Goal: Task Accomplishment & Management: Complete application form

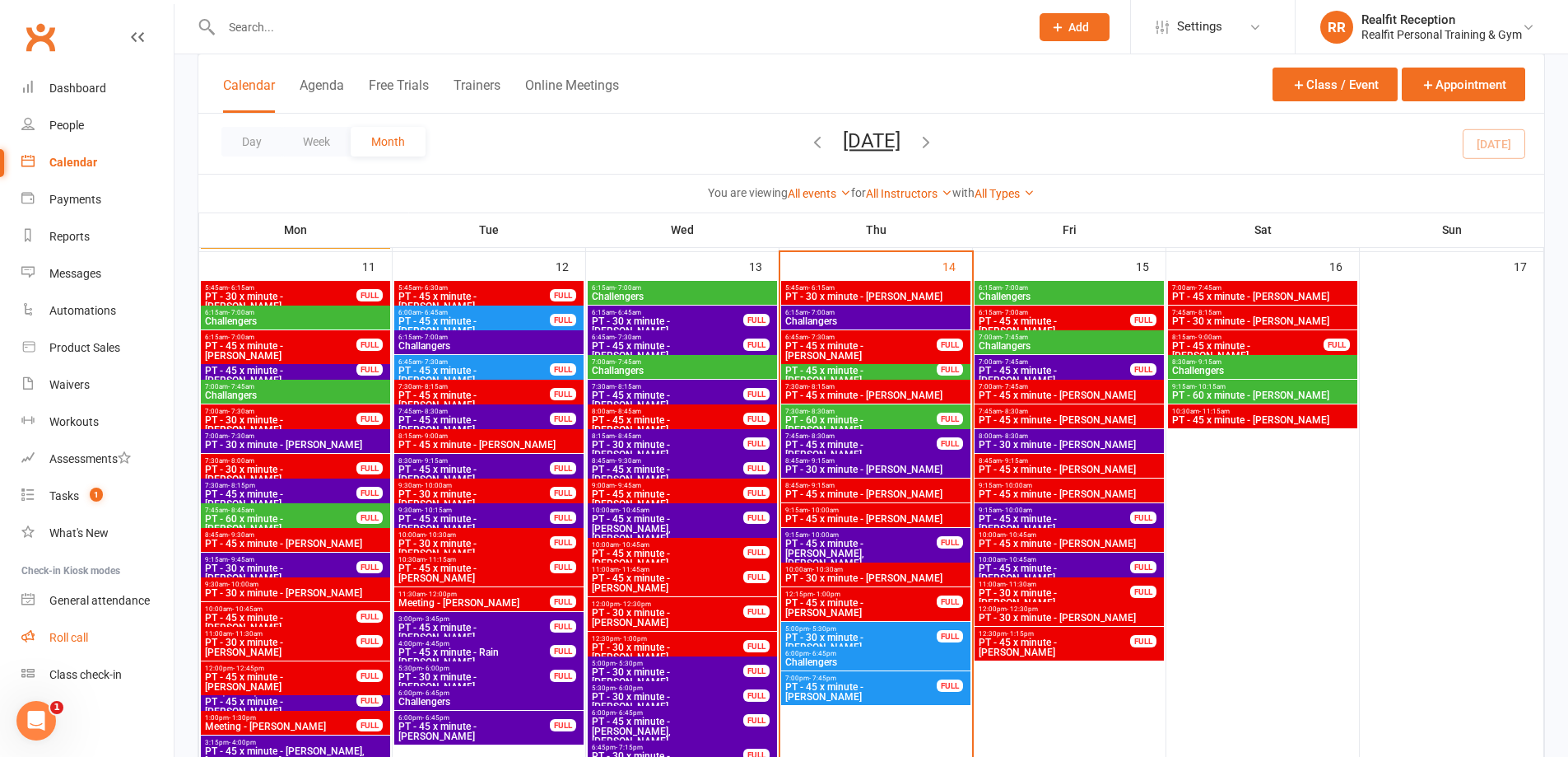
click at [67, 635] on div "Roll call" at bounding box center [68, 637] width 38 height 13
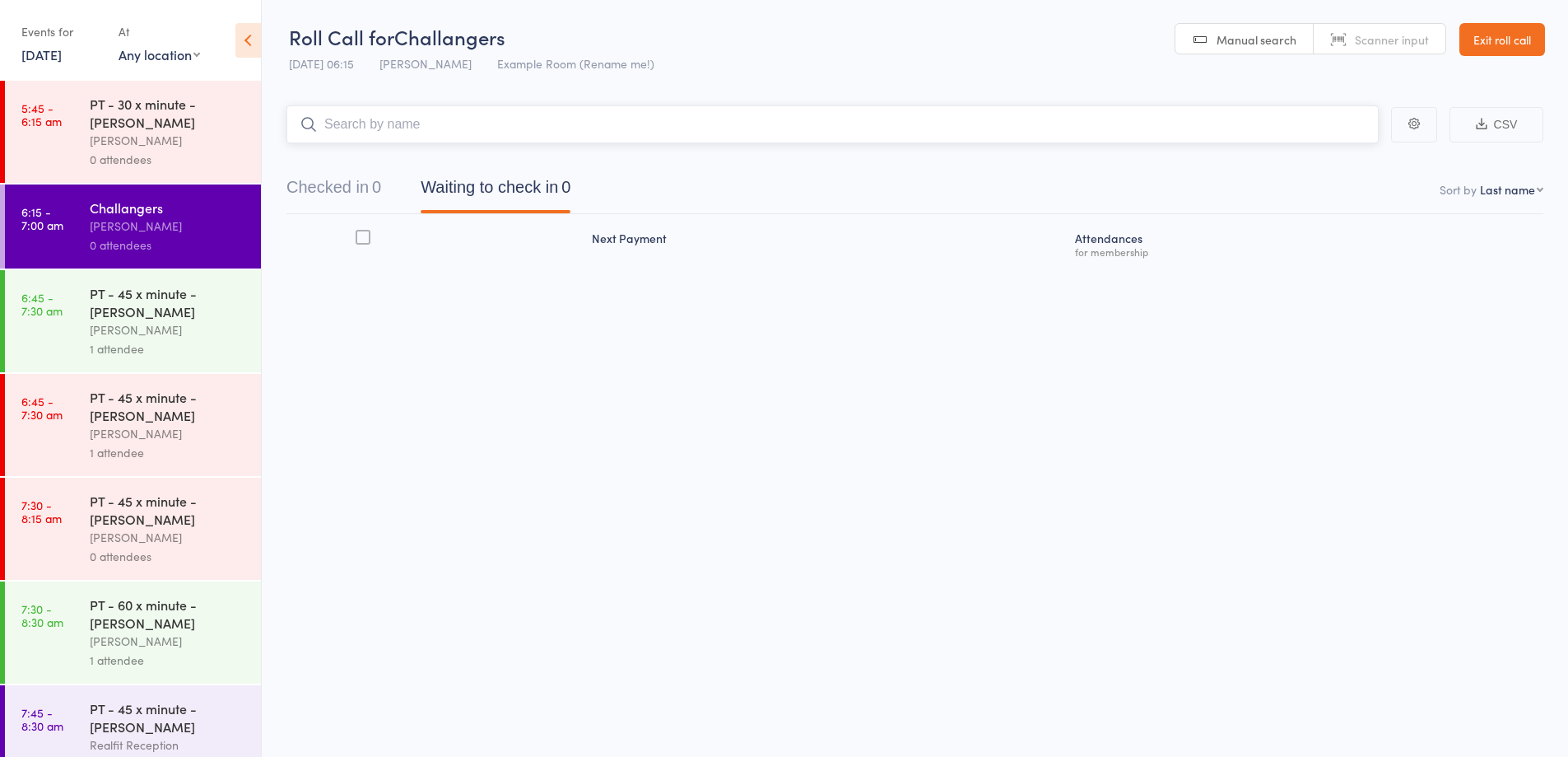
click at [437, 134] on input "search" at bounding box center [832, 124] width 1092 height 38
type input "FRAN"
click at [398, 159] on div "Frances Adamas" at bounding box center [362, 159] width 124 height 19
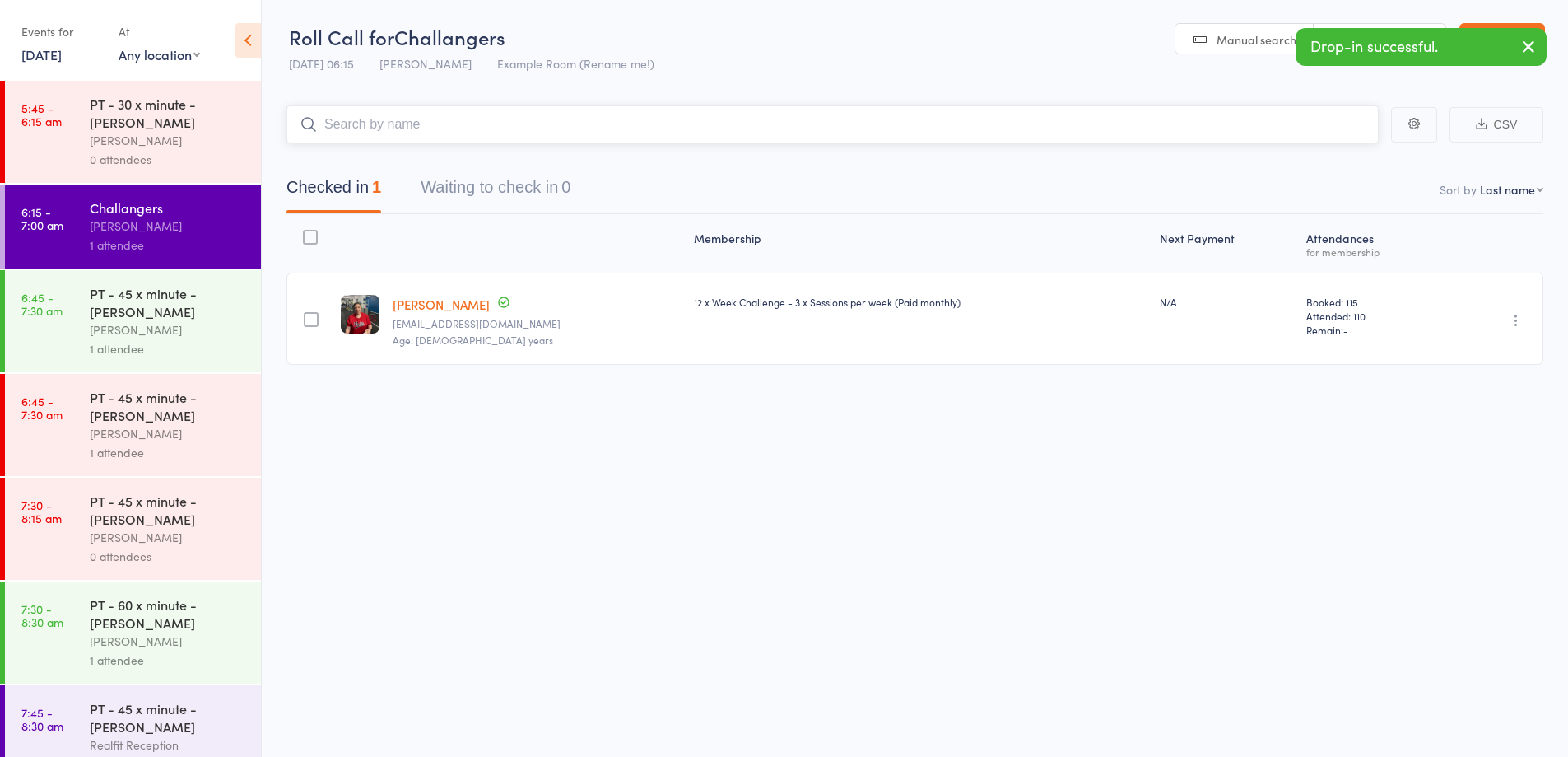
click at [406, 126] on input "search" at bounding box center [832, 124] width 1092 height 38
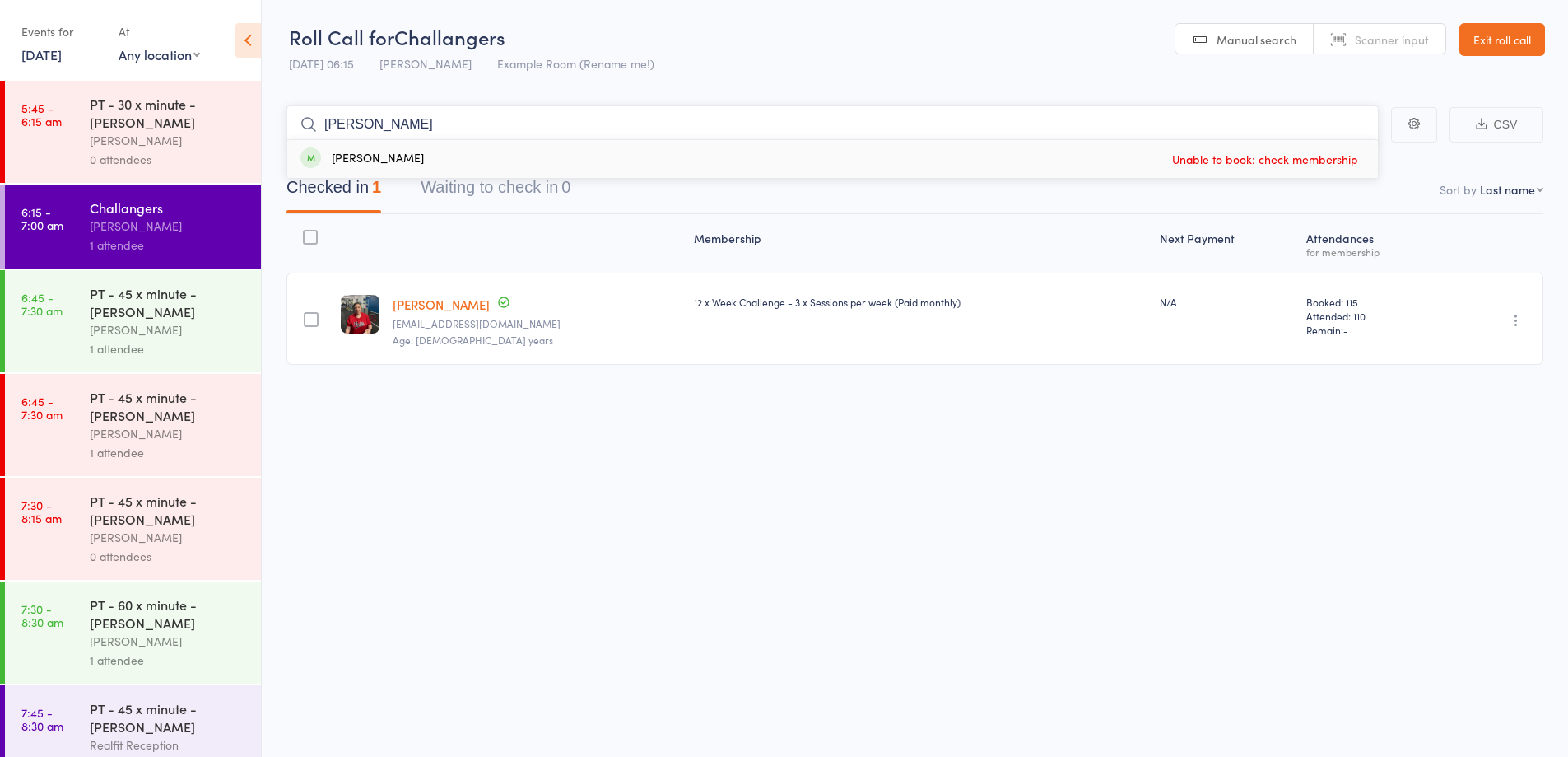
type input "KYLIE"
click at [388, 152] on div "Kylie Omarjee" at bounding box center [362, 159] width 124 height 19
click at [1507, 44] on link "Exit roll call" at bounding box center [1502, 39] width 85 height 33
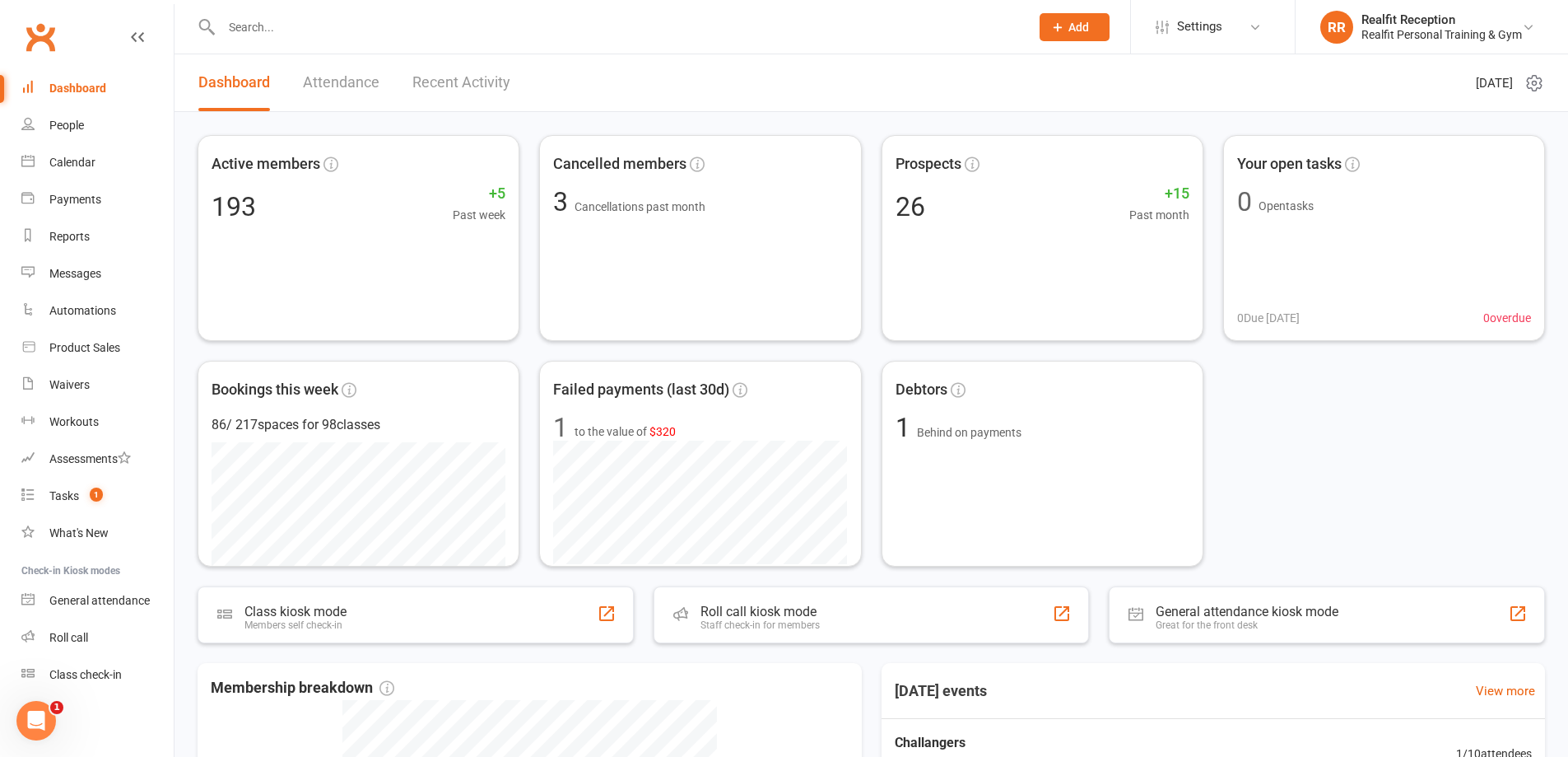
click at [309, 23] on input "text" at bounding box center [617, 26] width 802 height 23
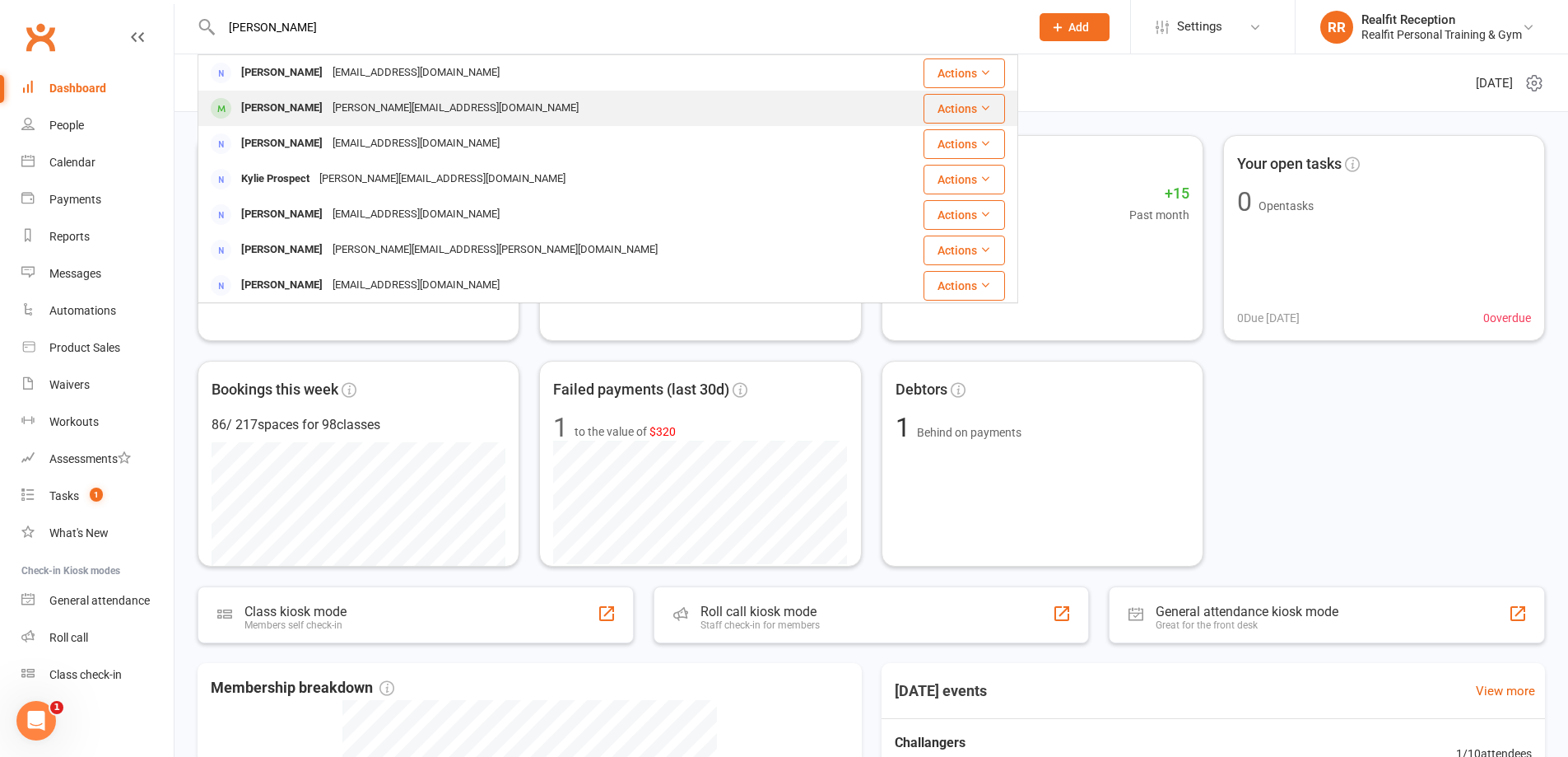
type input "[PERSON_NAME]"
click at [290, 114] on div "[PERSON_NAME]" at bounding box center [282, 109] width 91 height 24
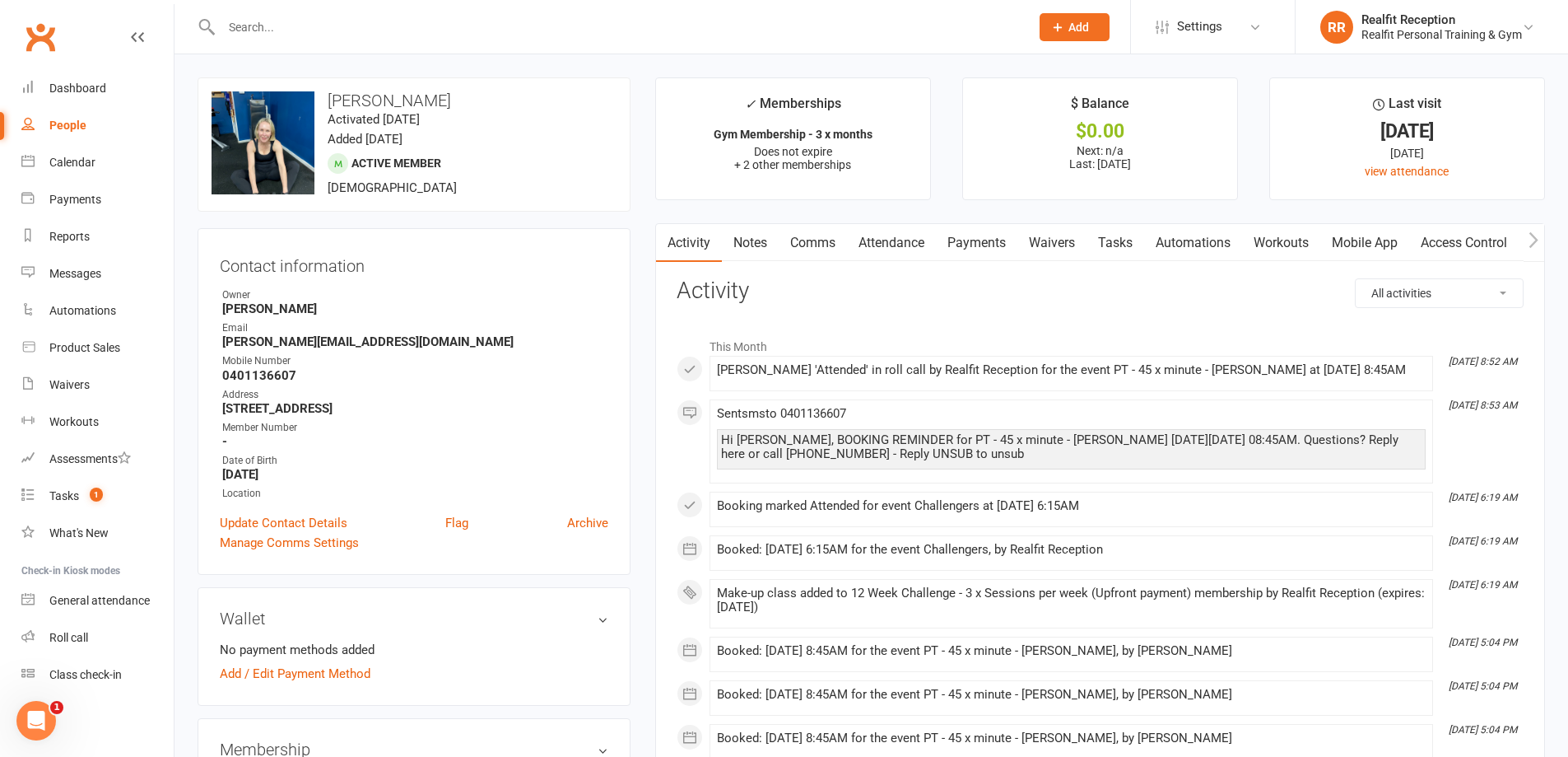
click at [973, 237] on link "Payments" at bounding box center [976, 243] width 81 height 38
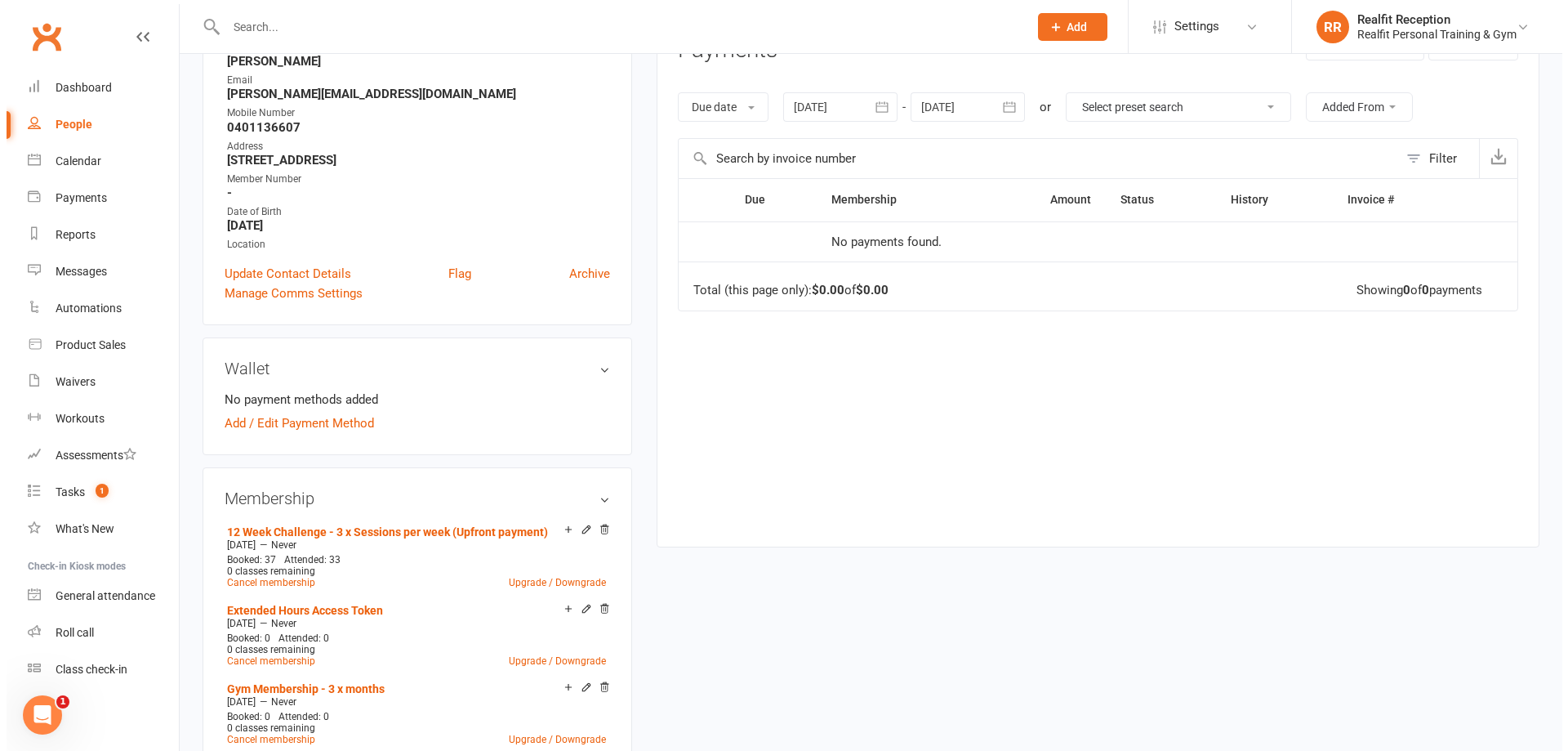
scroll to position [409, 0]
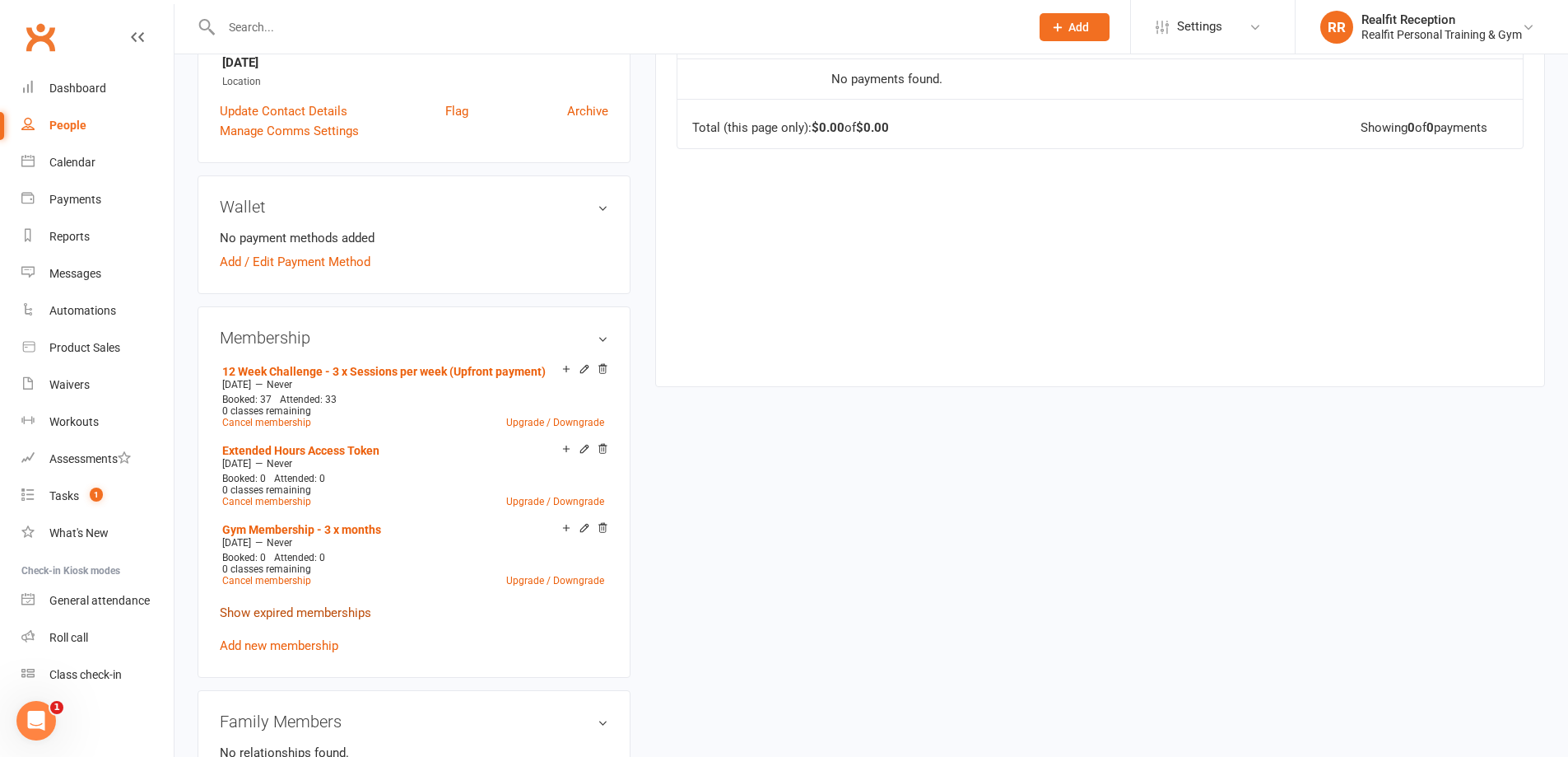
click at [354, 609] on link "Show expired memberships" at bounding box center [295, 613] width 151 height 15
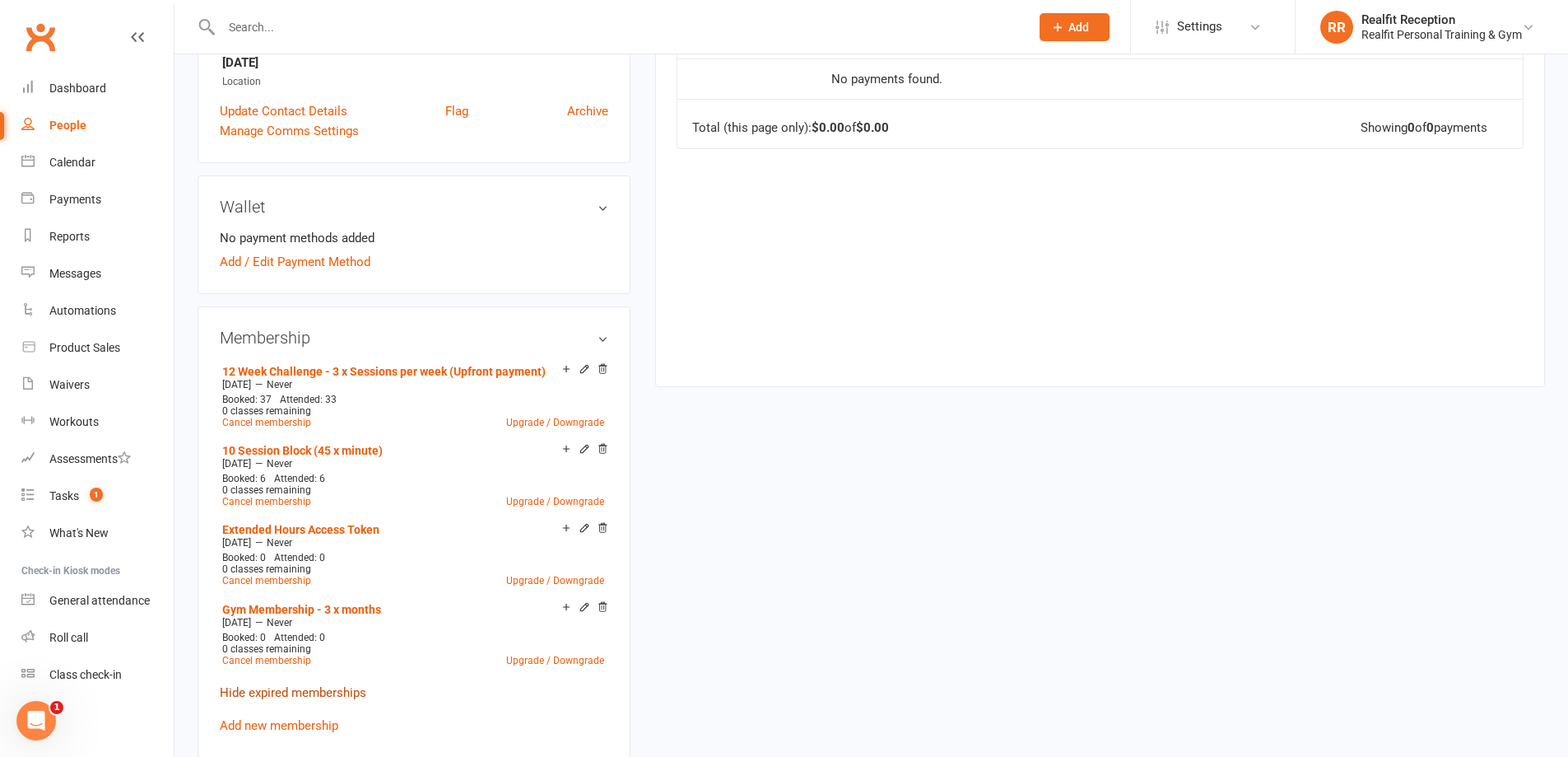
click at [313, 687] on link "Hide expired memberships" at bounding box center [293, 692] width 147 height 15
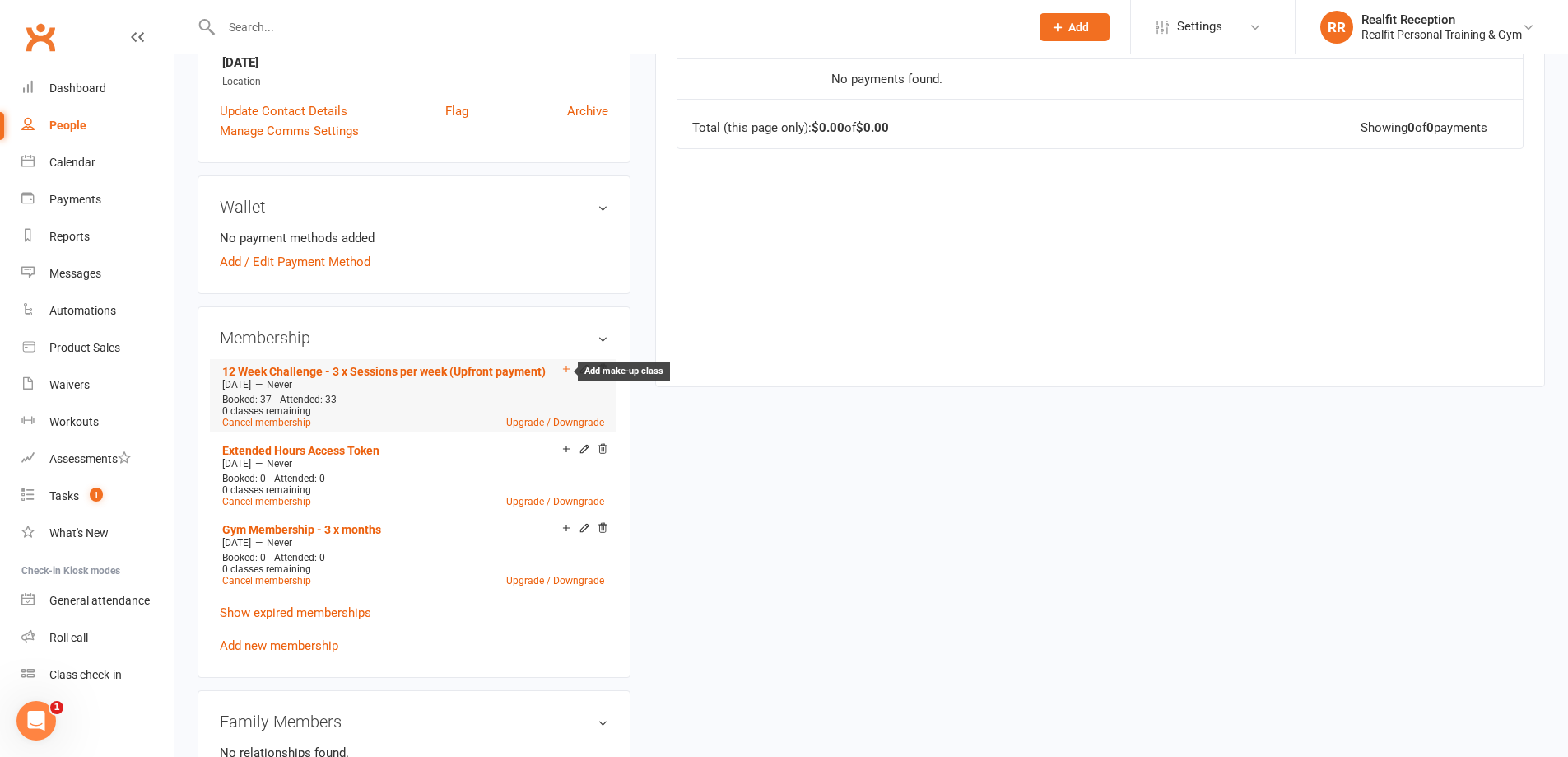
click at [565, 371] on icon at bounding box center [566, 369] width 7 height 7
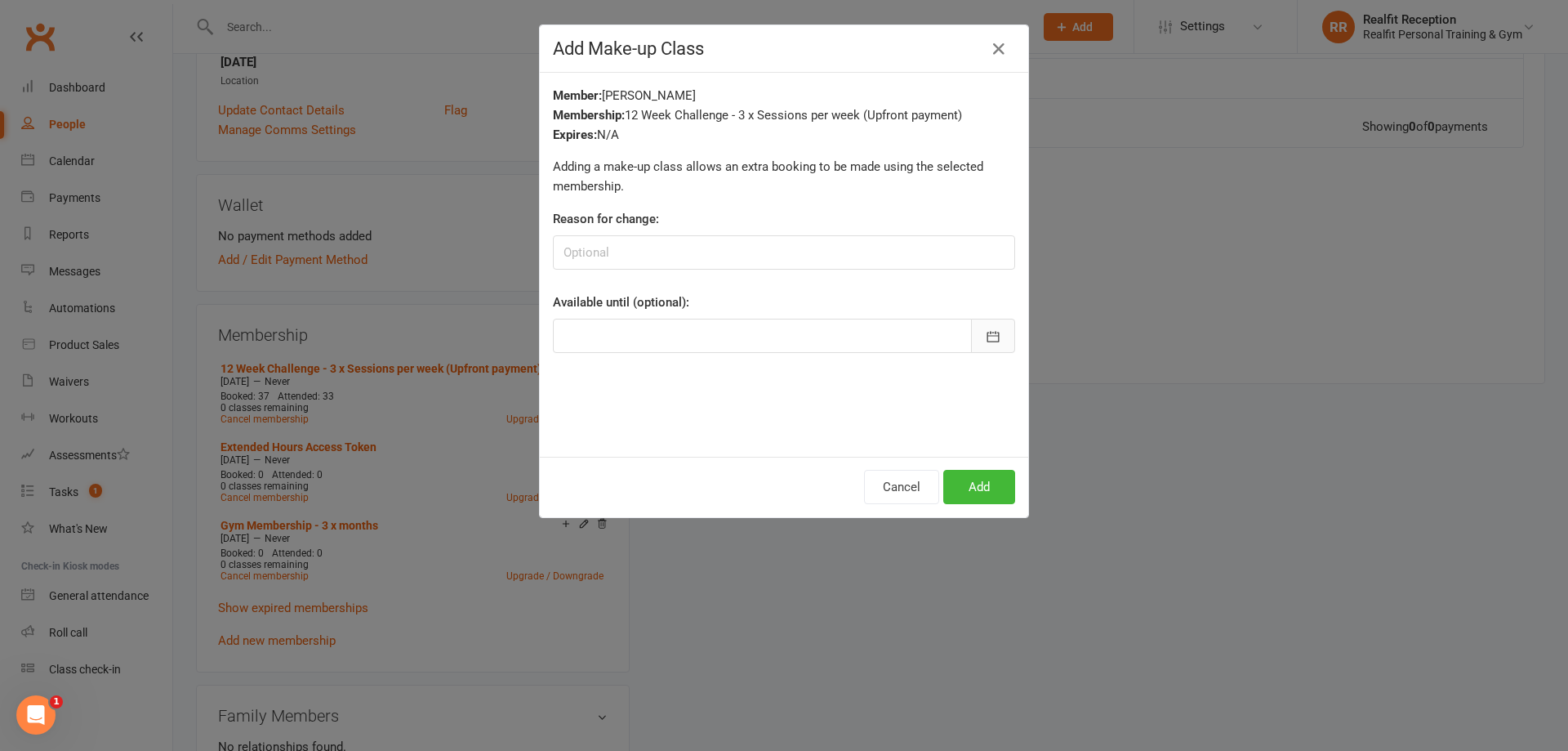
click at [985, 340] on icon "button" at bounding box center [993, 337] width 16 height 16
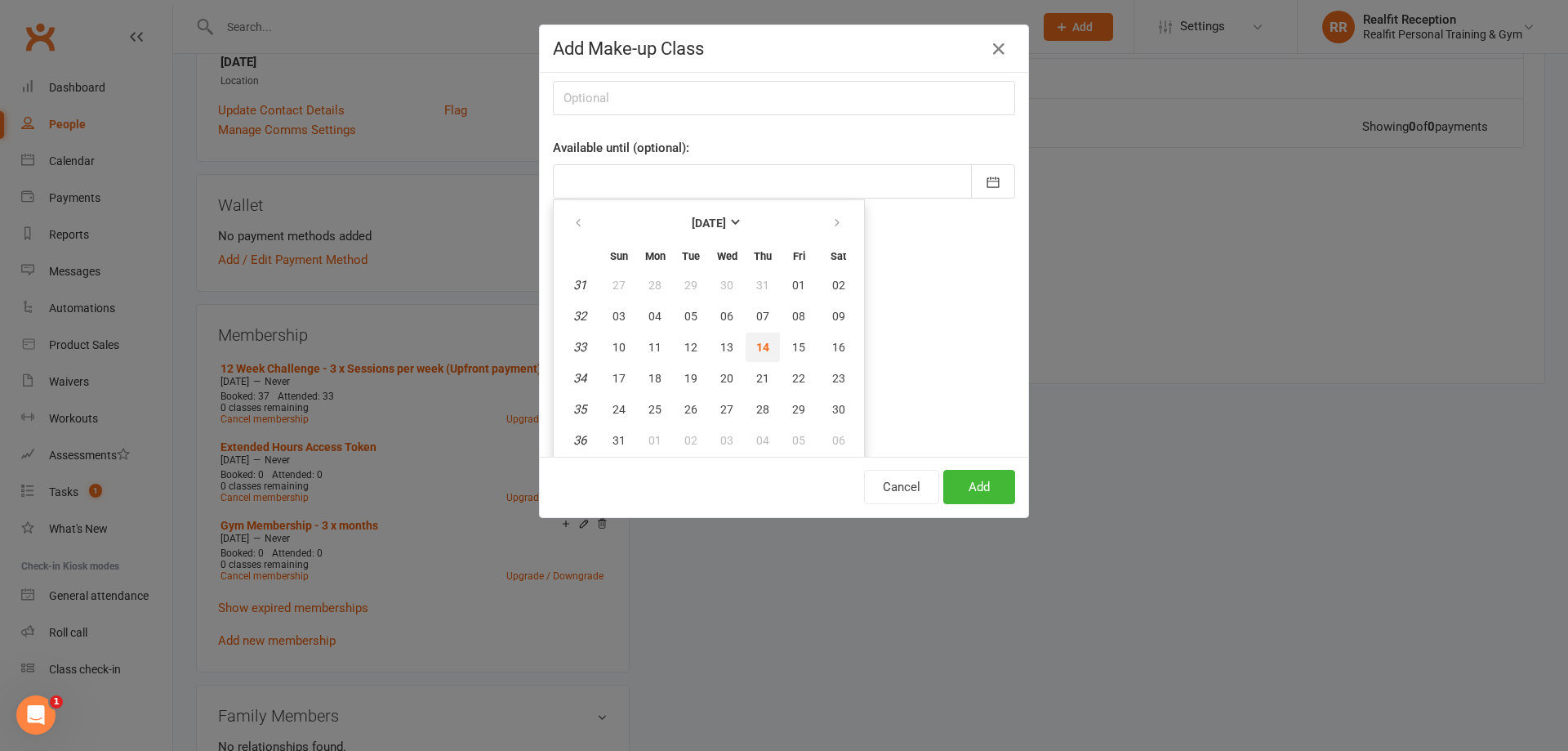
click at [756, 345] on span "14" at bounding box center [762, 347] width 13 height 13
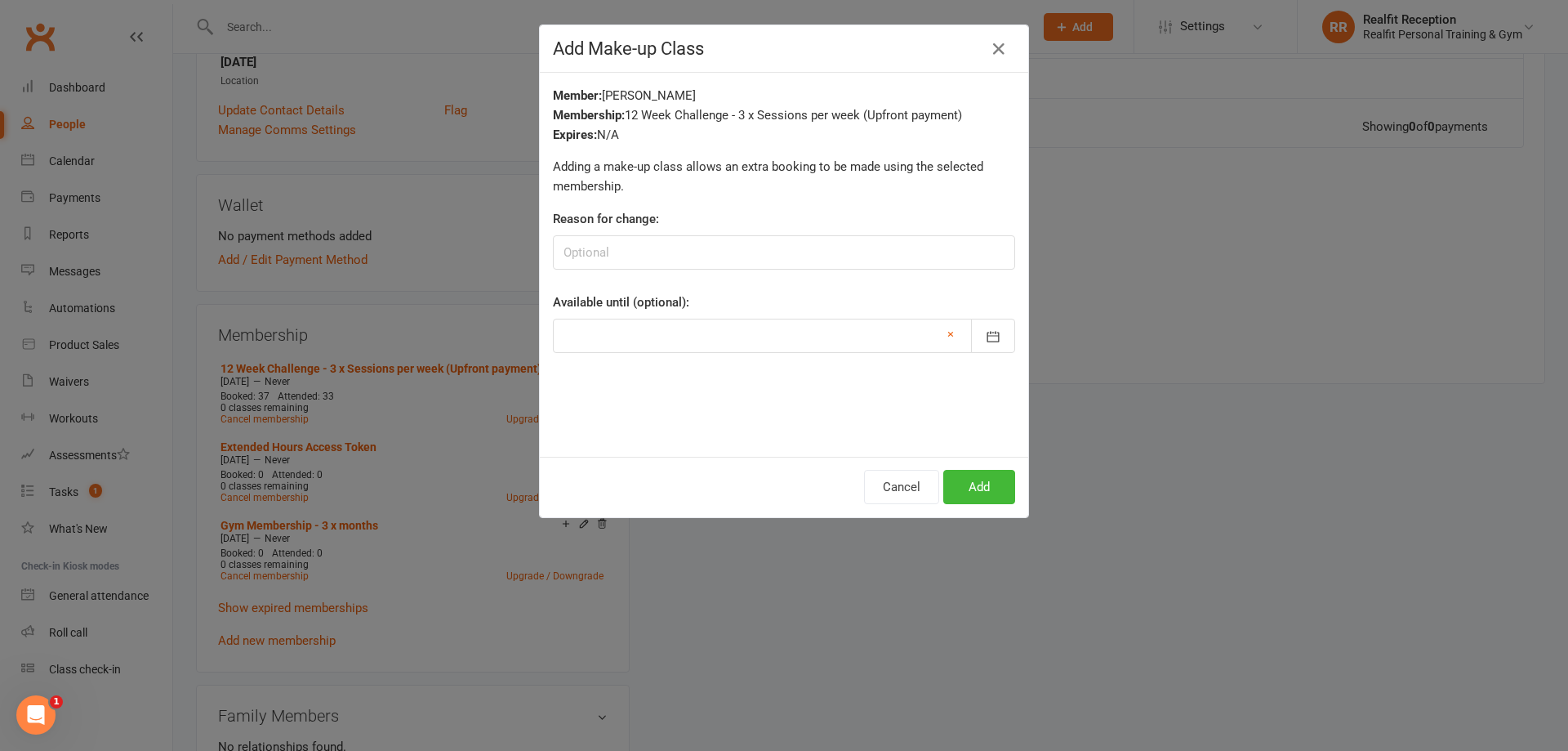
type input "14 Aug 2025"
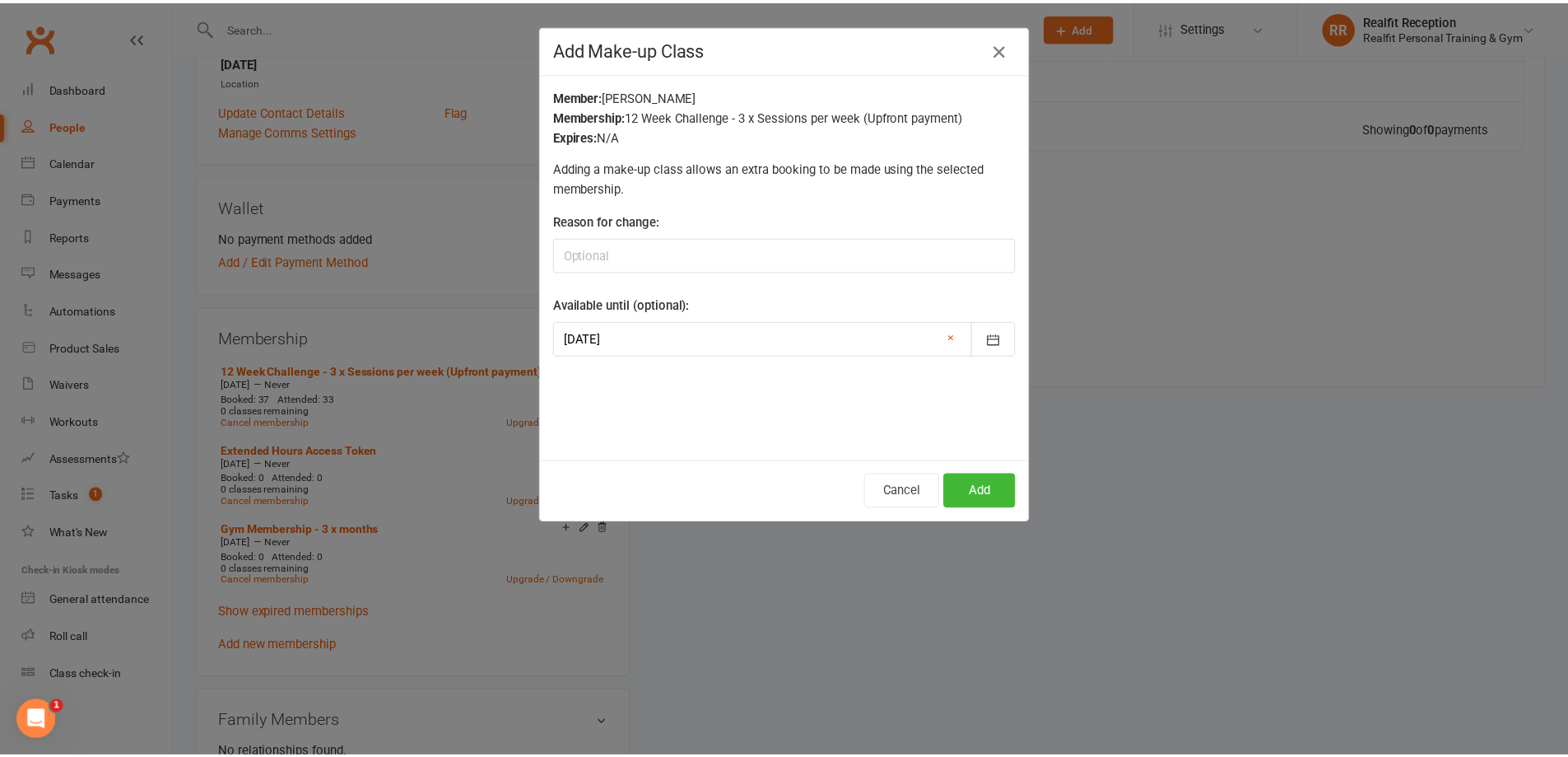
scroll to position [0, 0]
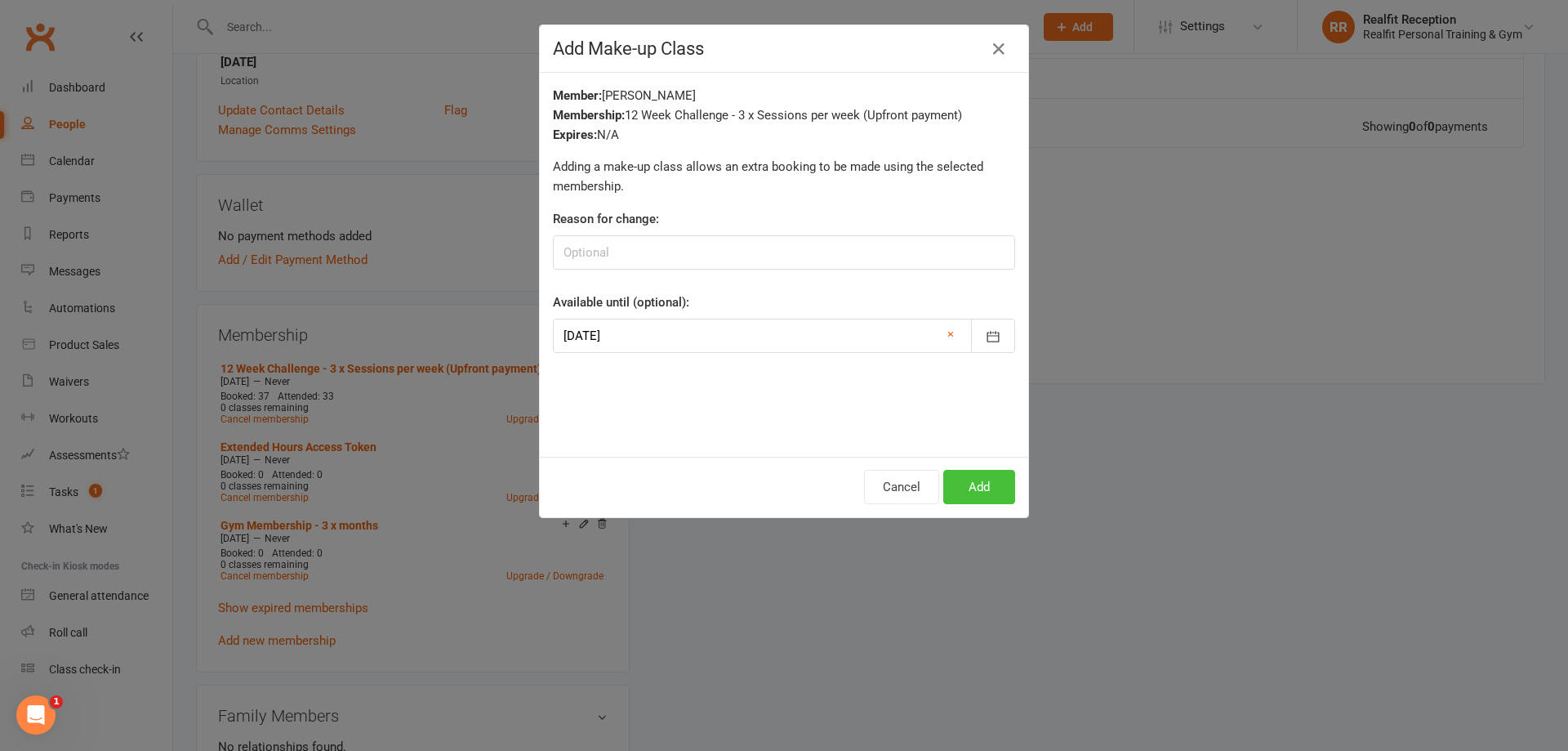
click at [960, 500] on button "Add" at bounding box center [978, 487] width 72 height 34
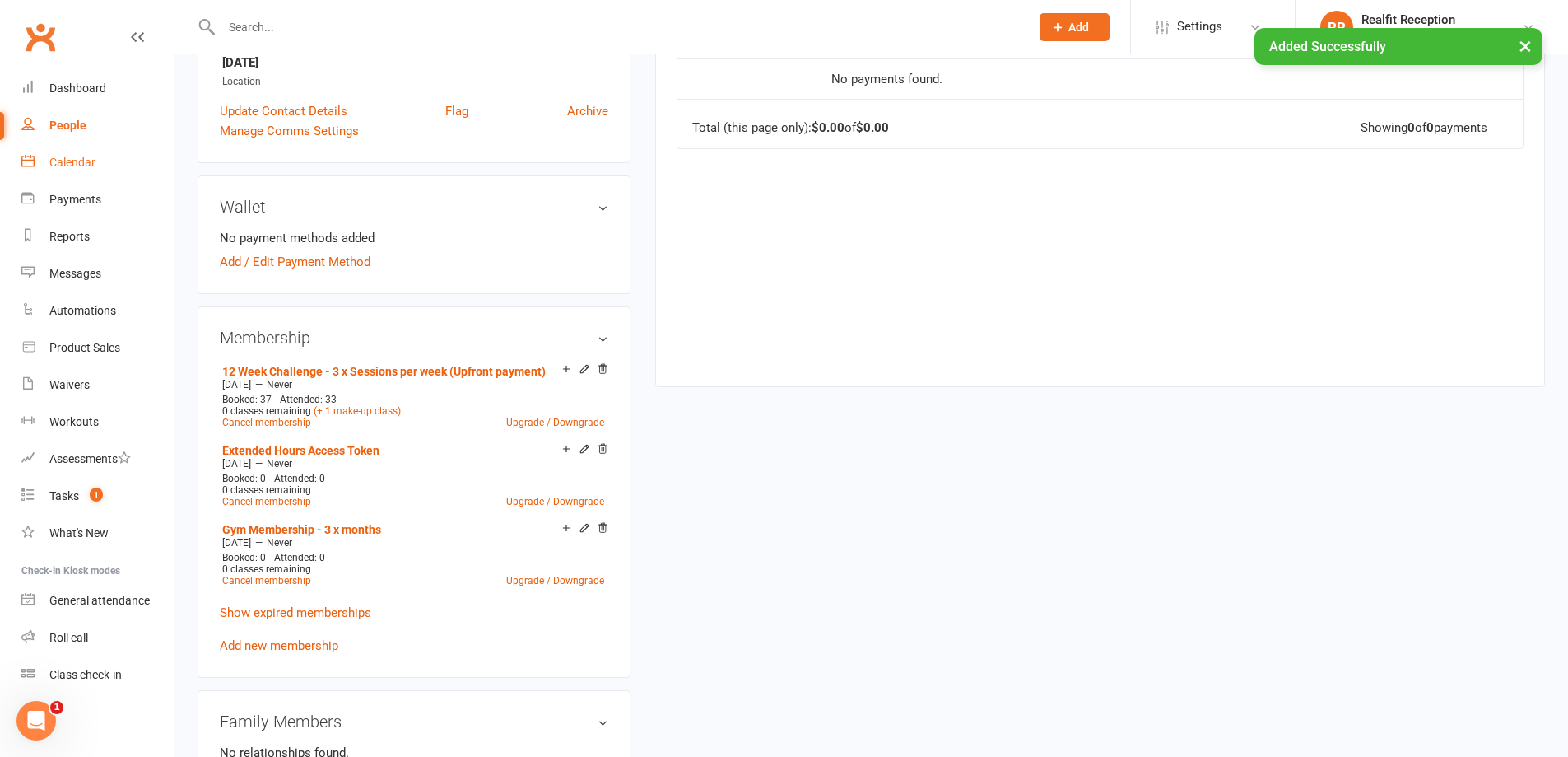
click at [64, 158] on div "Calendar" at bounding box center [73, 161] width 46 height 13
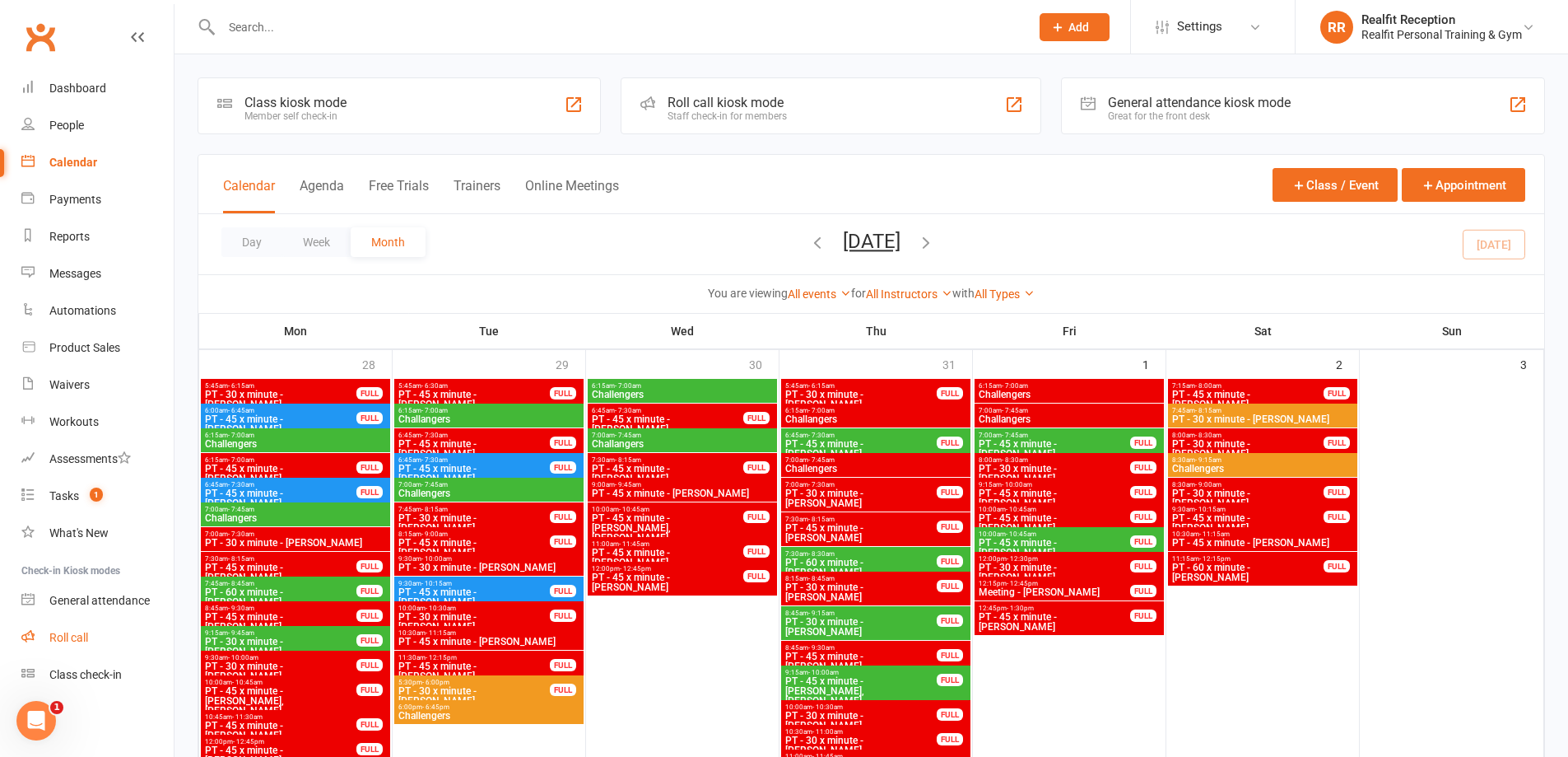
click at [80, 644] on div "Roll call" at bounding box center [68, 637] width 38 height 13
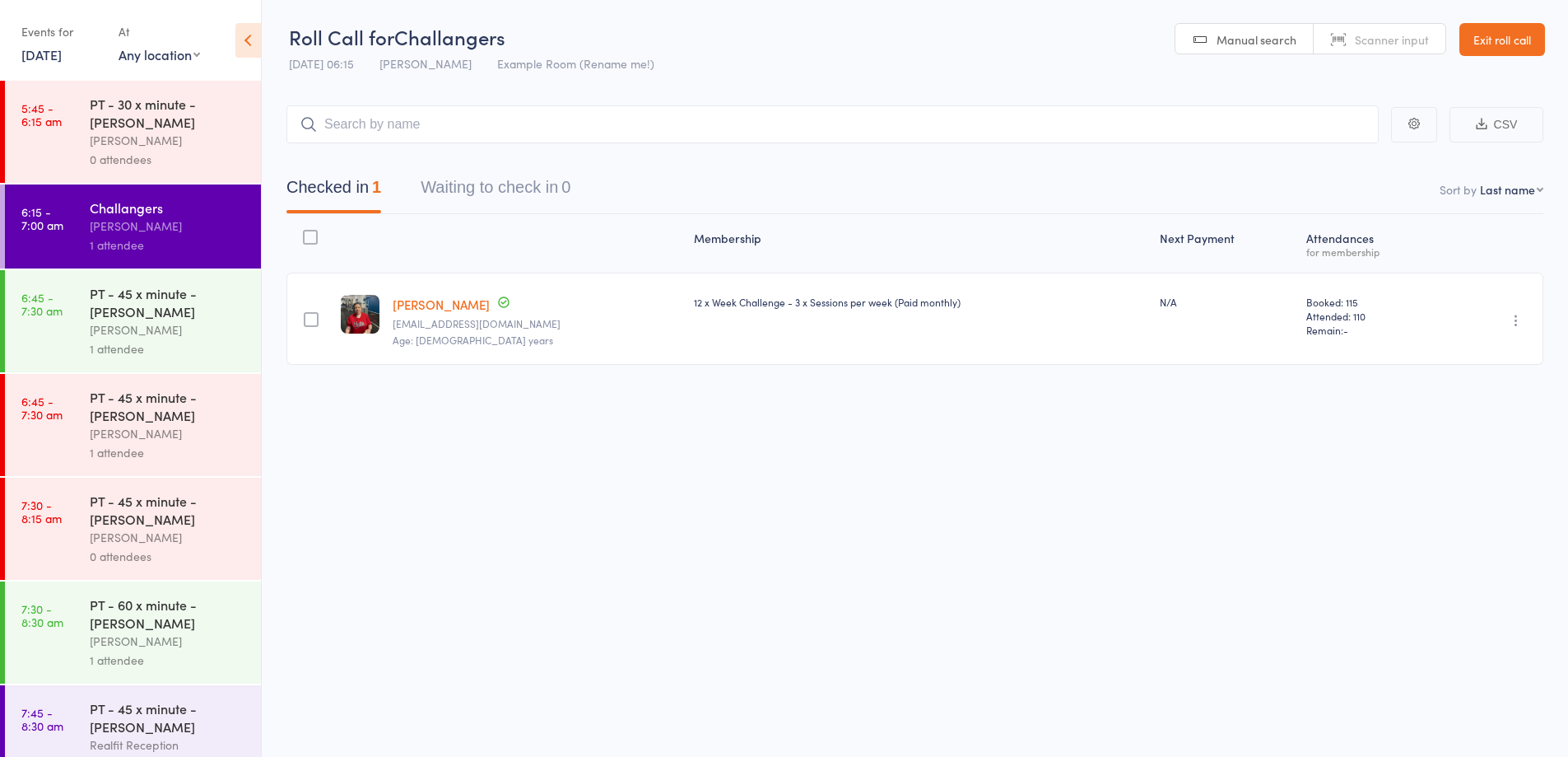
click at [471, 109] on input "search" at bounding box center [832, 124] width 1092 height 38
type input "[PERSON_NAME]"
click at [200, 136] on div "[PERSON_NAME]" at bounding box center [168, 140] width 157 height 19
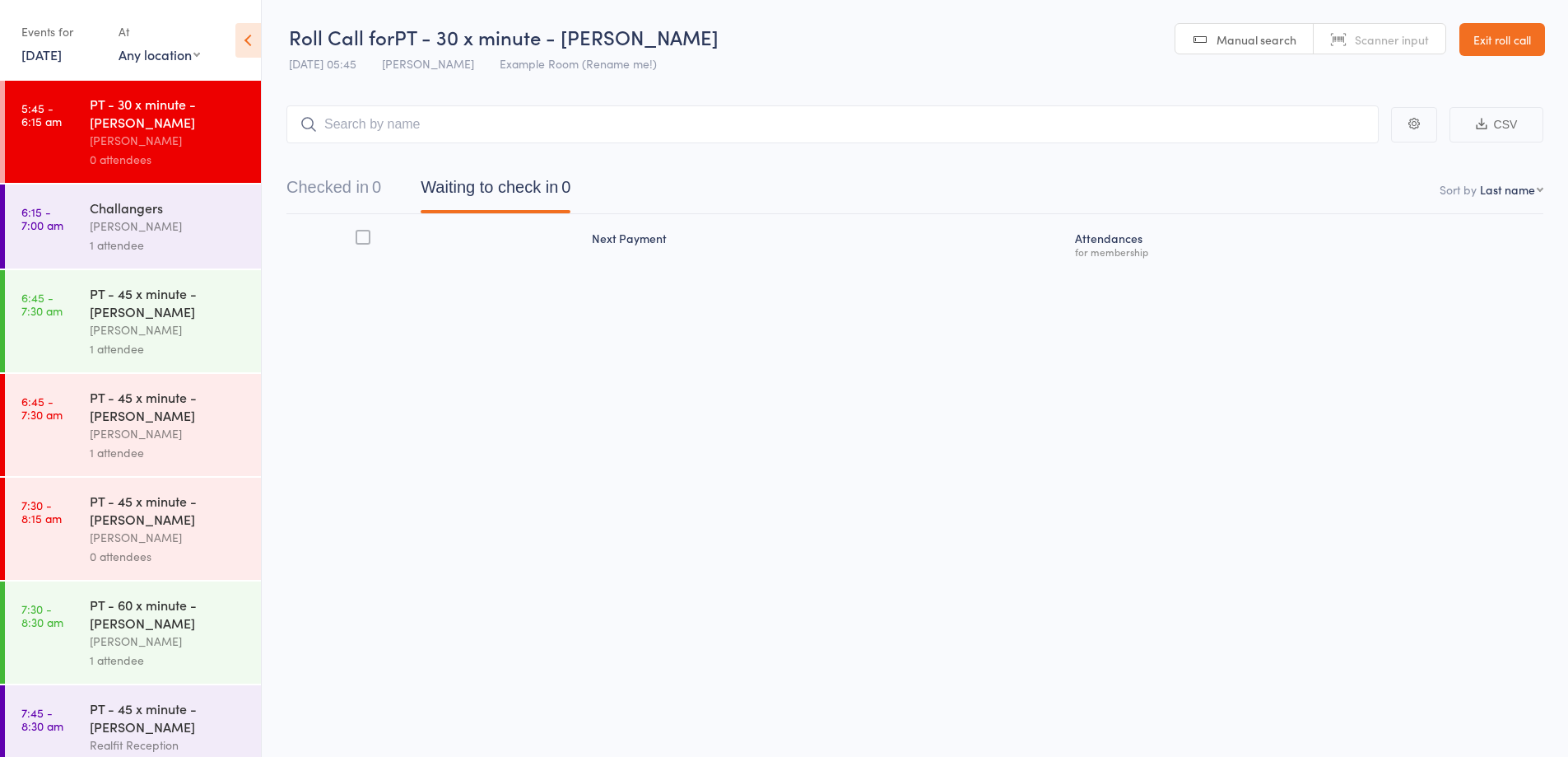
click at [348, 115] on input "search" at bounding box center [832, 124] width 1092 height 38
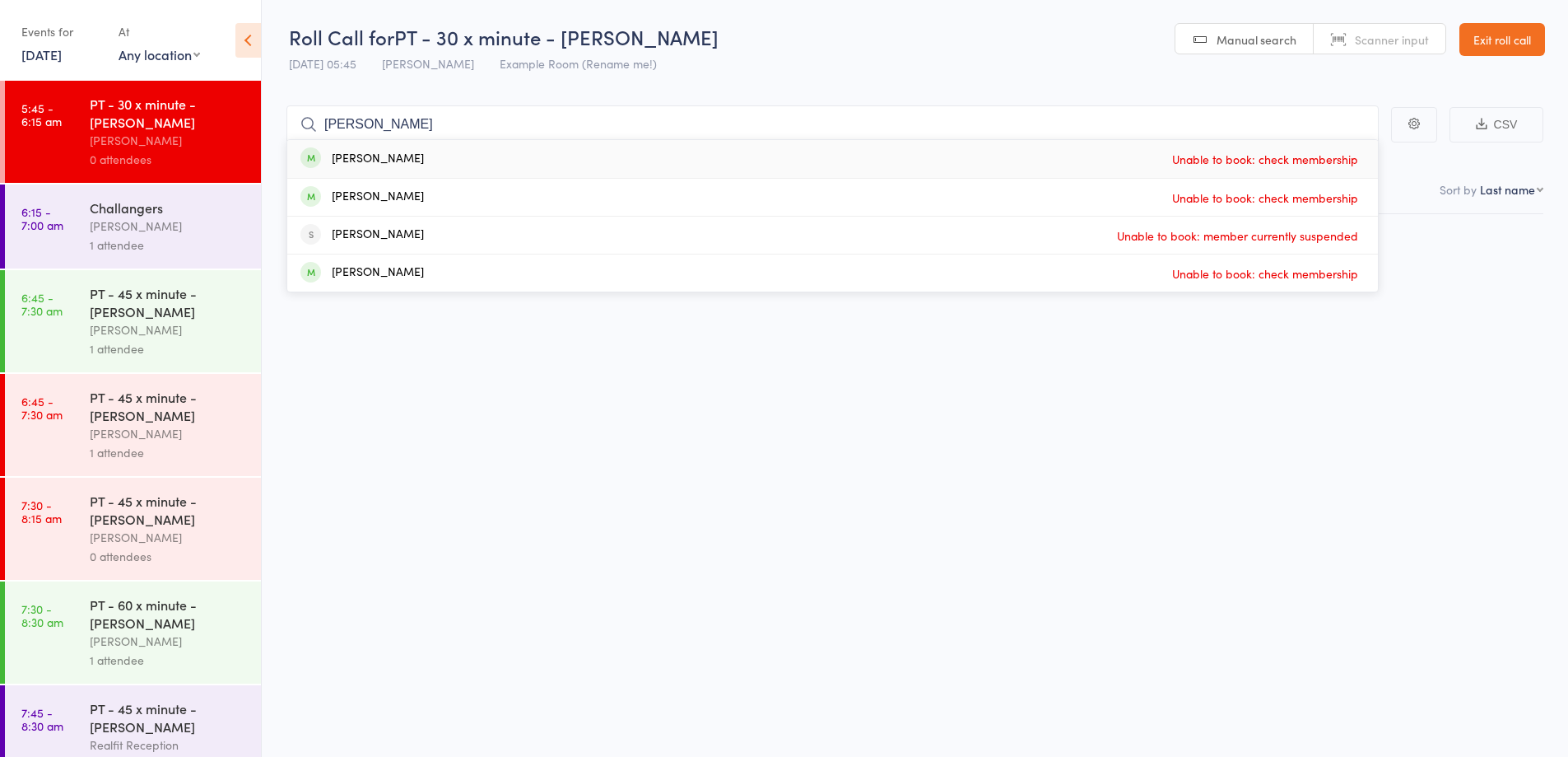
type input "STEVE"
click at [1488, 44] on link "Exit roll call" at bounding box center [1502, 39] width 85 height 33
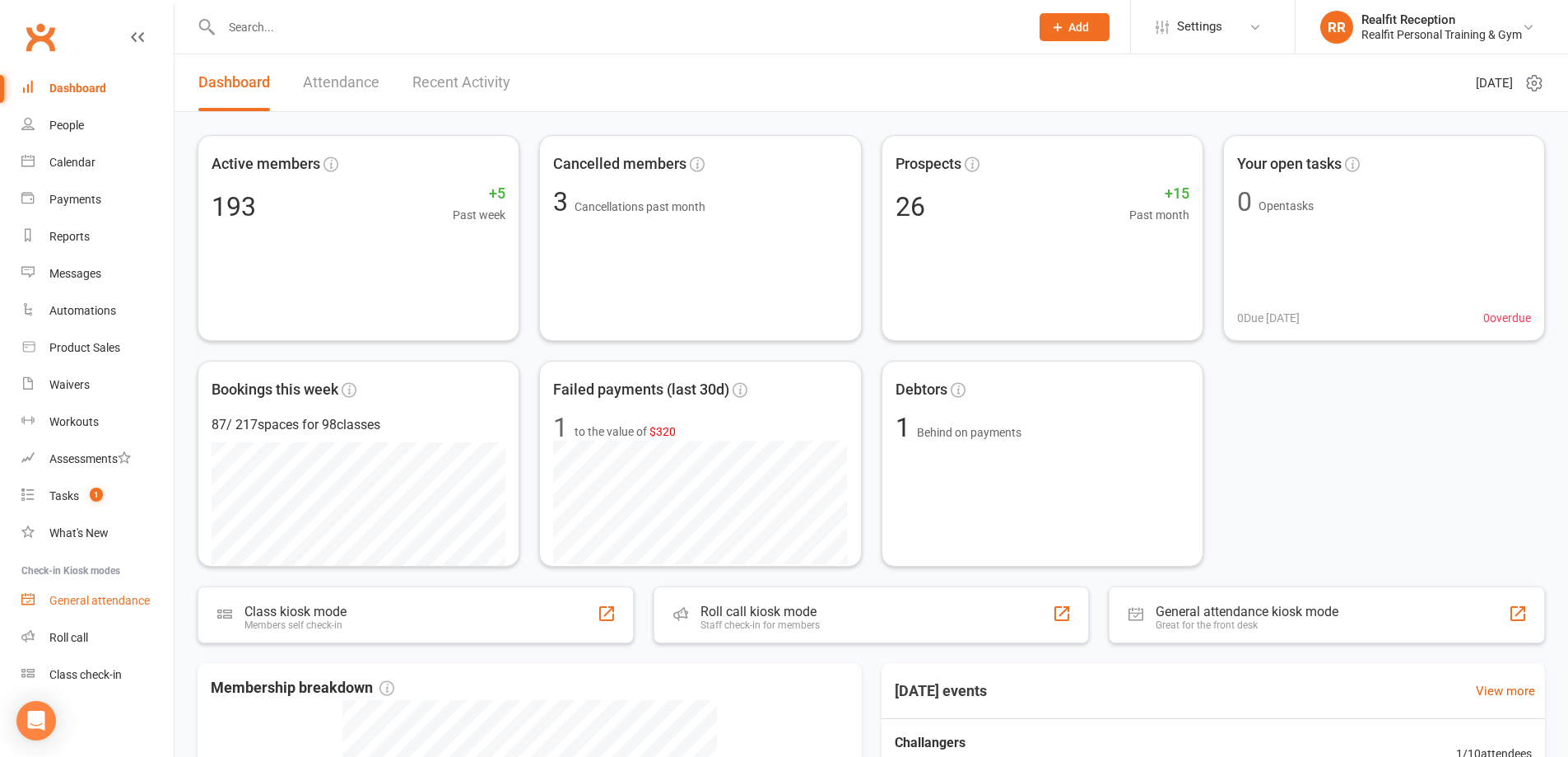
click at [85, 601] on div "General attendance" at bounding box center [100, 600] width 101 height 13
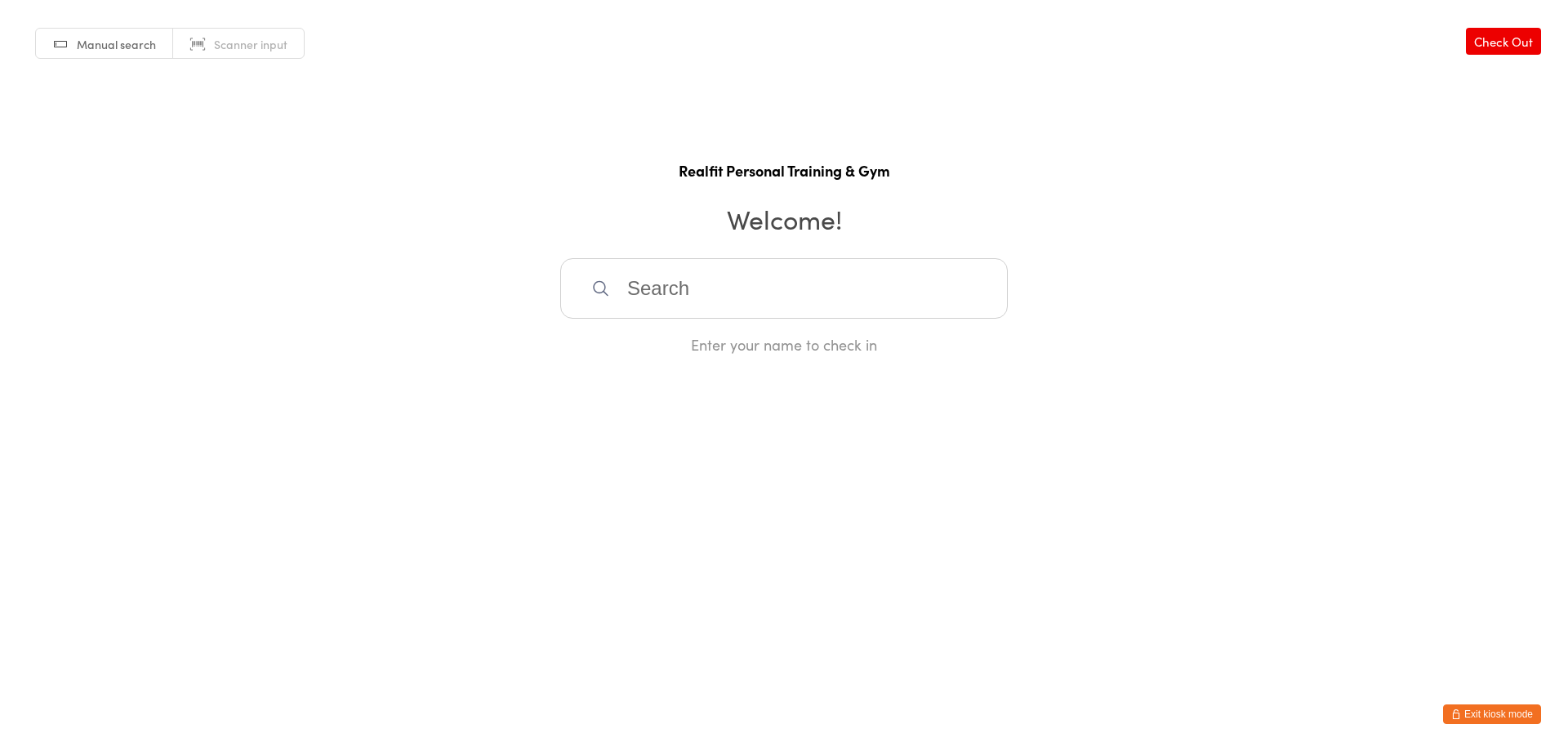
click at [1478, 714] on button "Exit kiosk mode" at bounding box center [1492, 714] width 98 height 19
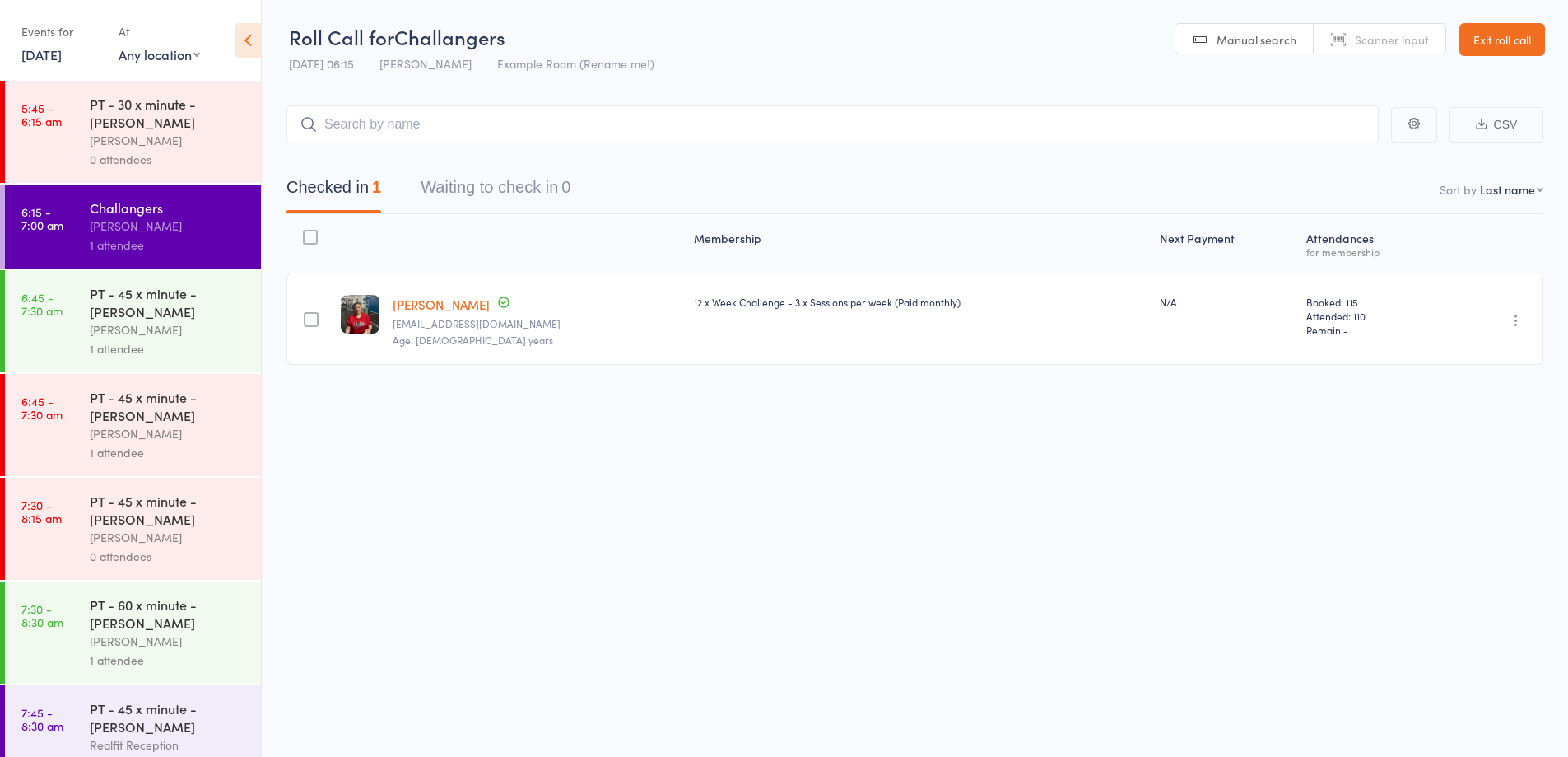
click at [143, 161] on div "0 attendees" at bounding box center [168, 159] width 157 height 19
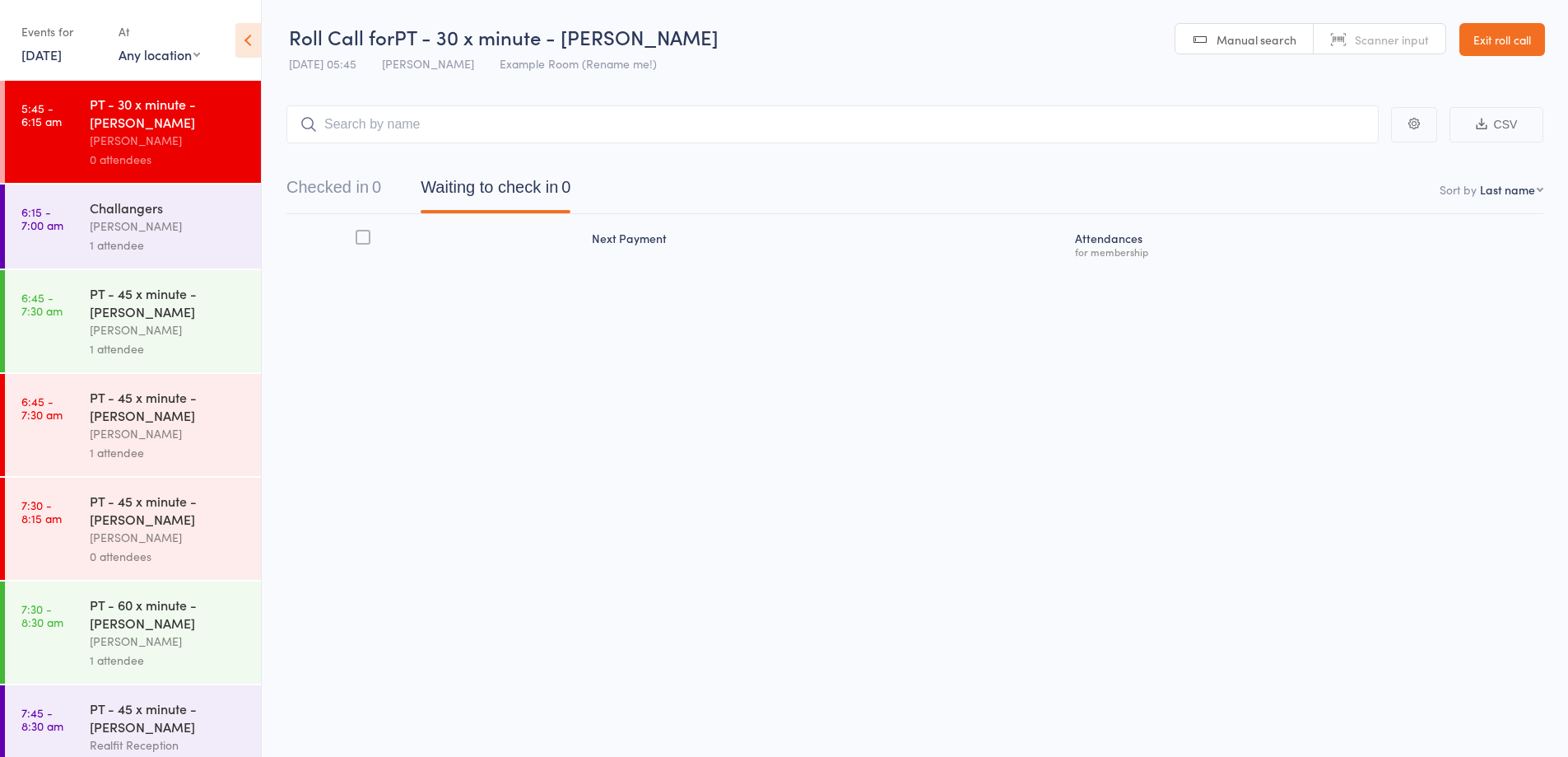
click at [524, 135] on input "search" at bounding box center [832, 124] width 1092 height 38
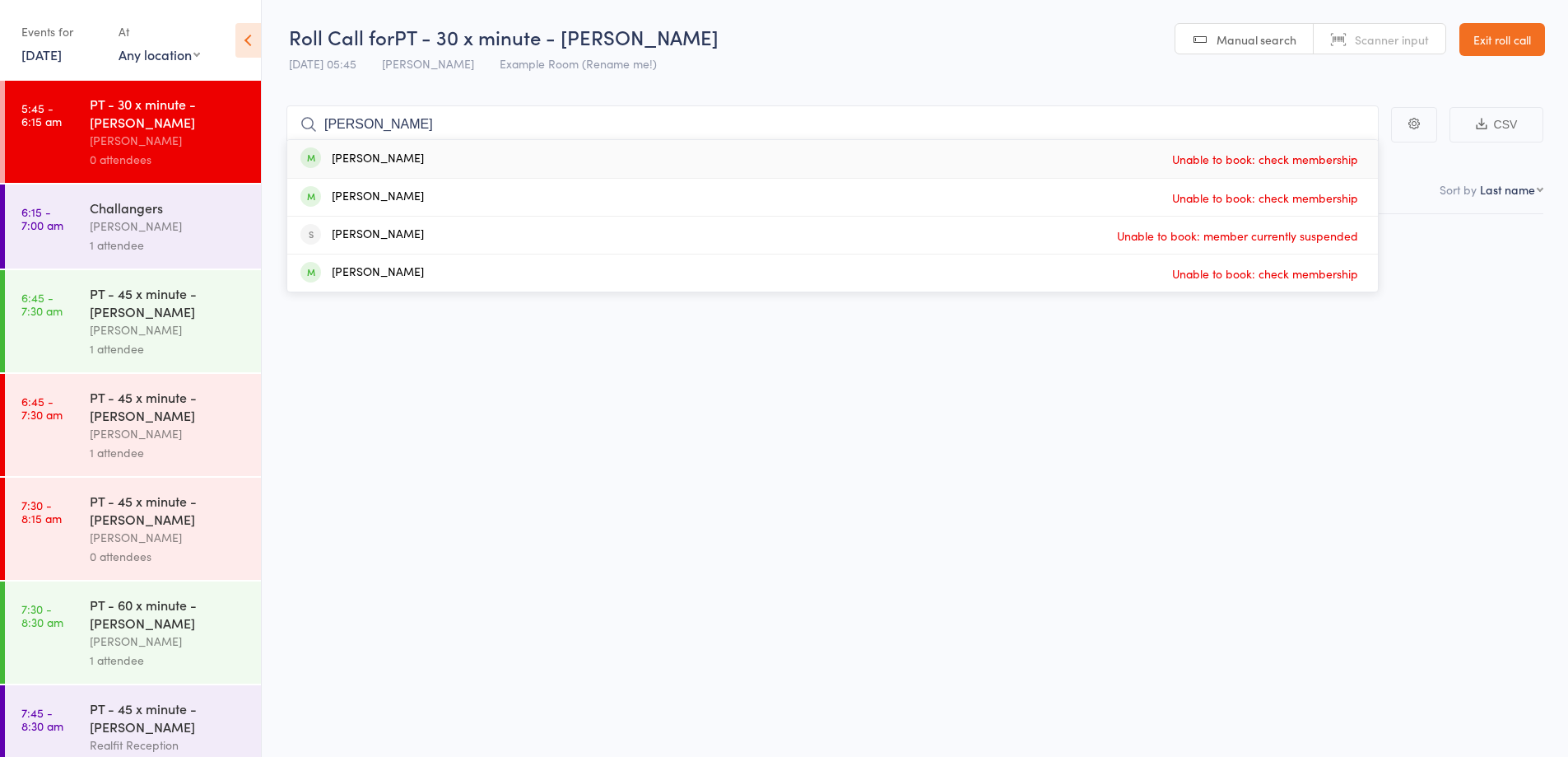
type input "[PERSON_NAME]"
click at [1485, 46] on link "Exit roll call" at bounding box center [1502, 39] width 85 height 33
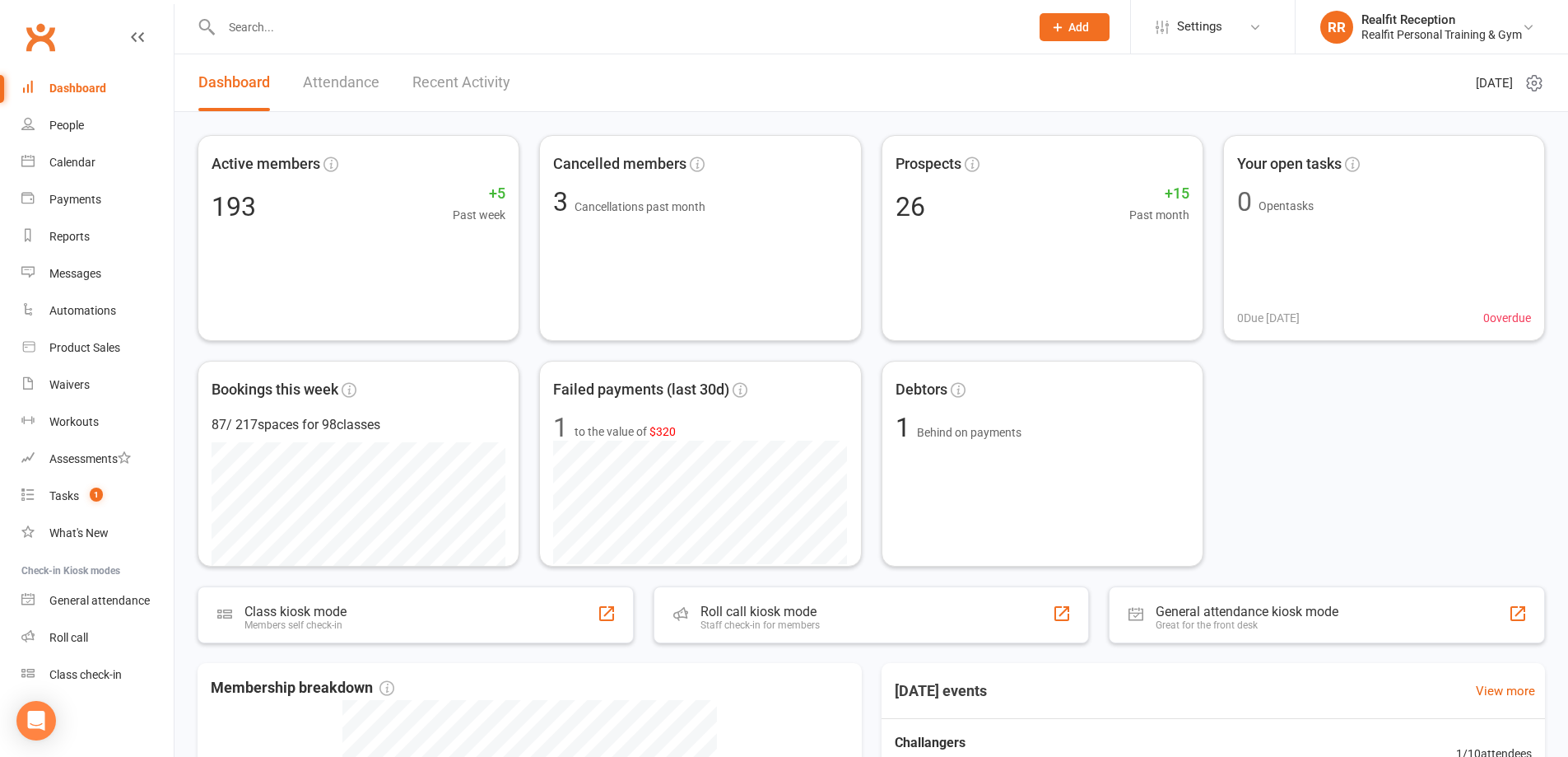
click at [314, 26] on input "text" at bounding box center [617, 26] width 802 height 23
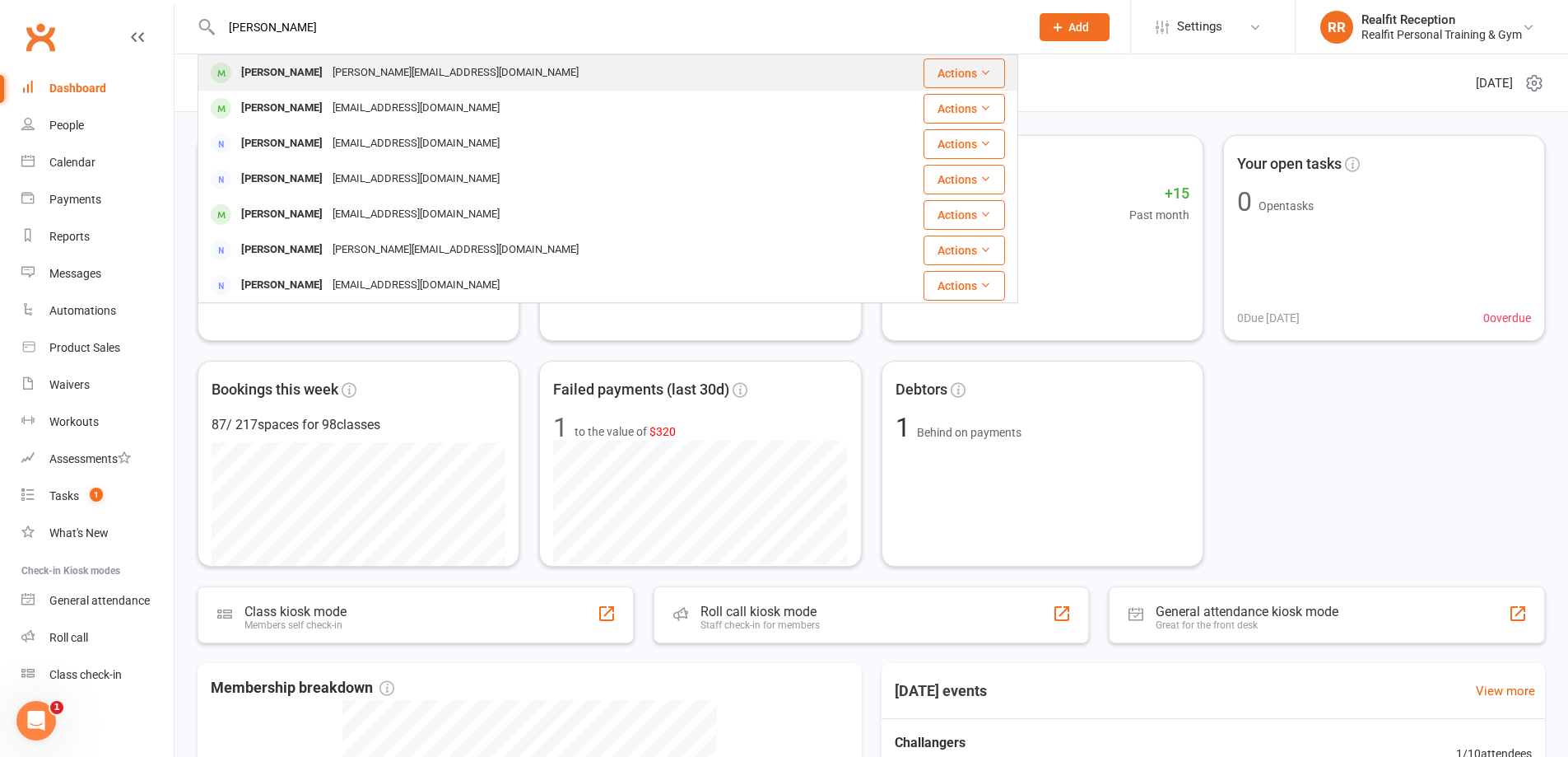
type input "STEVE"
click at [302, 79] on div "Steve Mayer" at bounding box center [282, 73] width 91 height 24
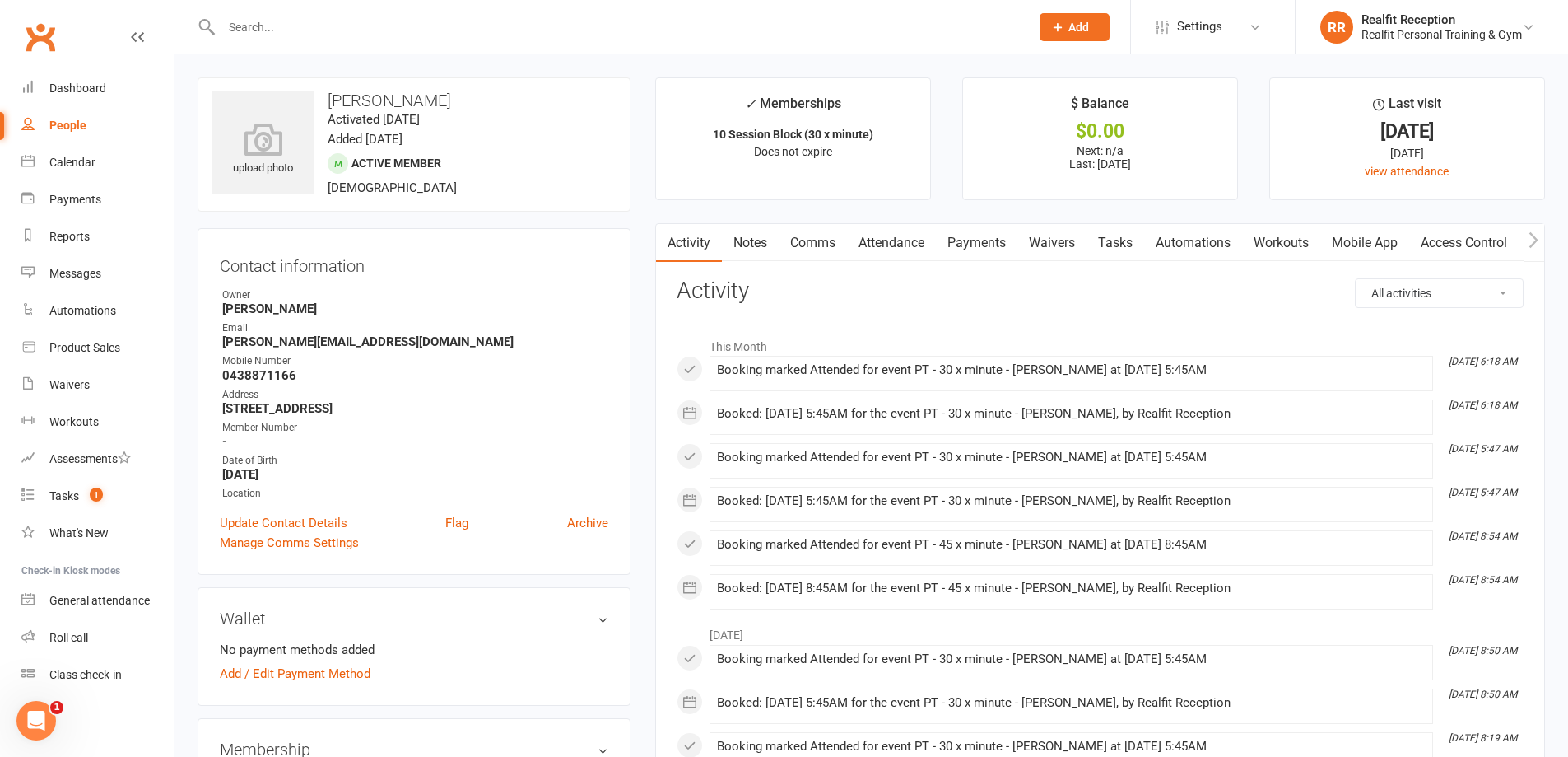
click at [981, 244] on link "Payments" at bounding box center [976, 243] width 81 height 38
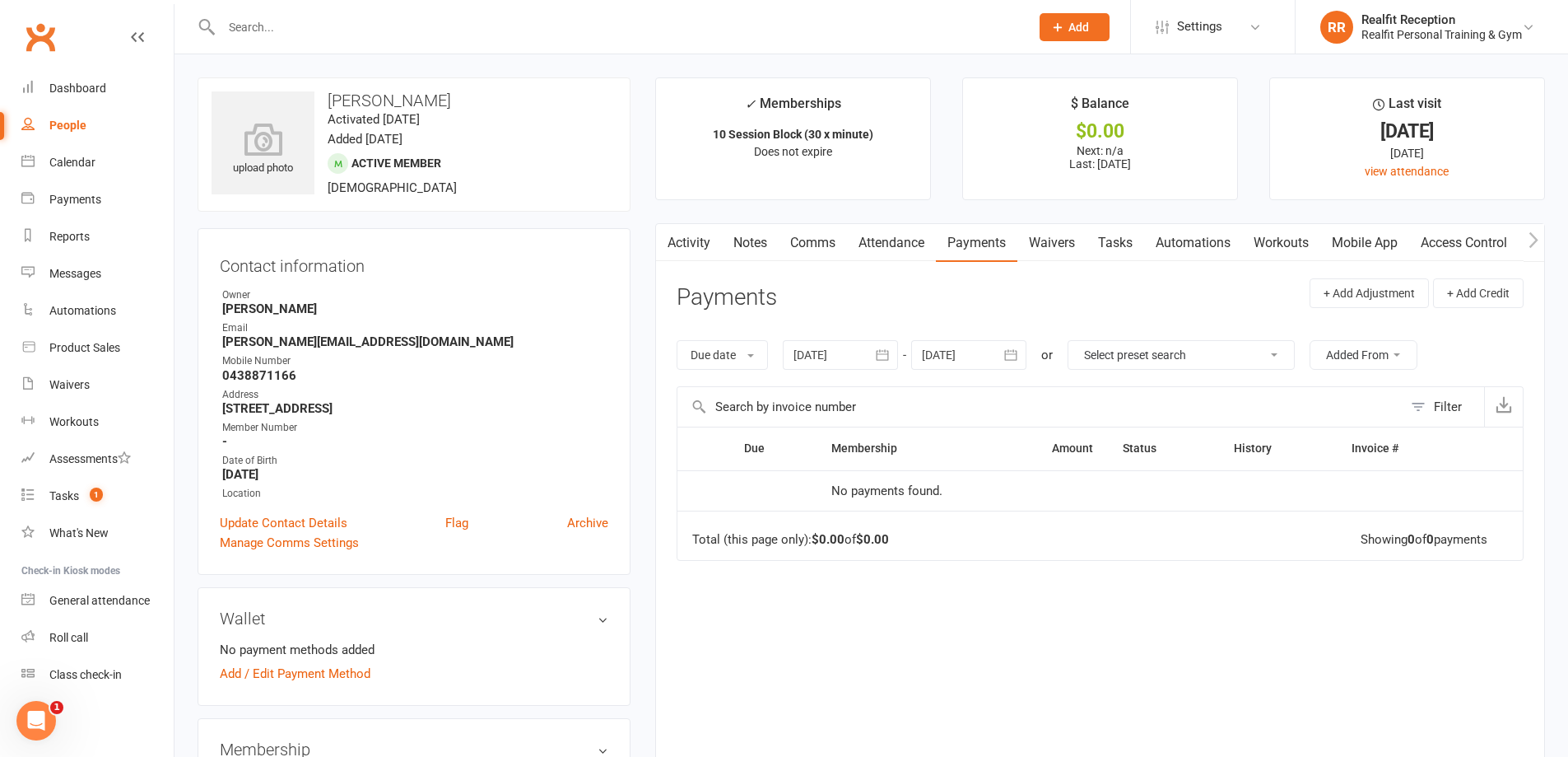
click at [885, 355] on icon "button" at bounding box center [883, 355] width 12 height 11
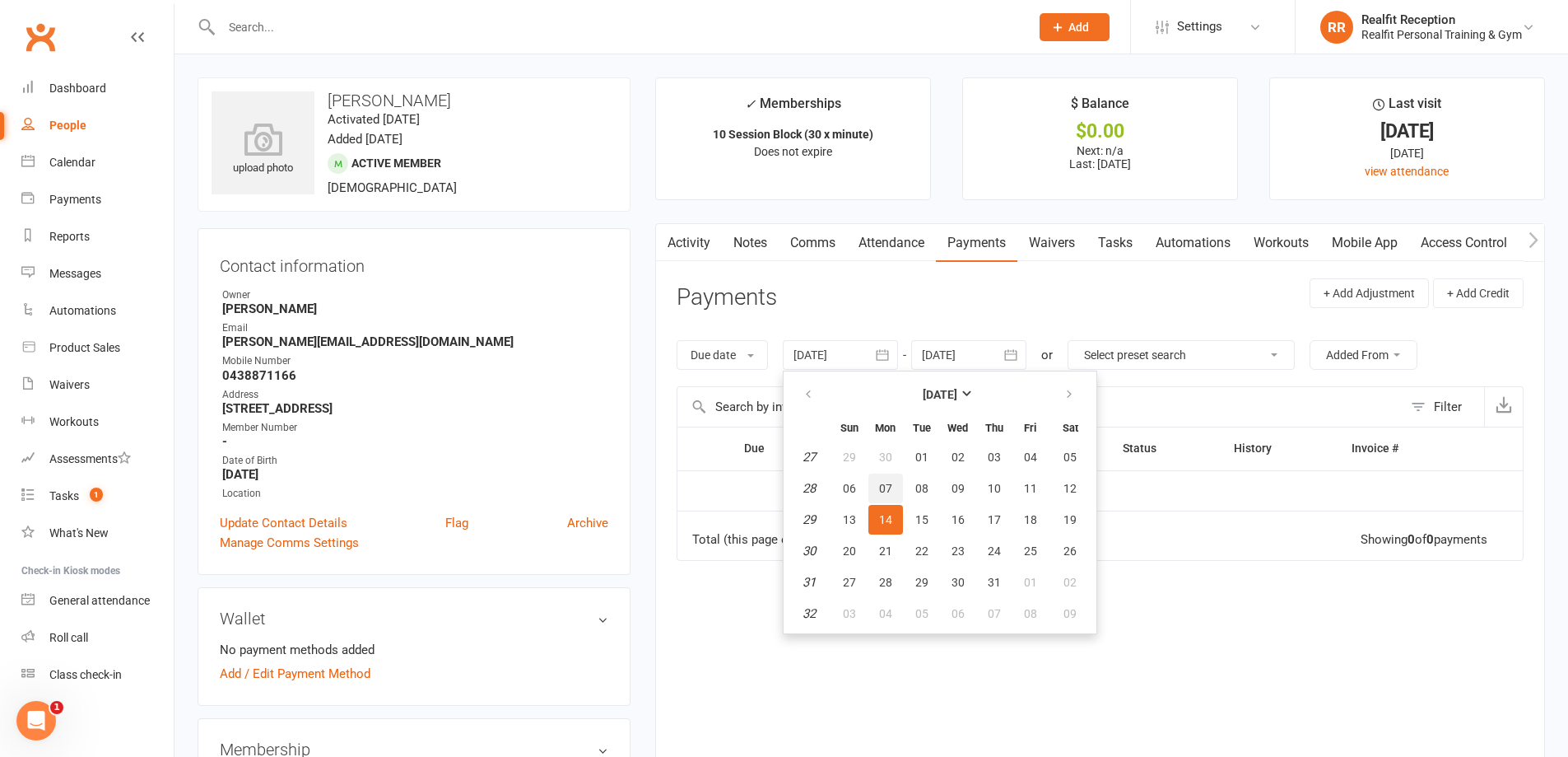
click at [882, 487] on span "07" at bounding box center [886, 488] width 13 height 13
type input "07 Jul 2025"
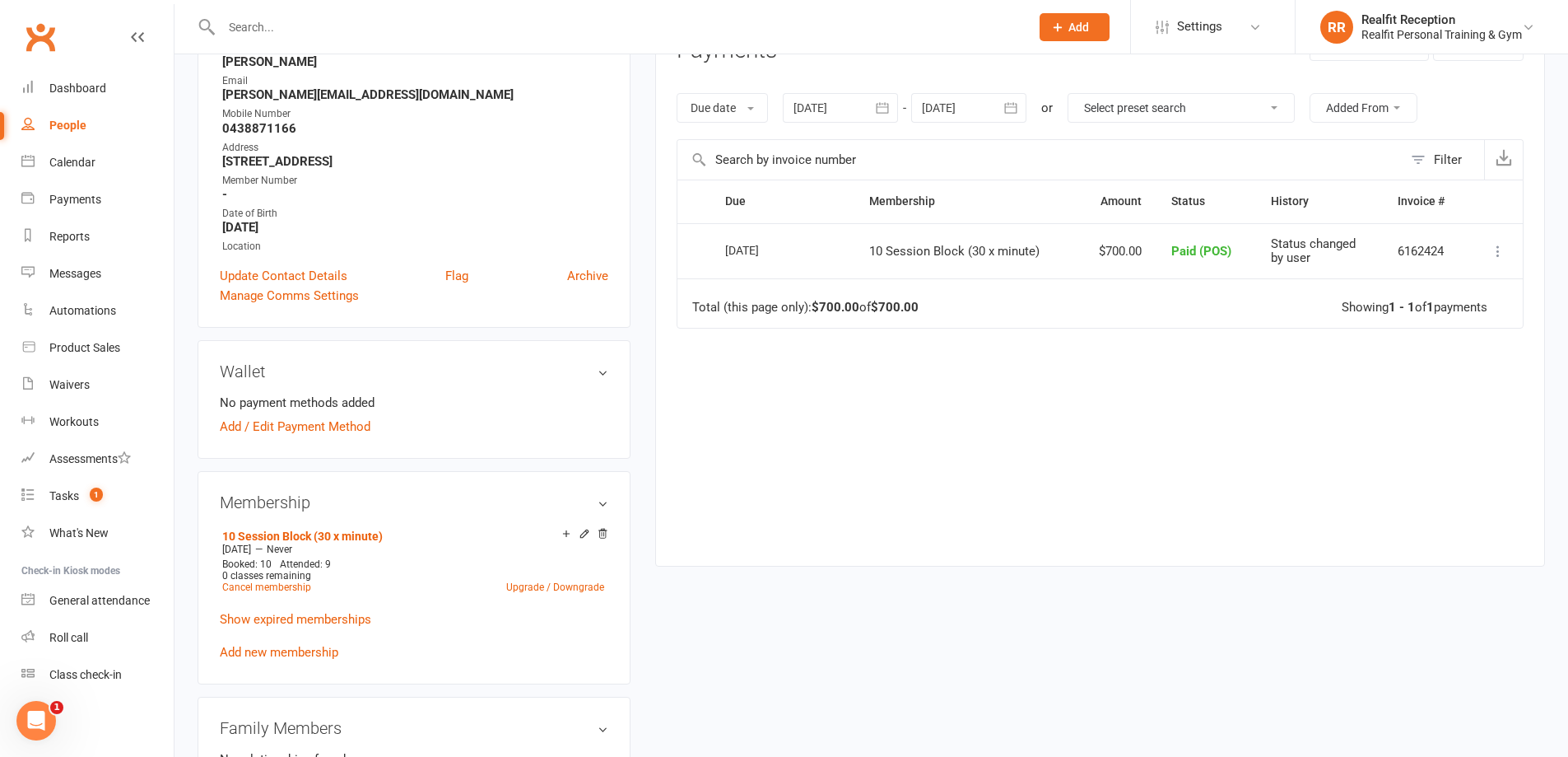
scroll to position [82, 0]
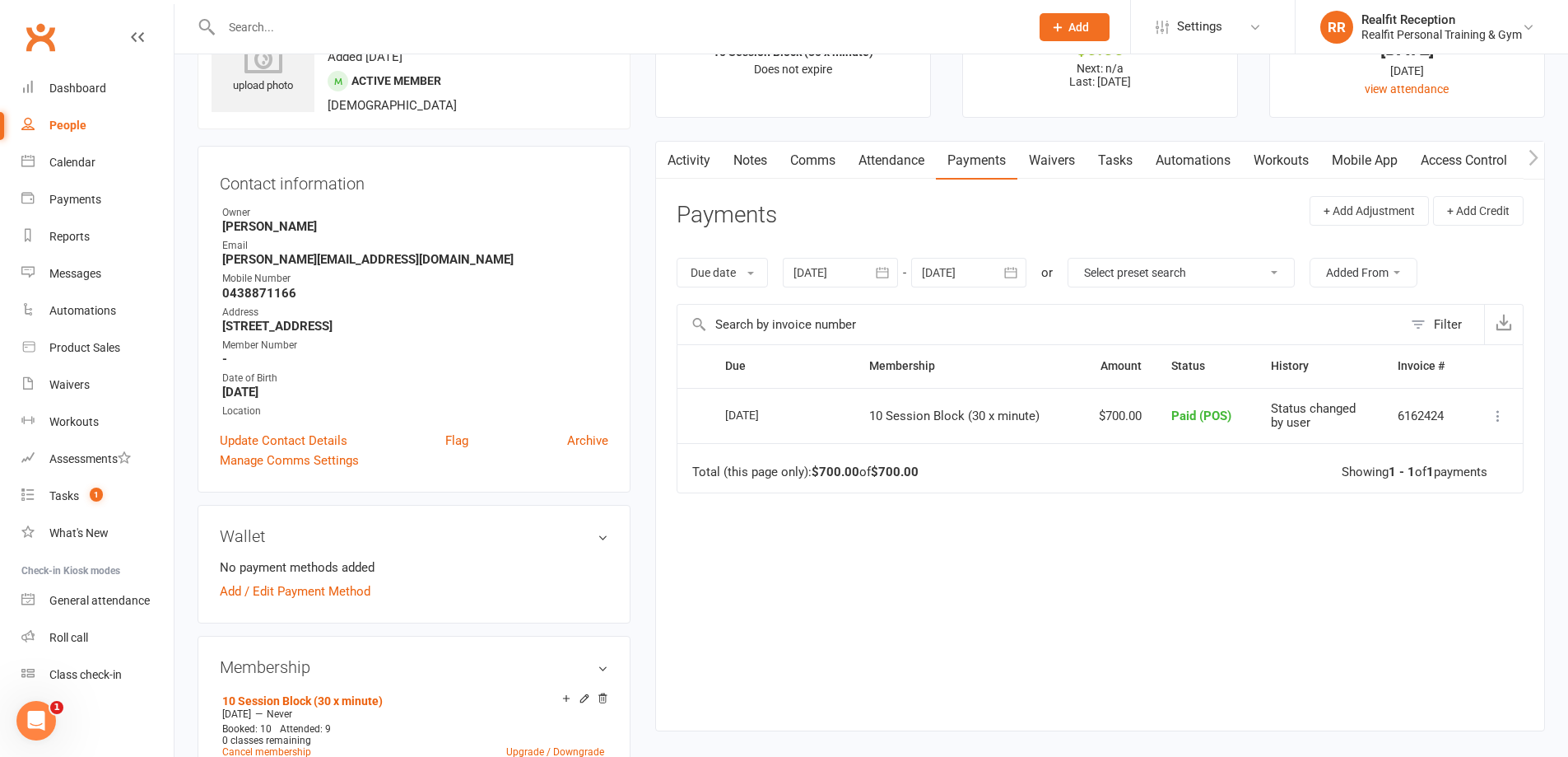
click at [908, 156] on link "Attendance" at bounding box center [892, 161] width 89 height 38
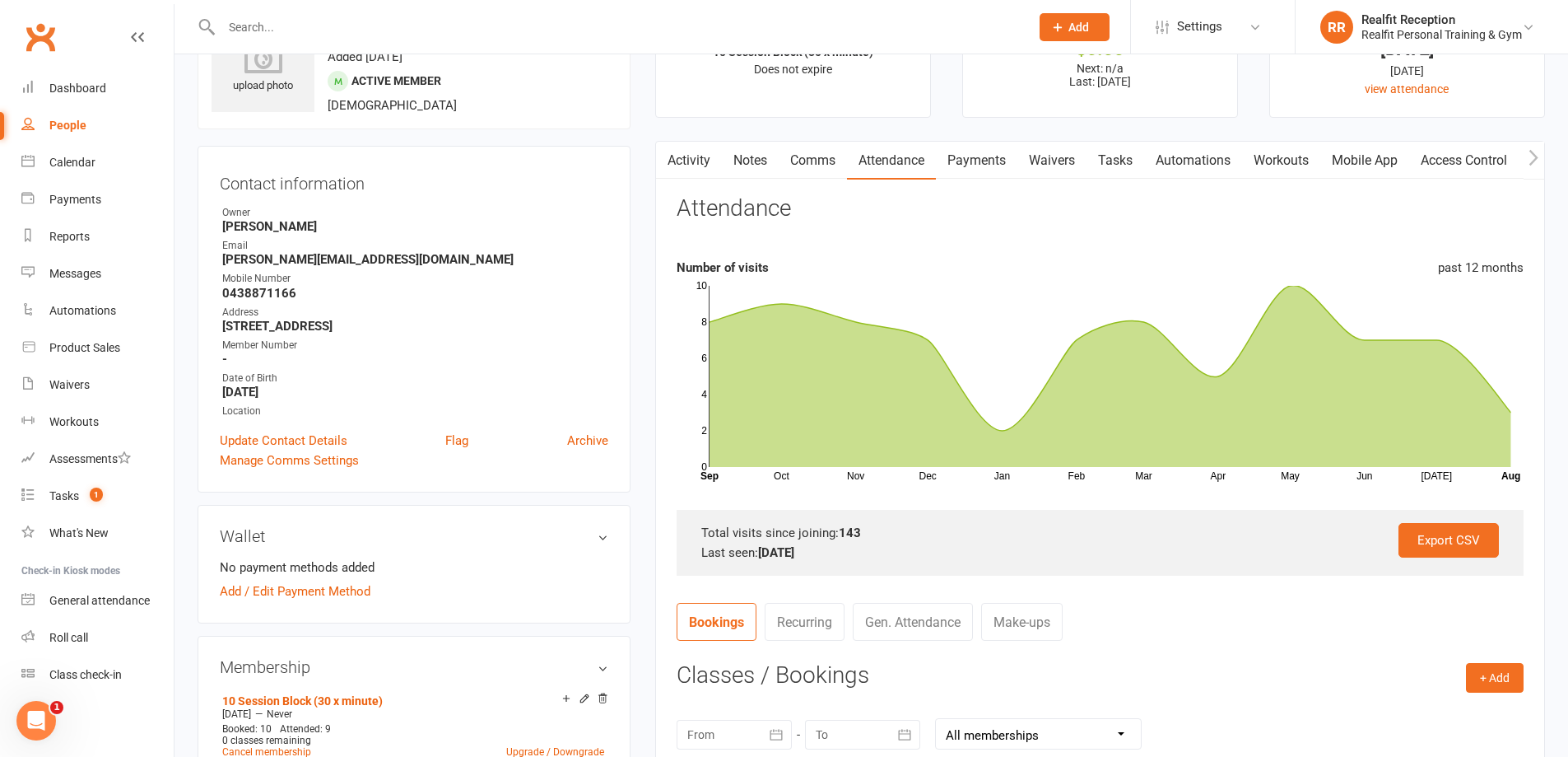
scroll to position [412, 0]
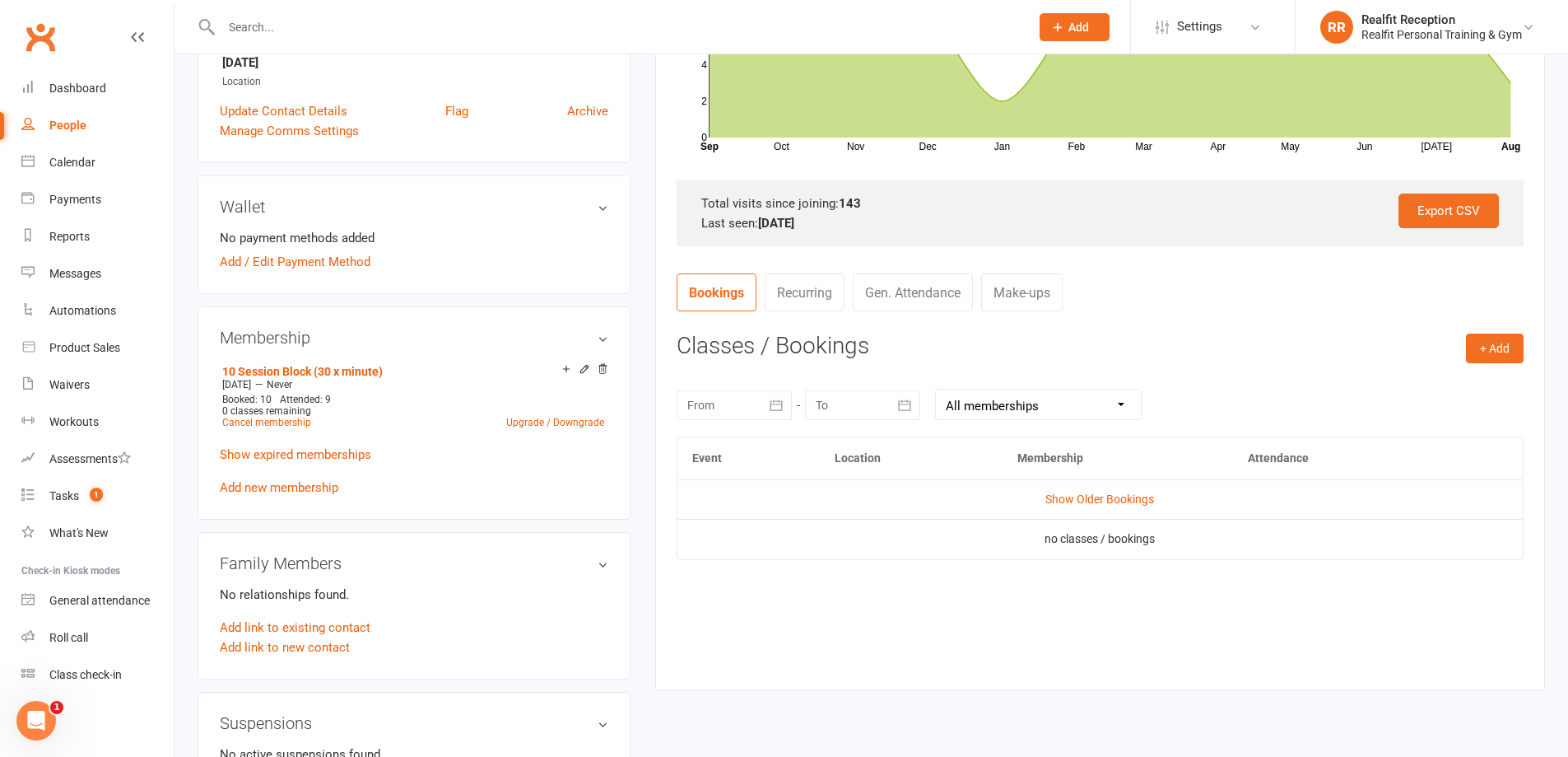
click at [777, 405] on icon "button" at bounding box center [775, 405] width 16 height 16
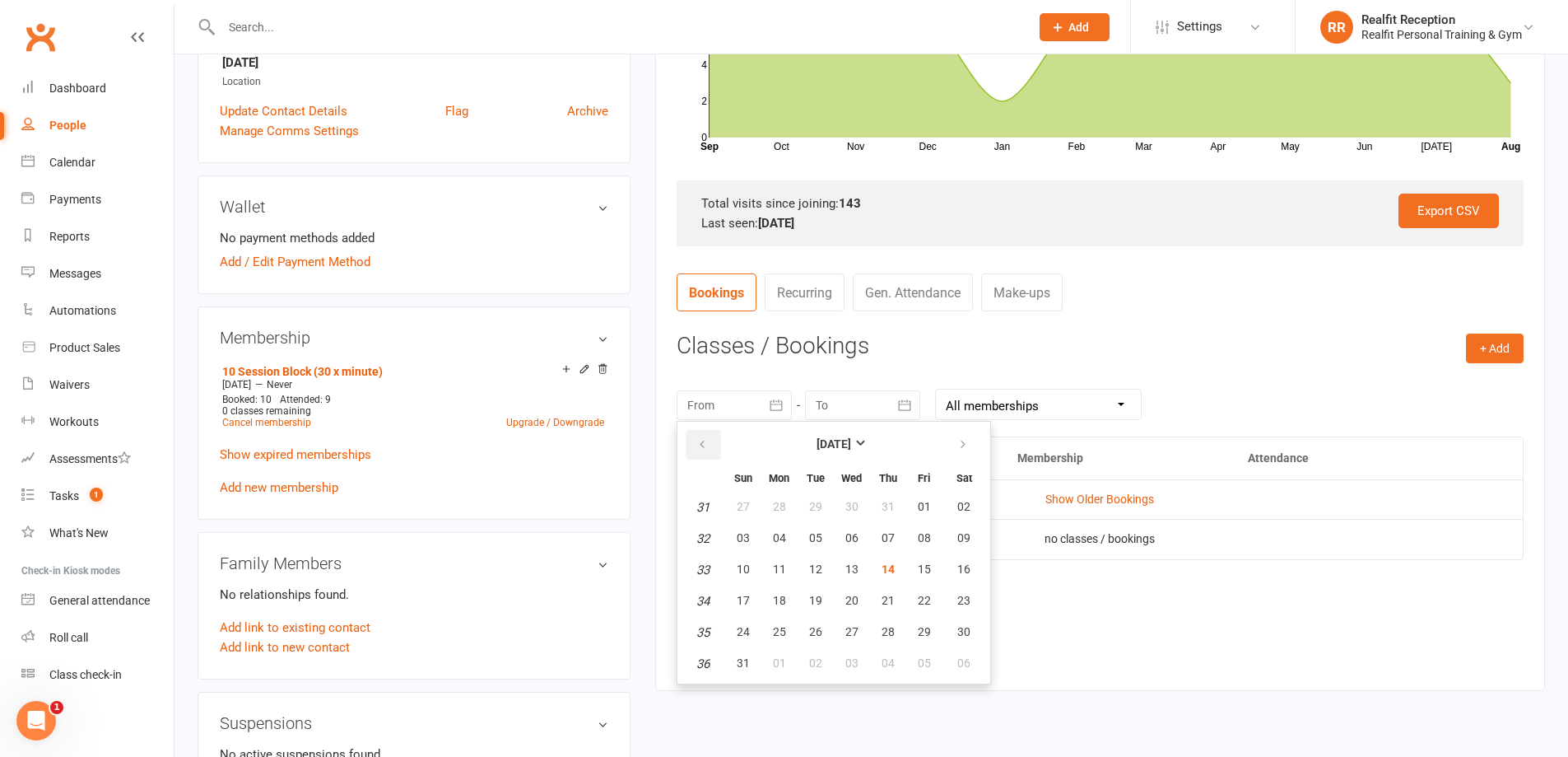
click at [697, 444] on icon "button" at bounding box center [702, 444] width 11 height 13
click at [773, 535] on span "07" at bounding box center [779, 537] width 13 height 13
type input "07 Jul 2025"
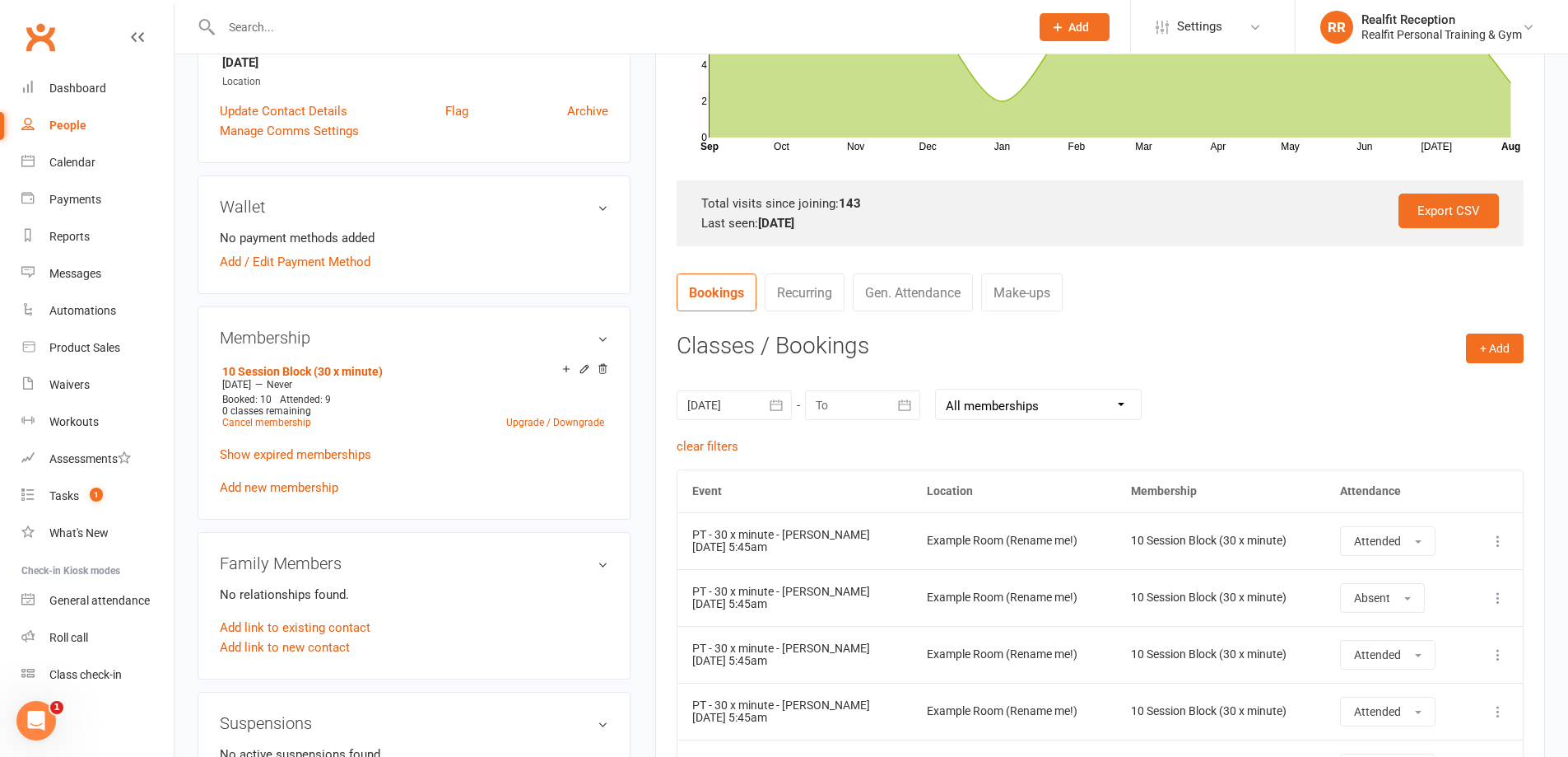
click at [906, 409] on icon "button" at bounding box center [905, 405] width 12 height 11
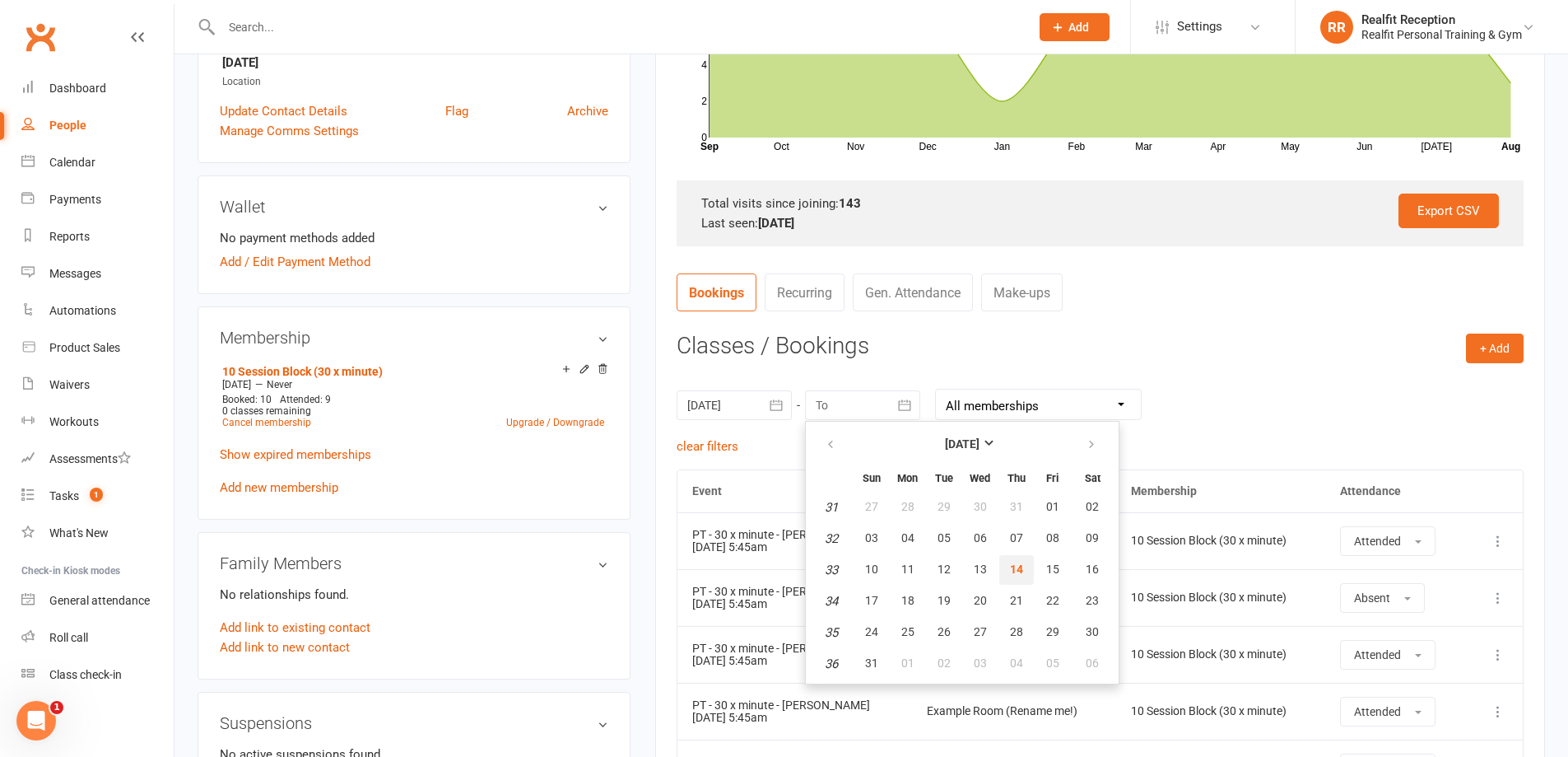
click at [1021, 572] on span "14" at bounding box center [1016, 568] width 13 height 13
type input "[DATE]"
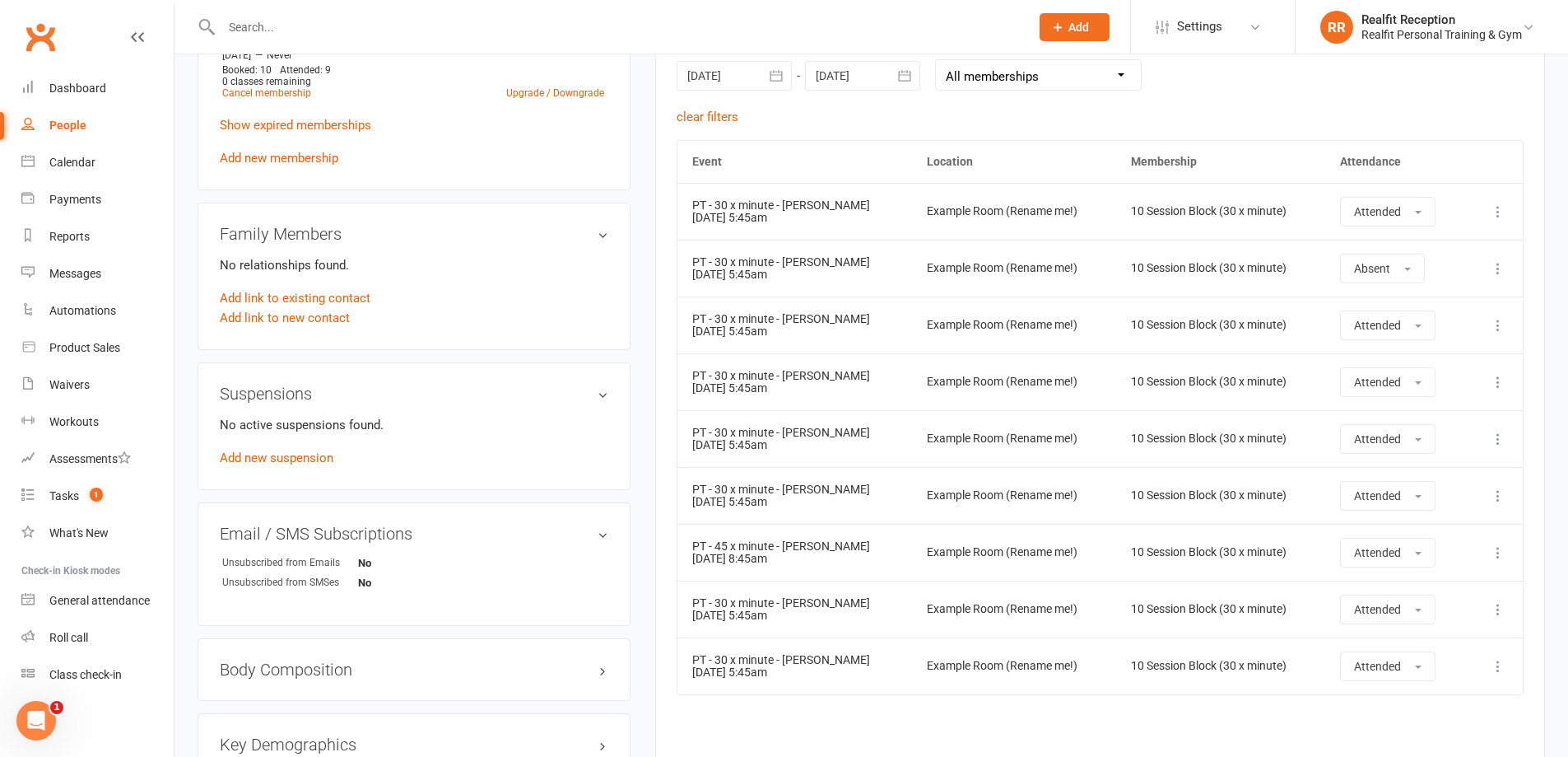
scroll to position [494, 0]
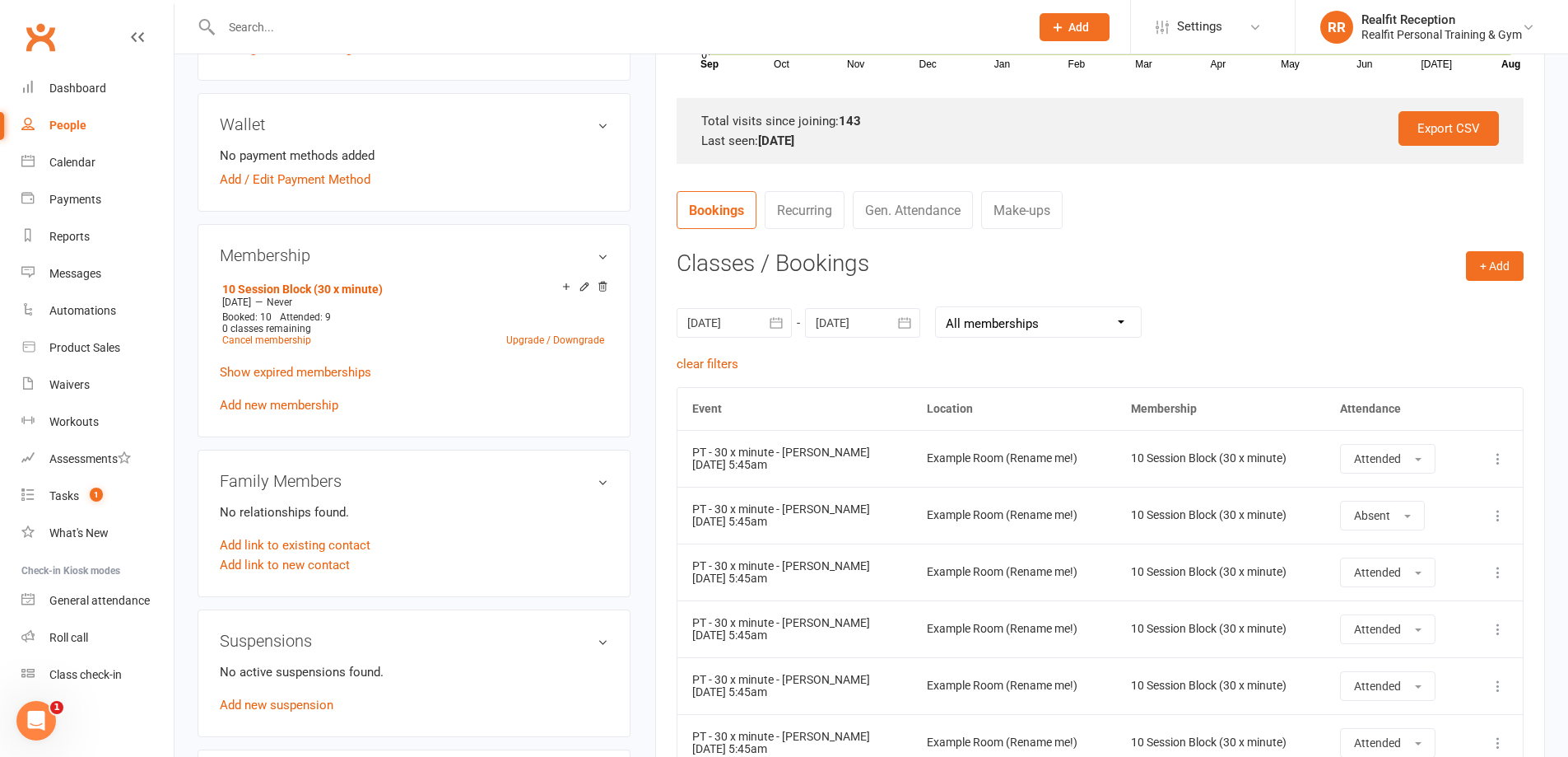
click at [782, 318] on icon "button" at bounding box center [775, 322] width 16 height 16
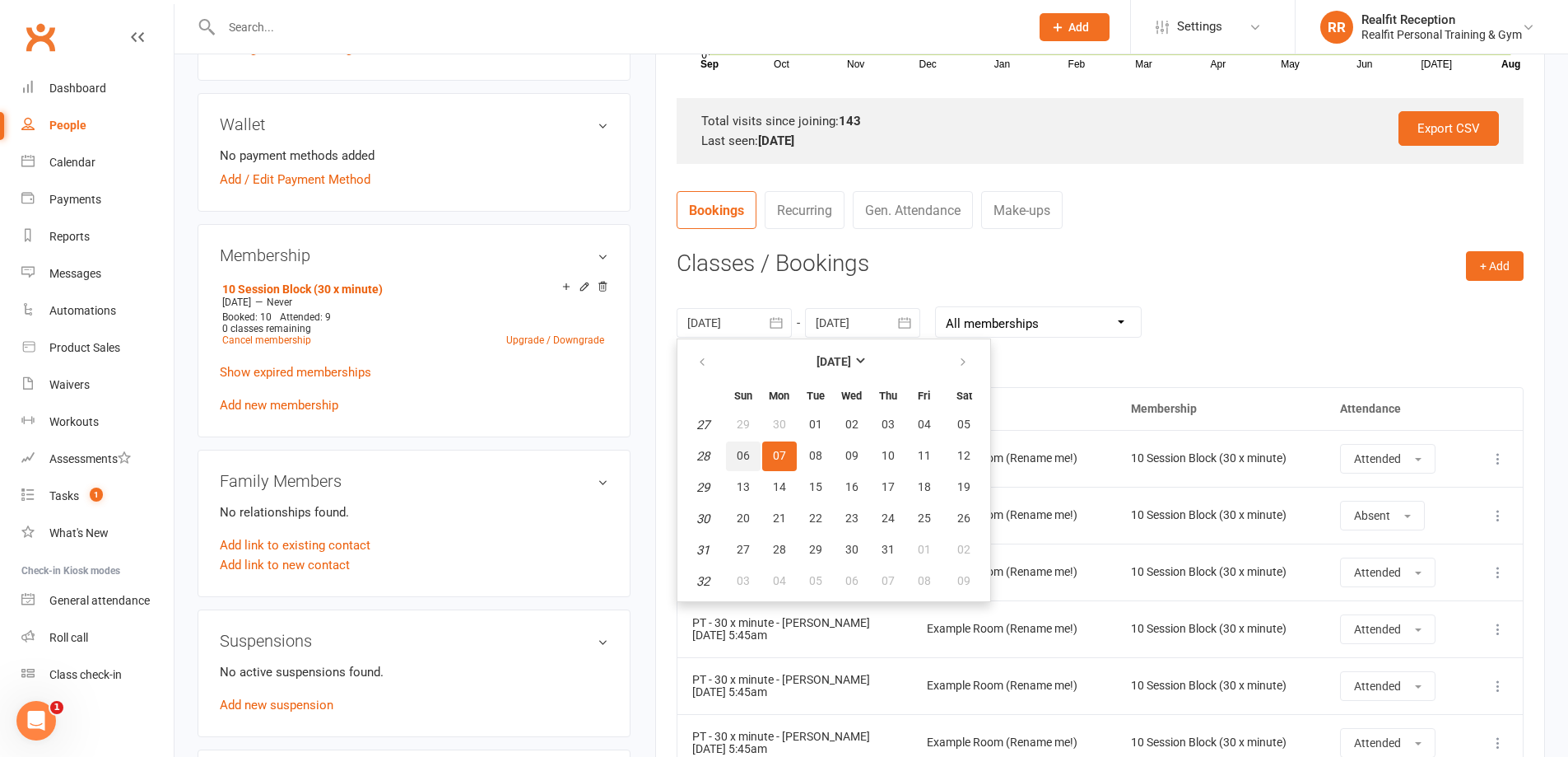
click at [744, 461] on span "06" at bounding box center [743, 455] width 13 height 13
type input "06 Jul 2025"
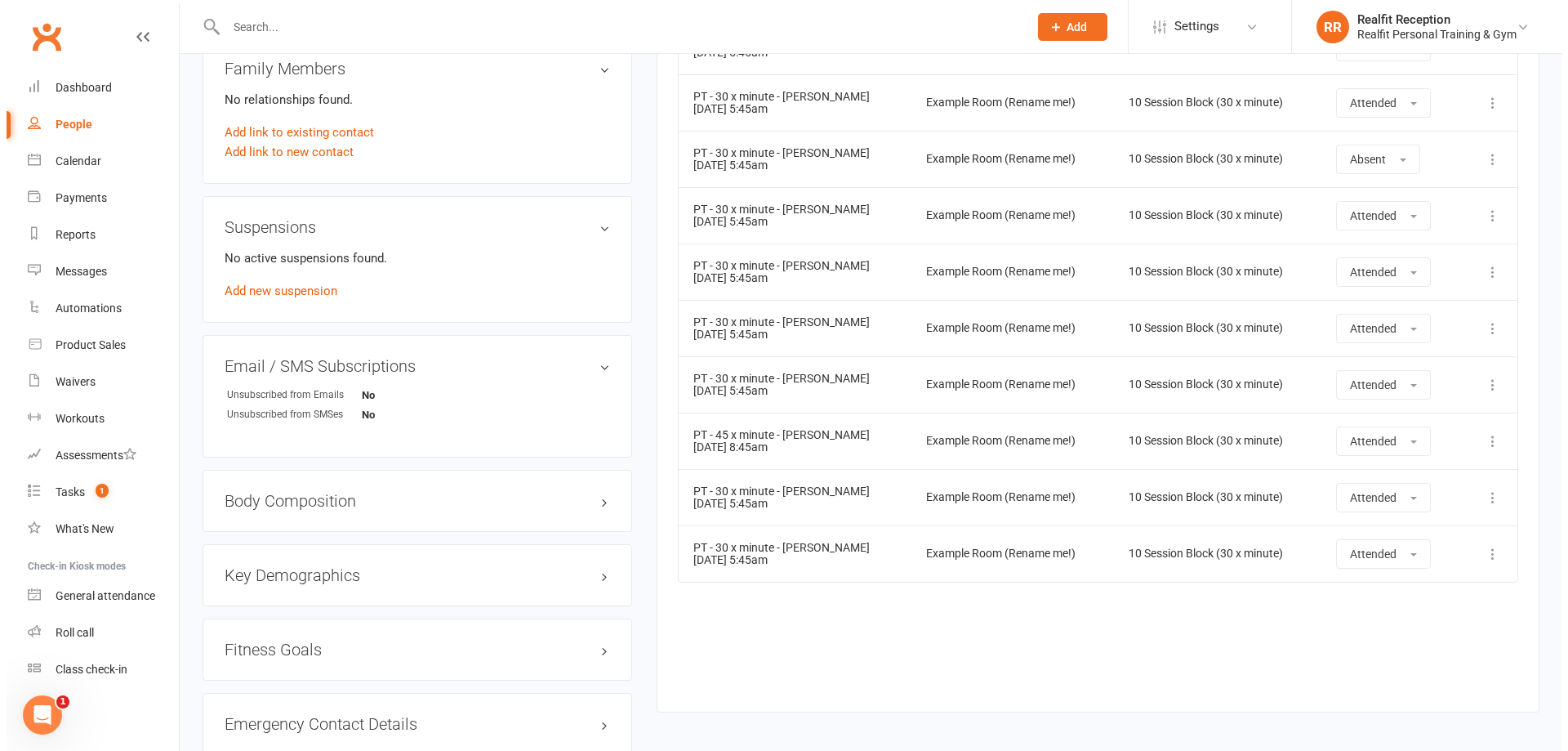
scroll to position [654, 0]
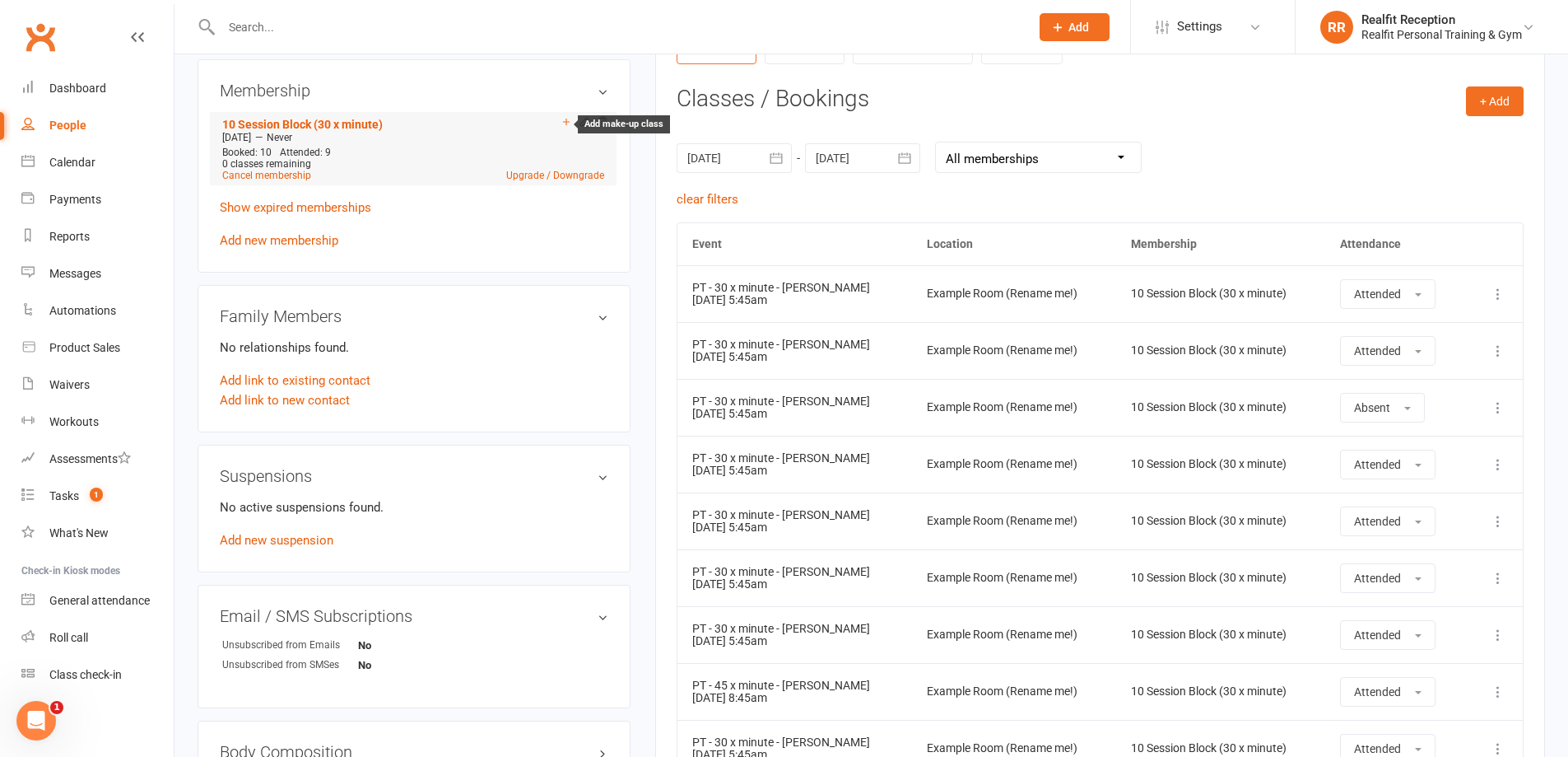
click at [560, 122] on icon at bounding box center [565, 121] width 11 height 11
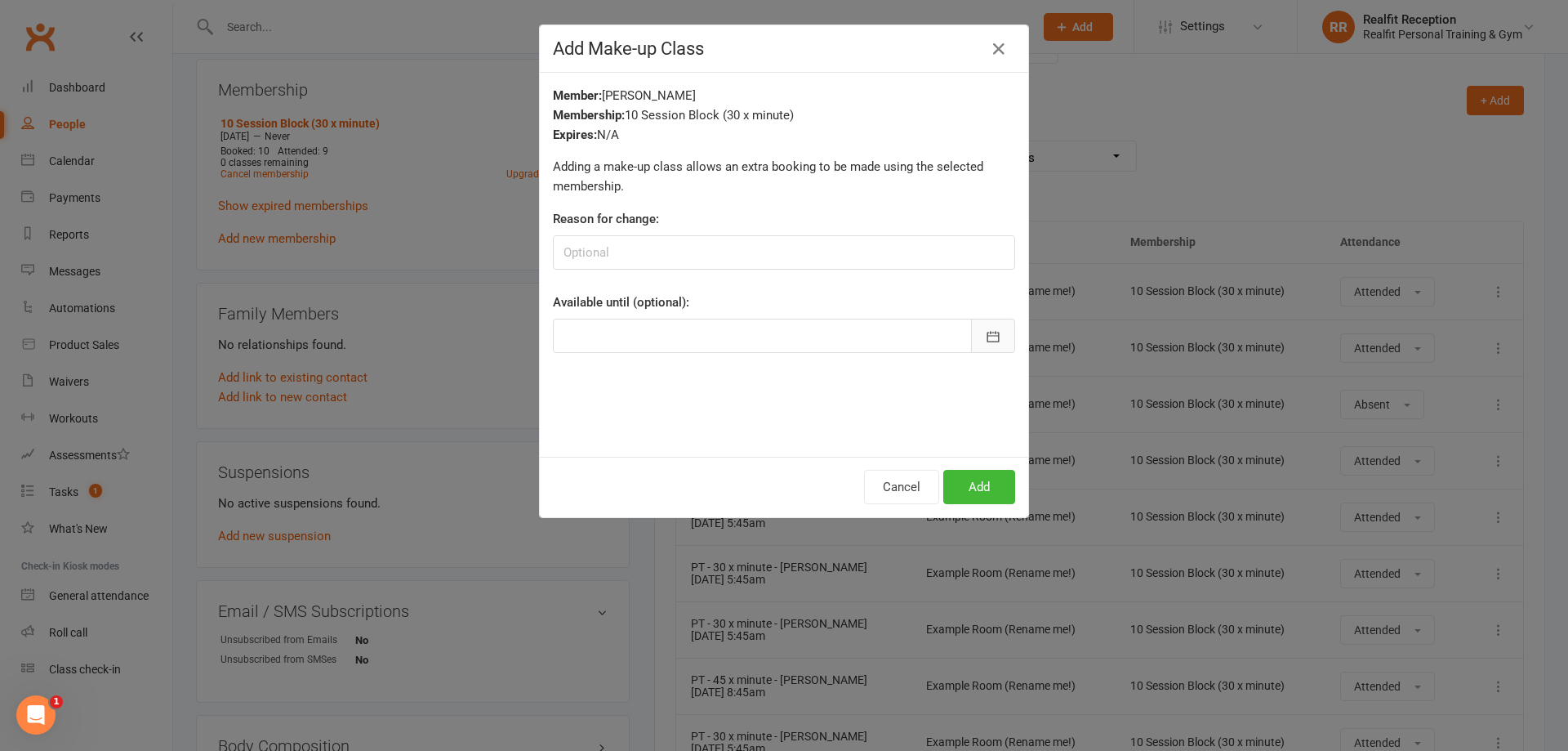
click at [989, 341] on icon "button" at bounding box center [993, 337] width 16 height 16
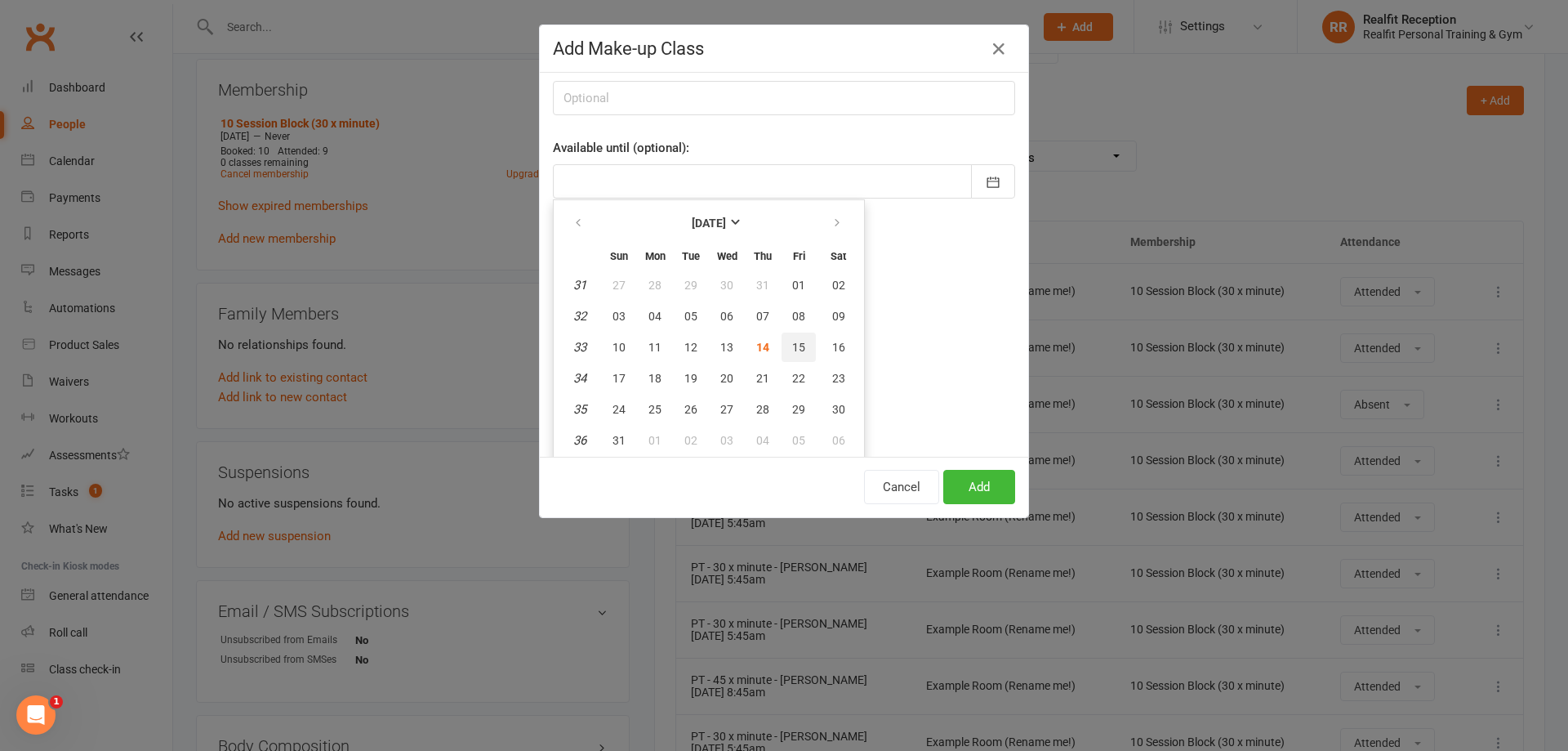
click at [801, 352] on button "15" at bounding box center [799, 347] width 34 height 30
type input "15 Aug 2025"
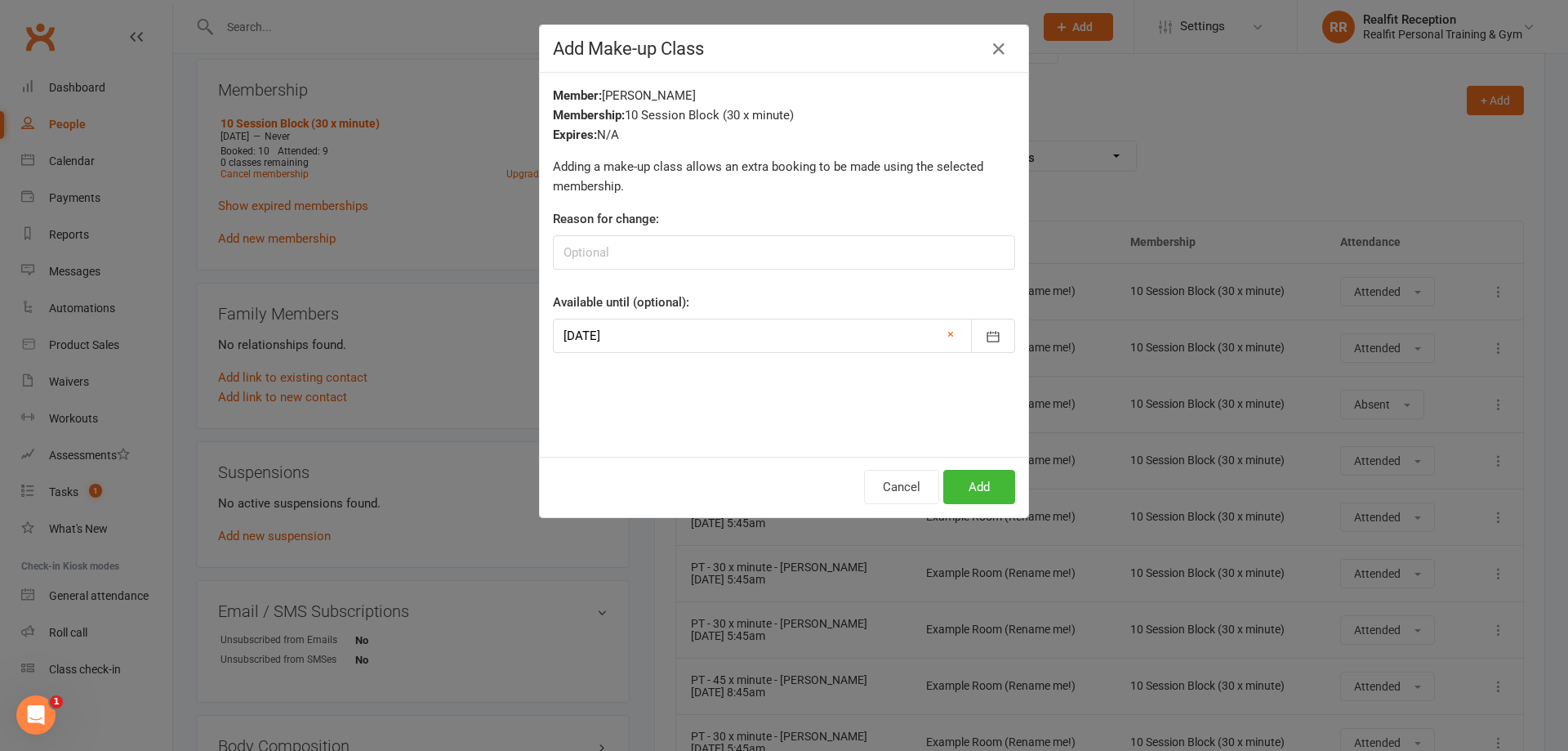
scroll to position [0, 0]
click at [947, 336] on link "×" at bounding box center [950, 334] width 7 height 19
click at [985, 338] on icon "button" at bounding box center [993, 337] width 16 height 16
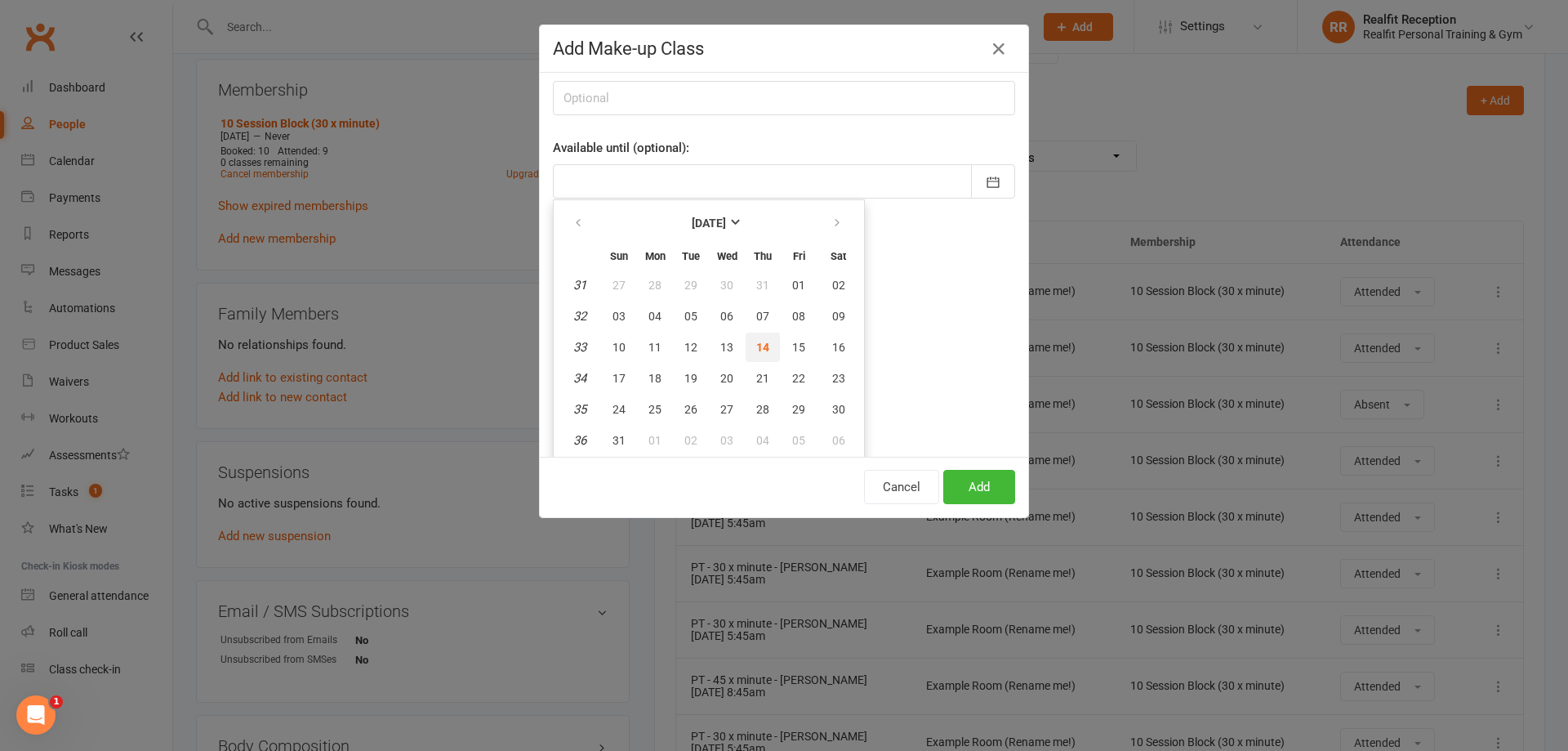
click at [756, 350] on span "14" at bounding box center [762, 347] width 13 height 13
type input "[DATE]"
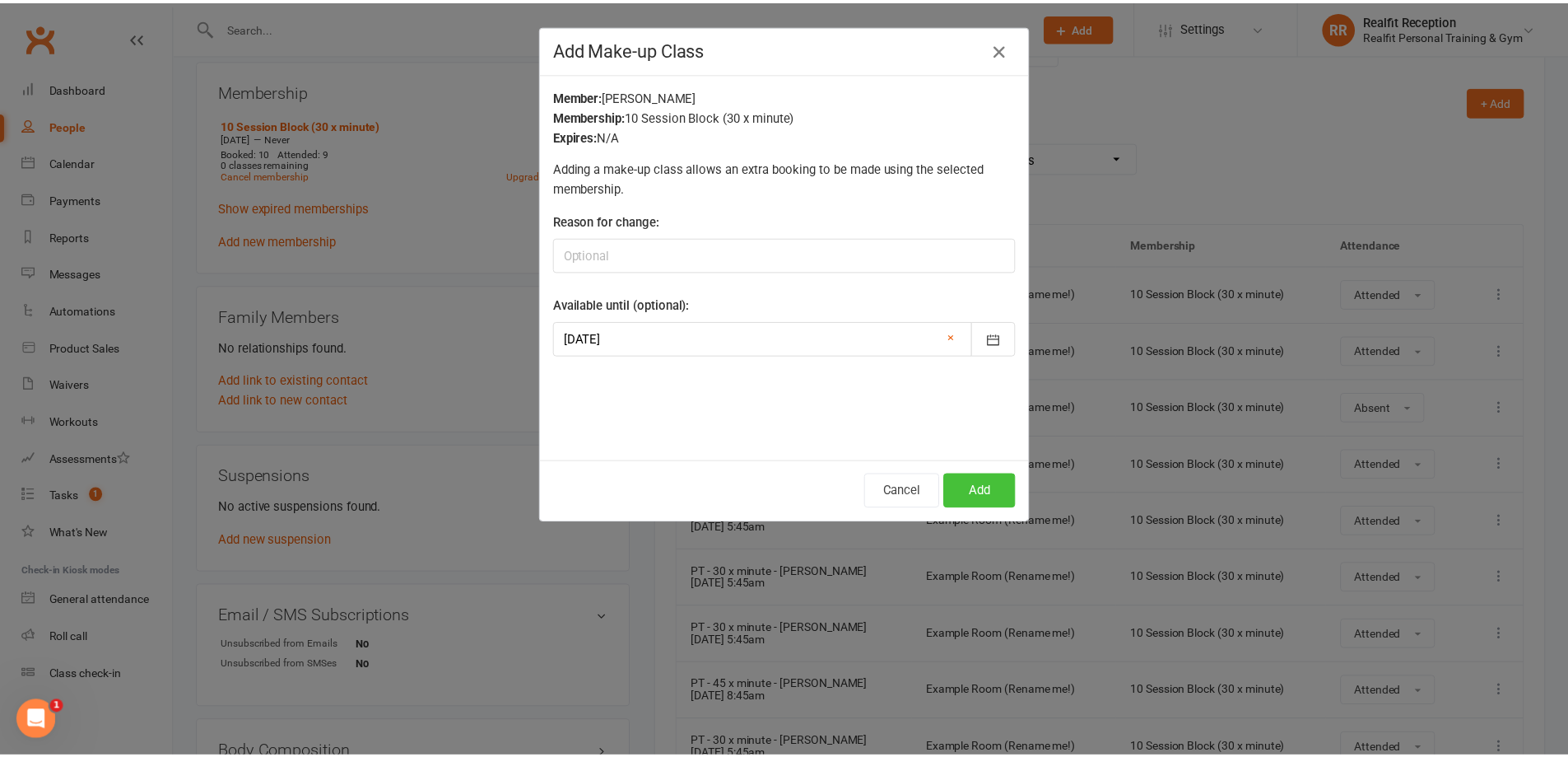
scroll to position [0, 0]
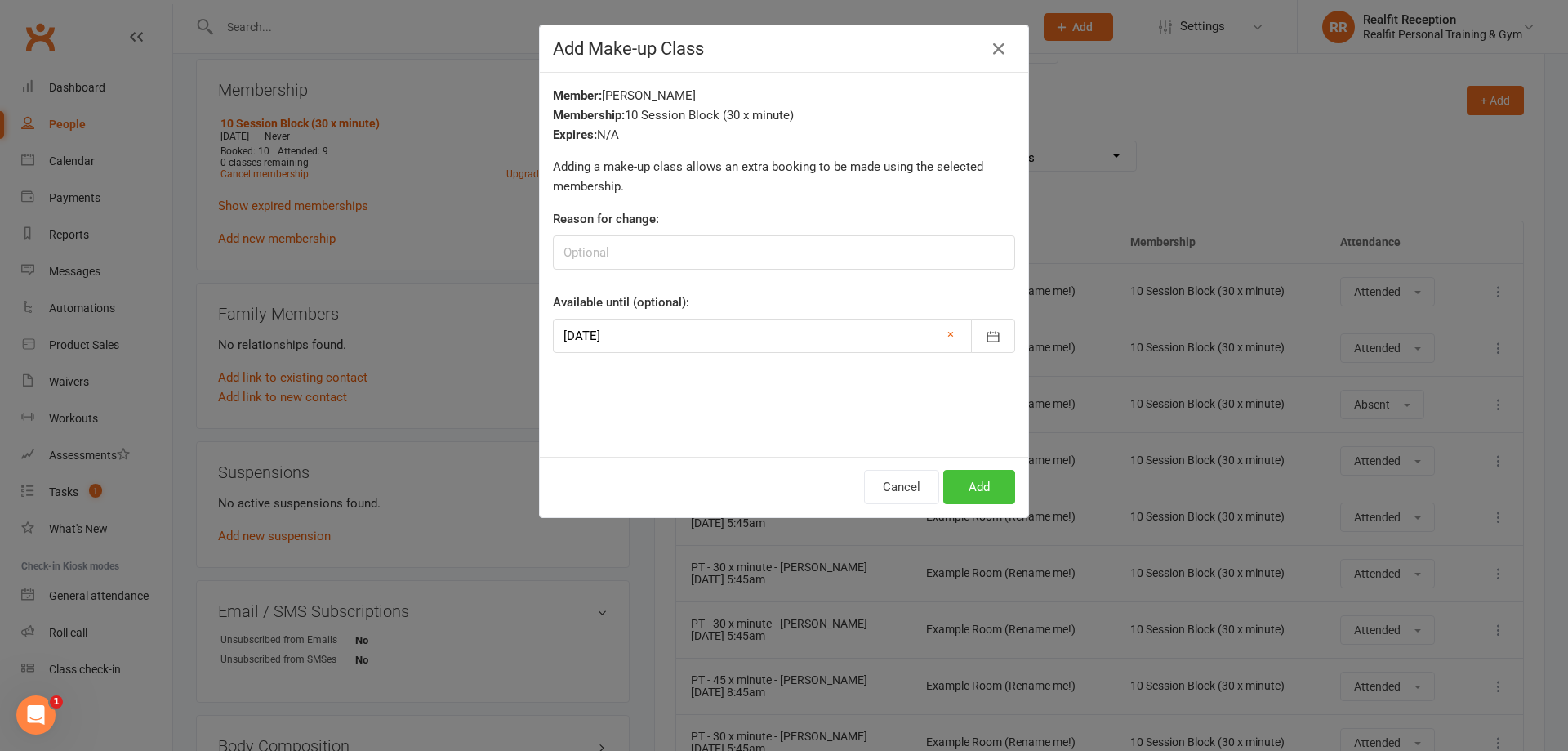
click at [968, 489] on button "Add" at bounding box center [978, 487] width 72 height 34
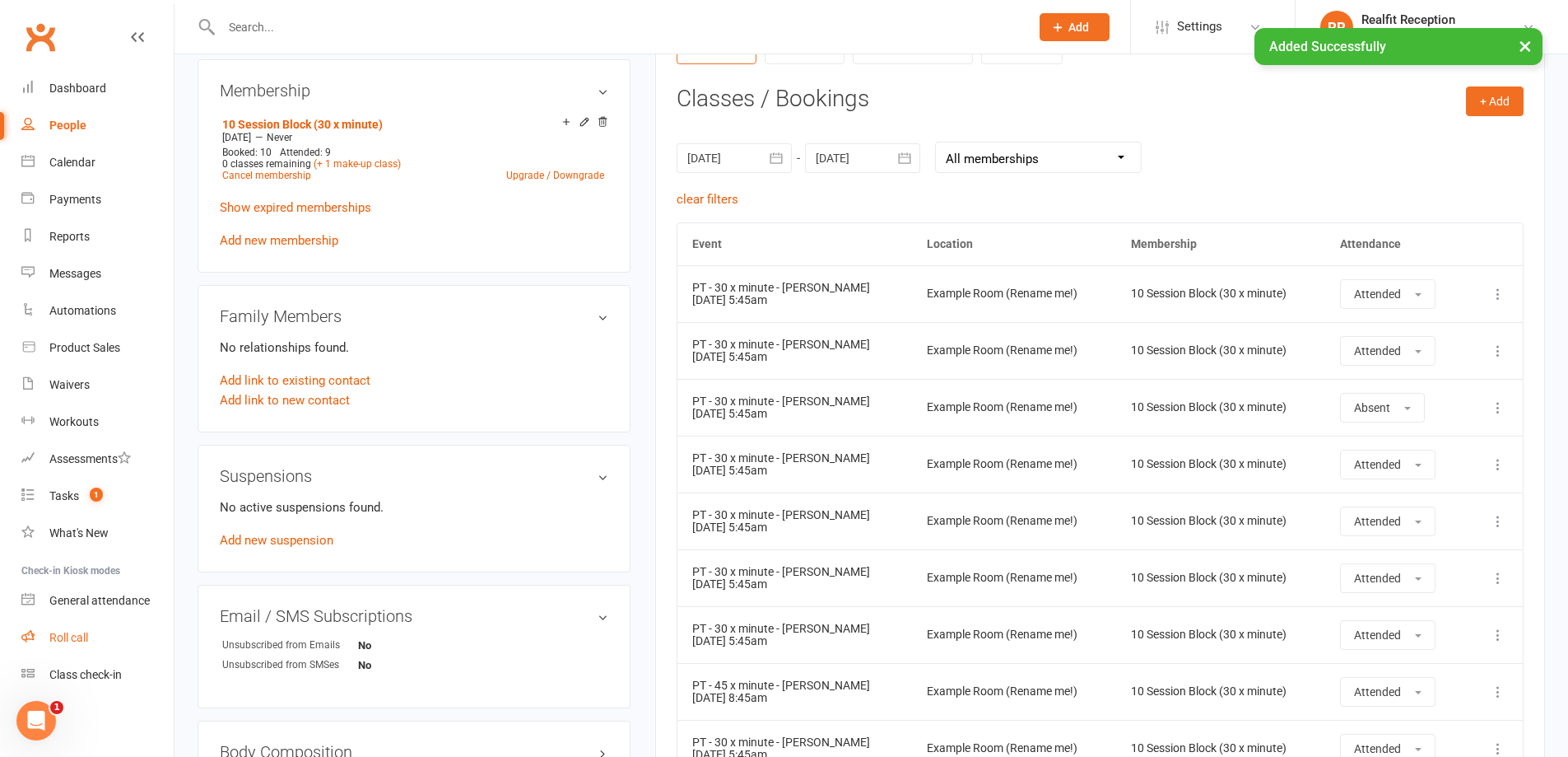
click at [83, 638] on div "Roll call" at bounding box center [68, 637] width 38 height 13
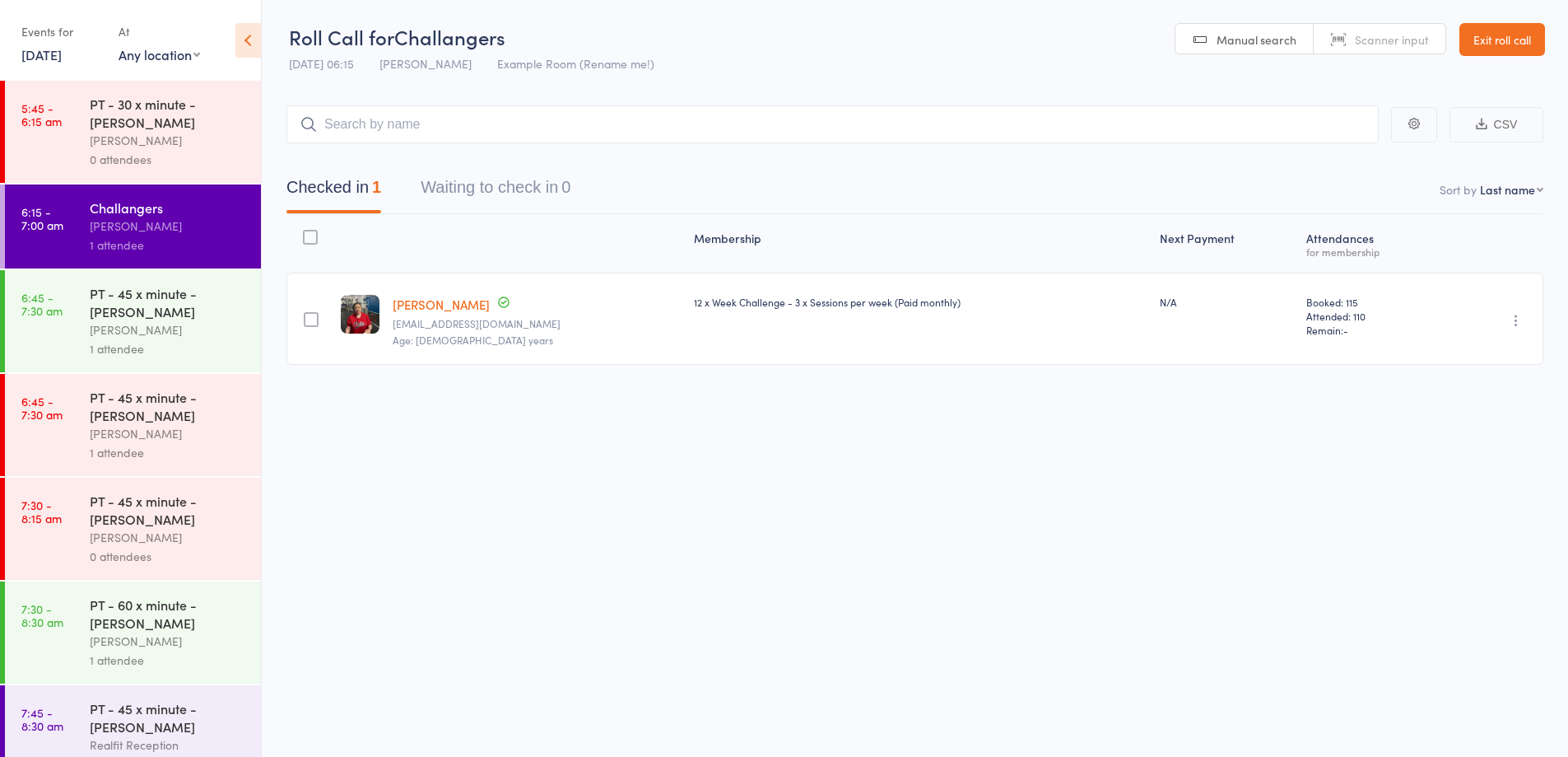
click at [156, 120] on div "PT - 30 x minute - [PERSON_NAME]" at bounding box center [168, 113] width 157 height 36
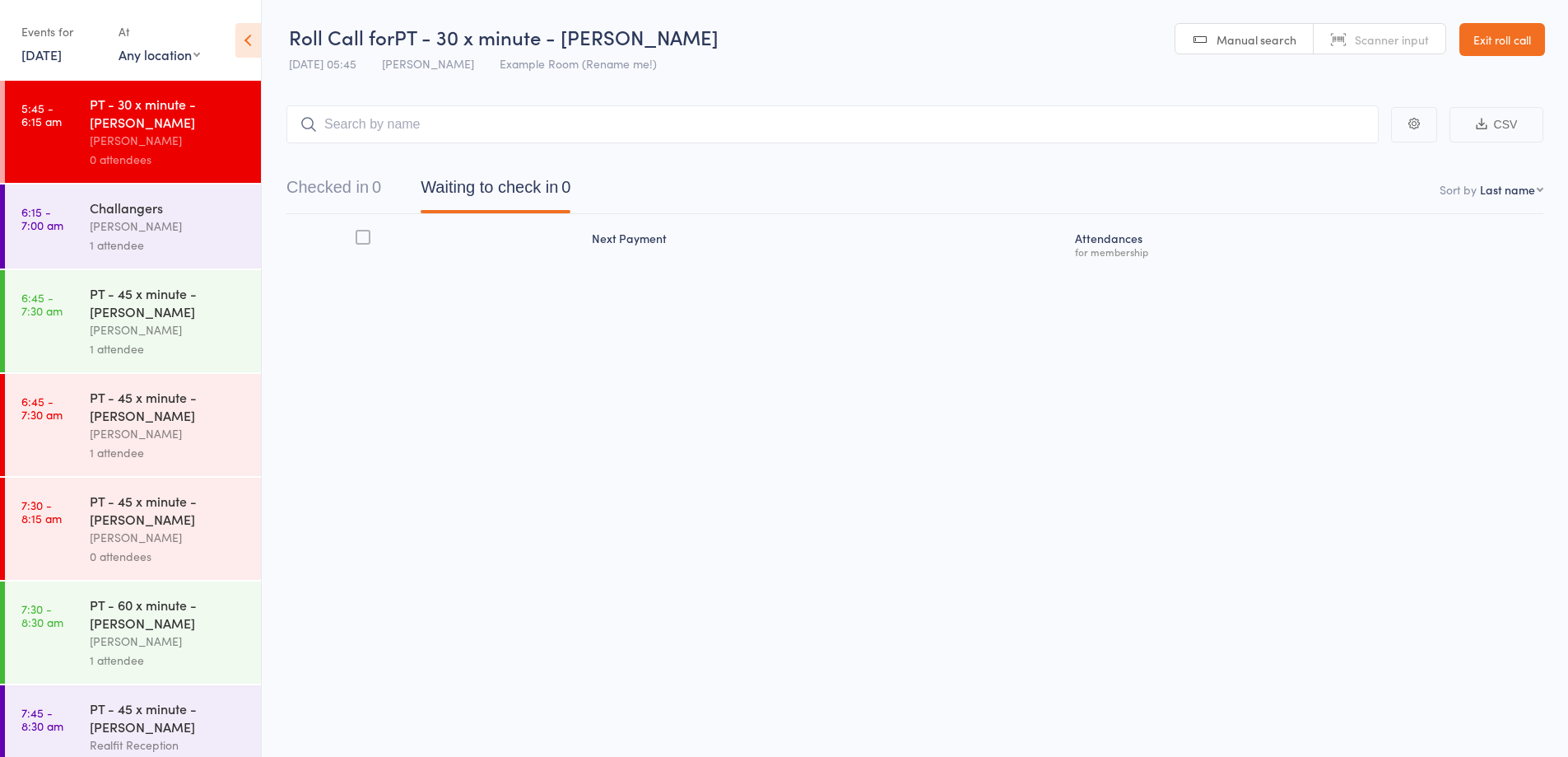
click at [372, 116] on input "search" at bounding box center [832, 124] width 1092 height 38
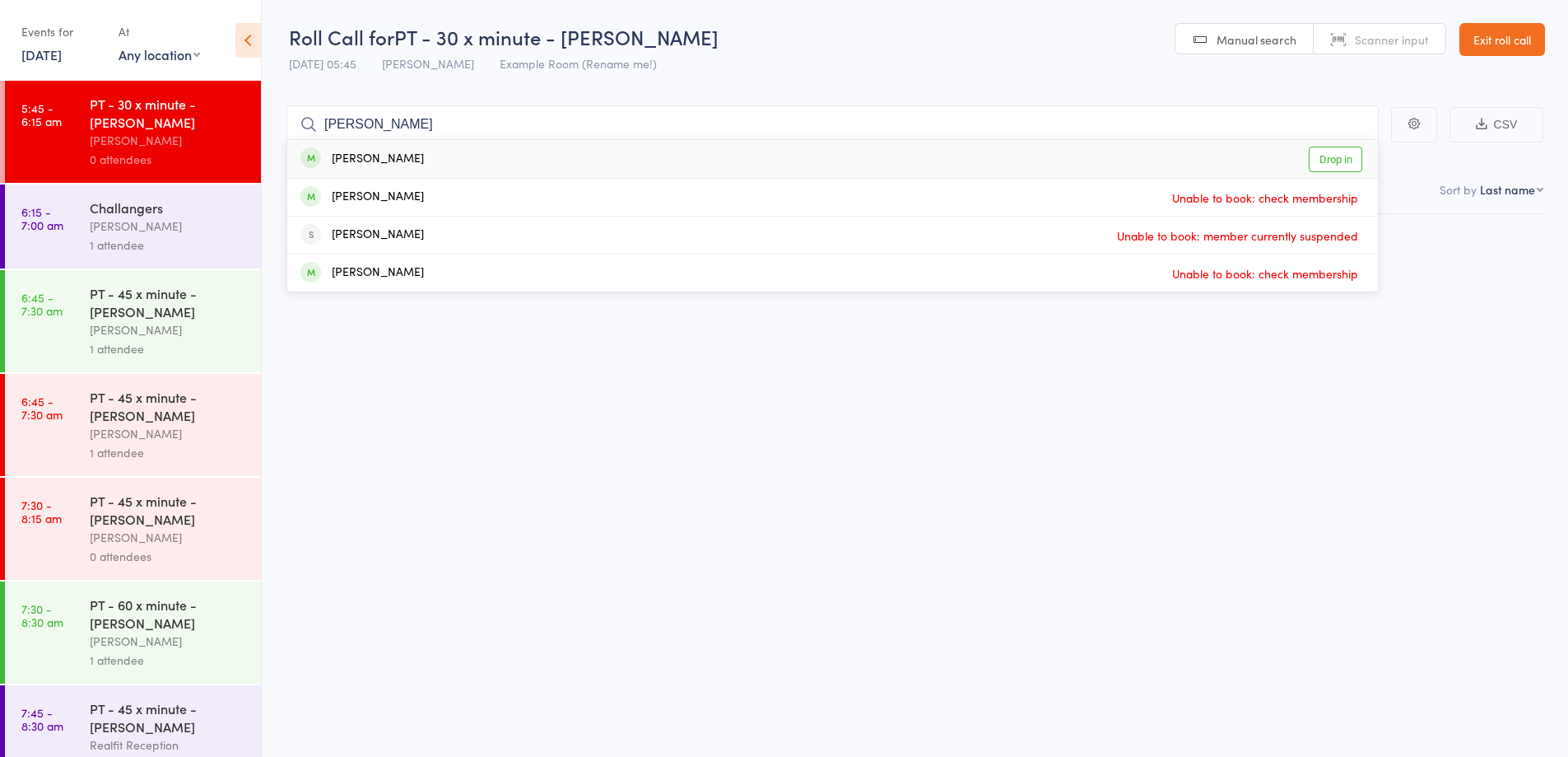
type input "[PERSON_NAME]"
click at [377, 151] on div "[PERSON_NAME]" at bounding box center [362, 159] width 124 height 19
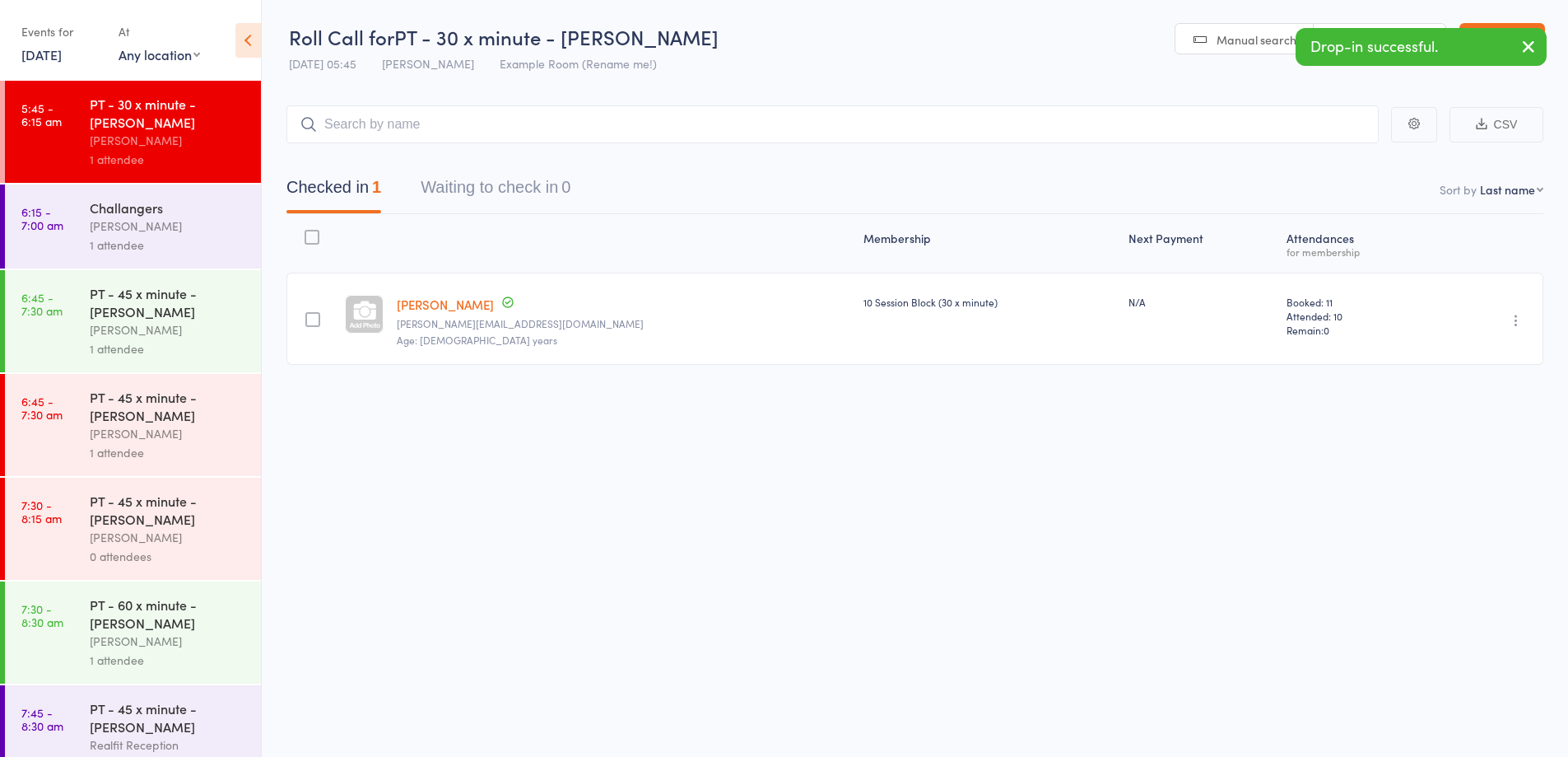
click at [172, 244] on div "1 attendee" at bounding box center [168, 245] width 157 height 19
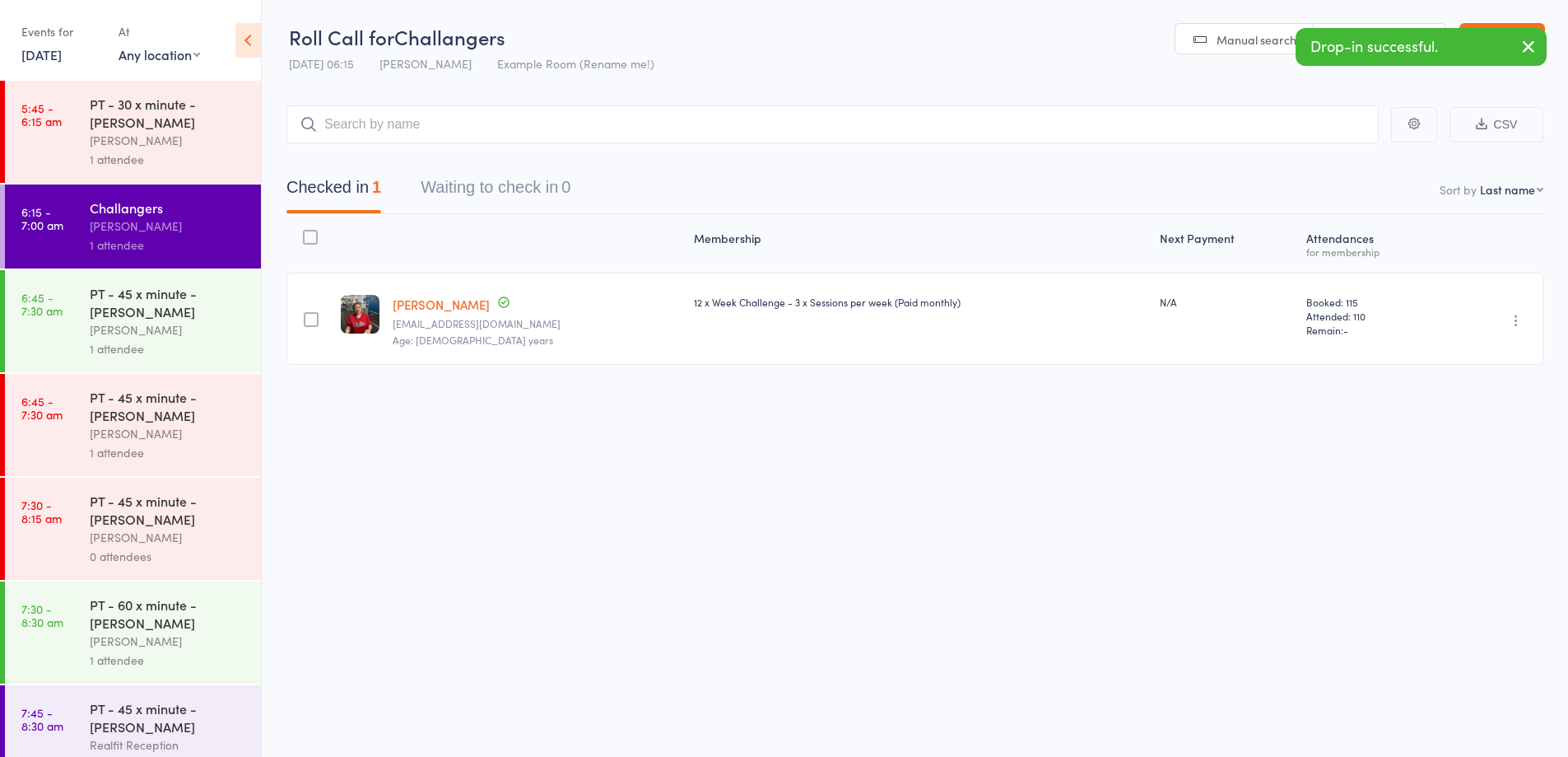
drag, startPoint x: 384, startPoint y: 133, endPoint x: 386, endPoint y: 124, distance: 9.2
click at [386, 126] on input "search" at bounding box center [832, 124] width 1092 height 38
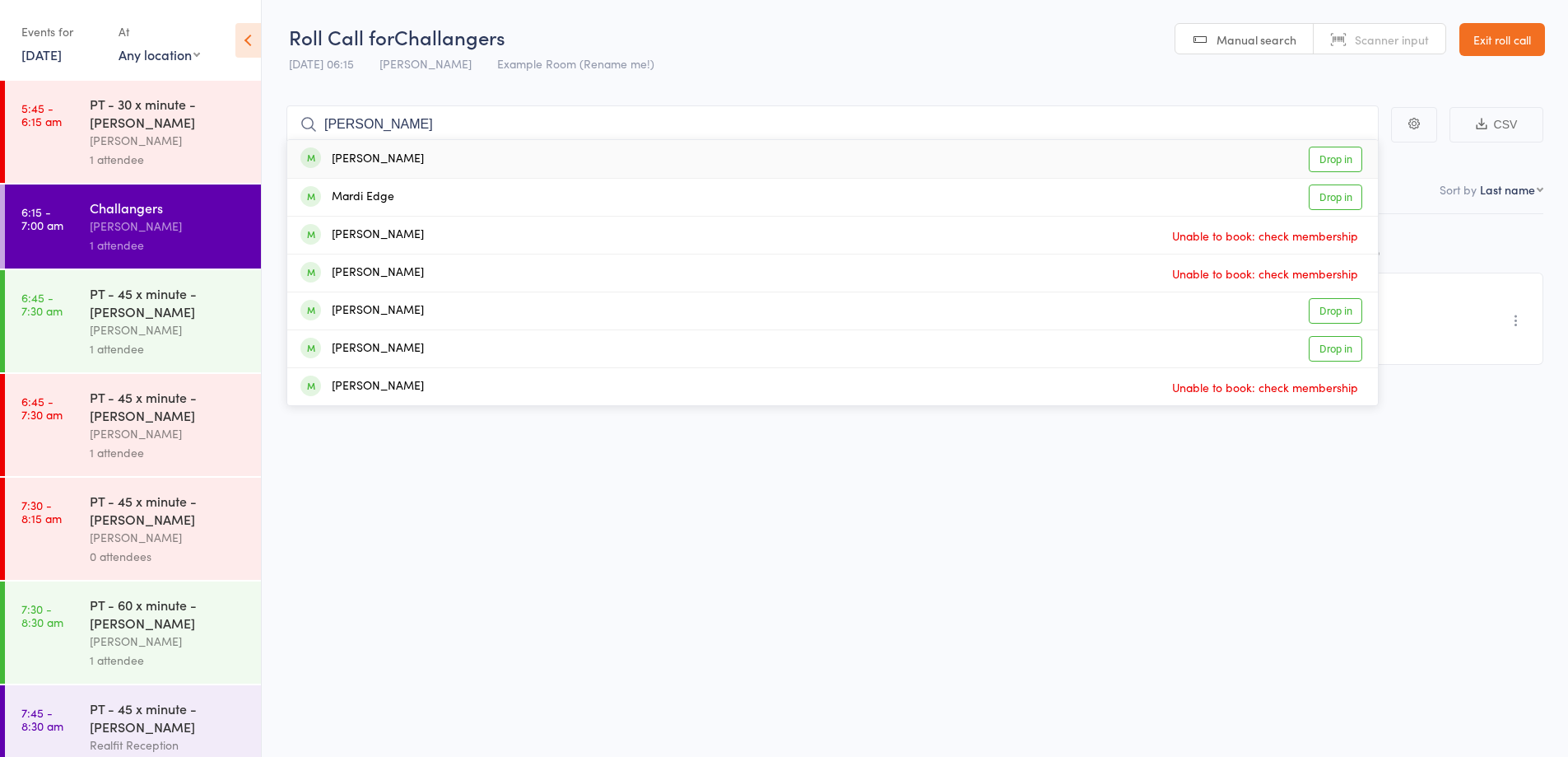
type input "MARK"
click at [408, 156] on div "Mark Ward Drop in" at bounding box center [832, 159] width 1091 height 38
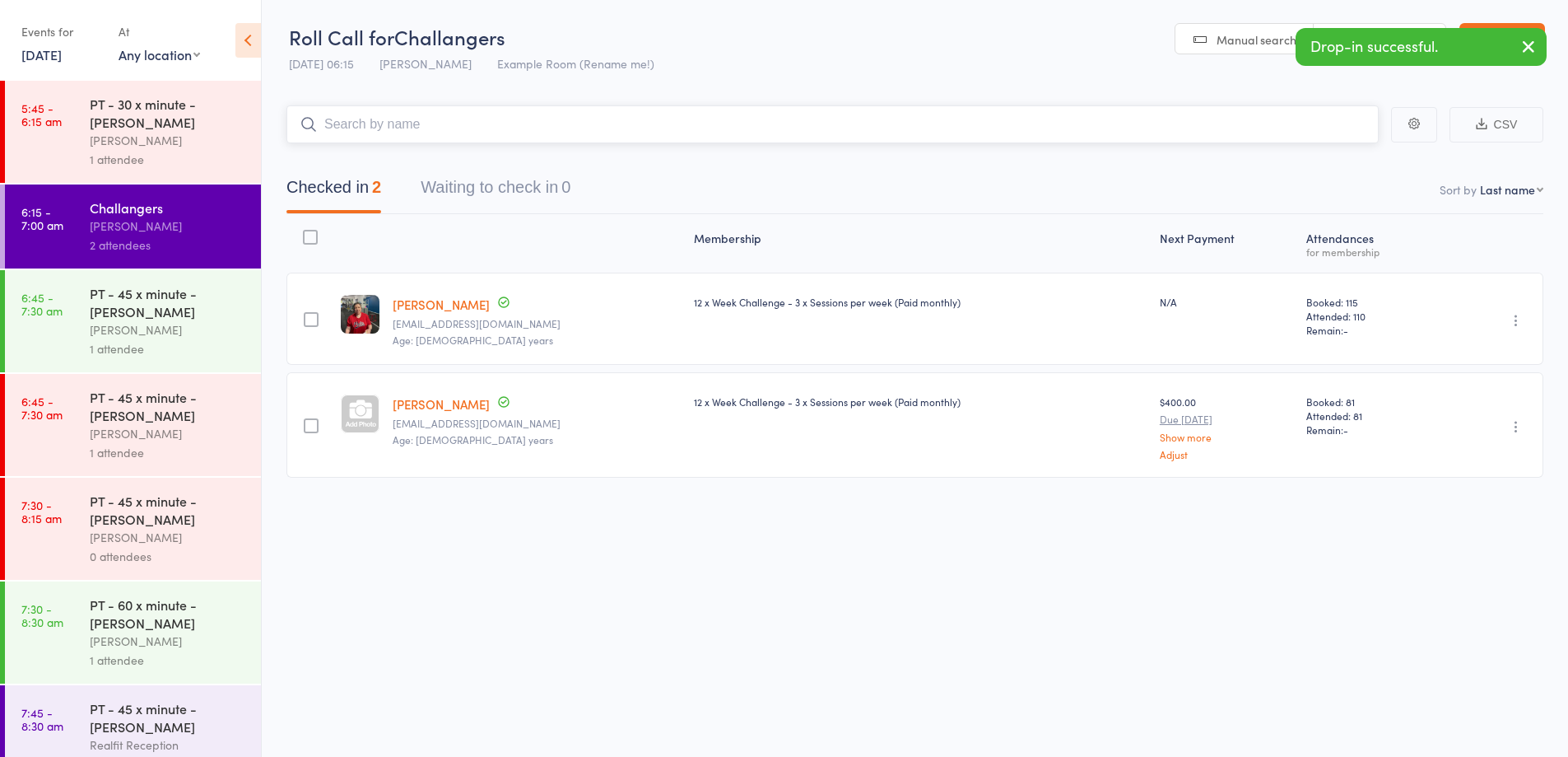
click at [418, 126] on input "search" at bounding box center [832, 124] width 1092 height 38
type input "KYLIE"
click at [419, 150] on div "Kylie Omarjee Drop in" at bounding box center [832, 159] width 1091 height 38
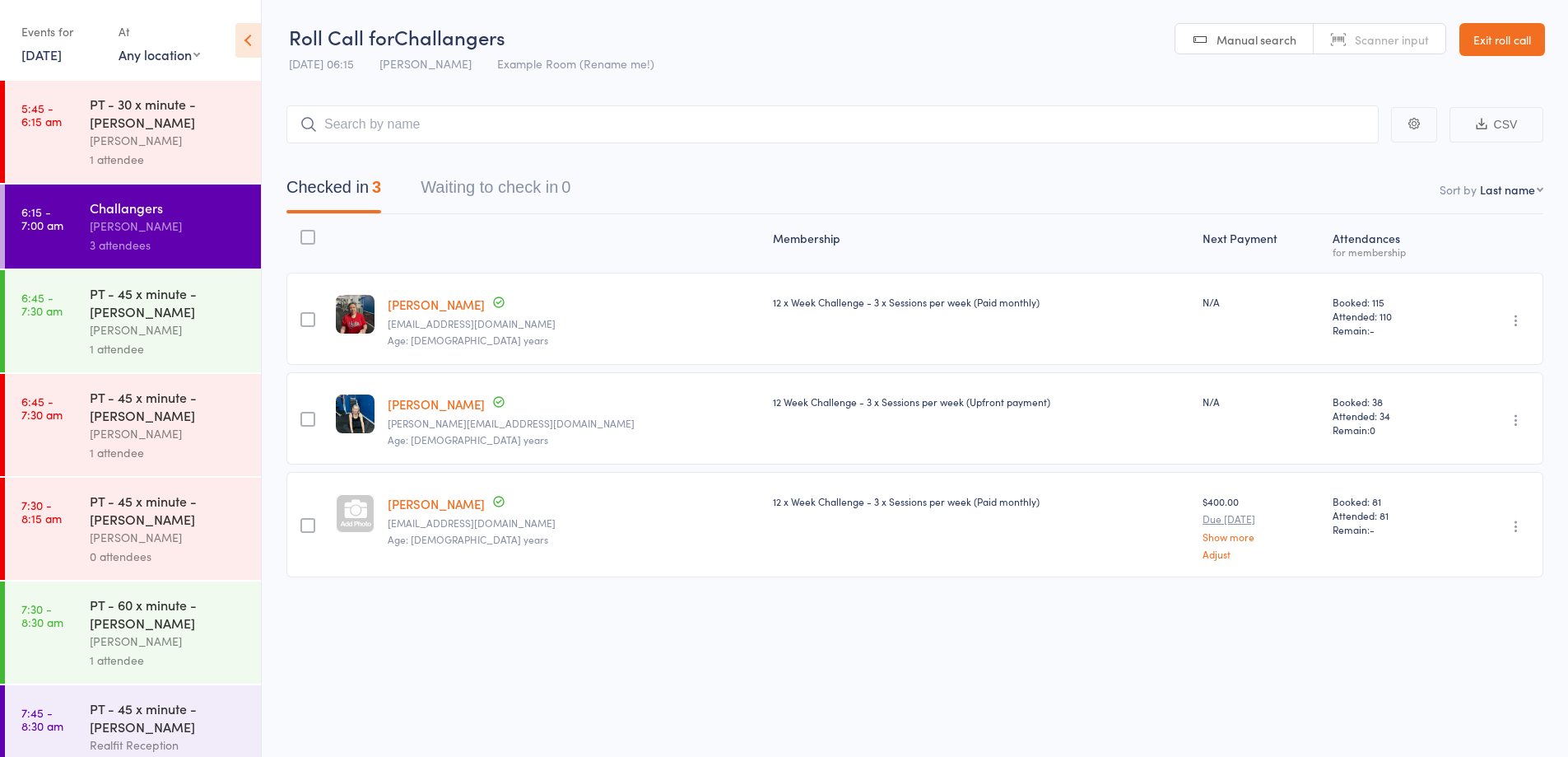
click at [1484, 44] on link "Exit roll call" at bounding box center [1502, 39] width 85 height 33
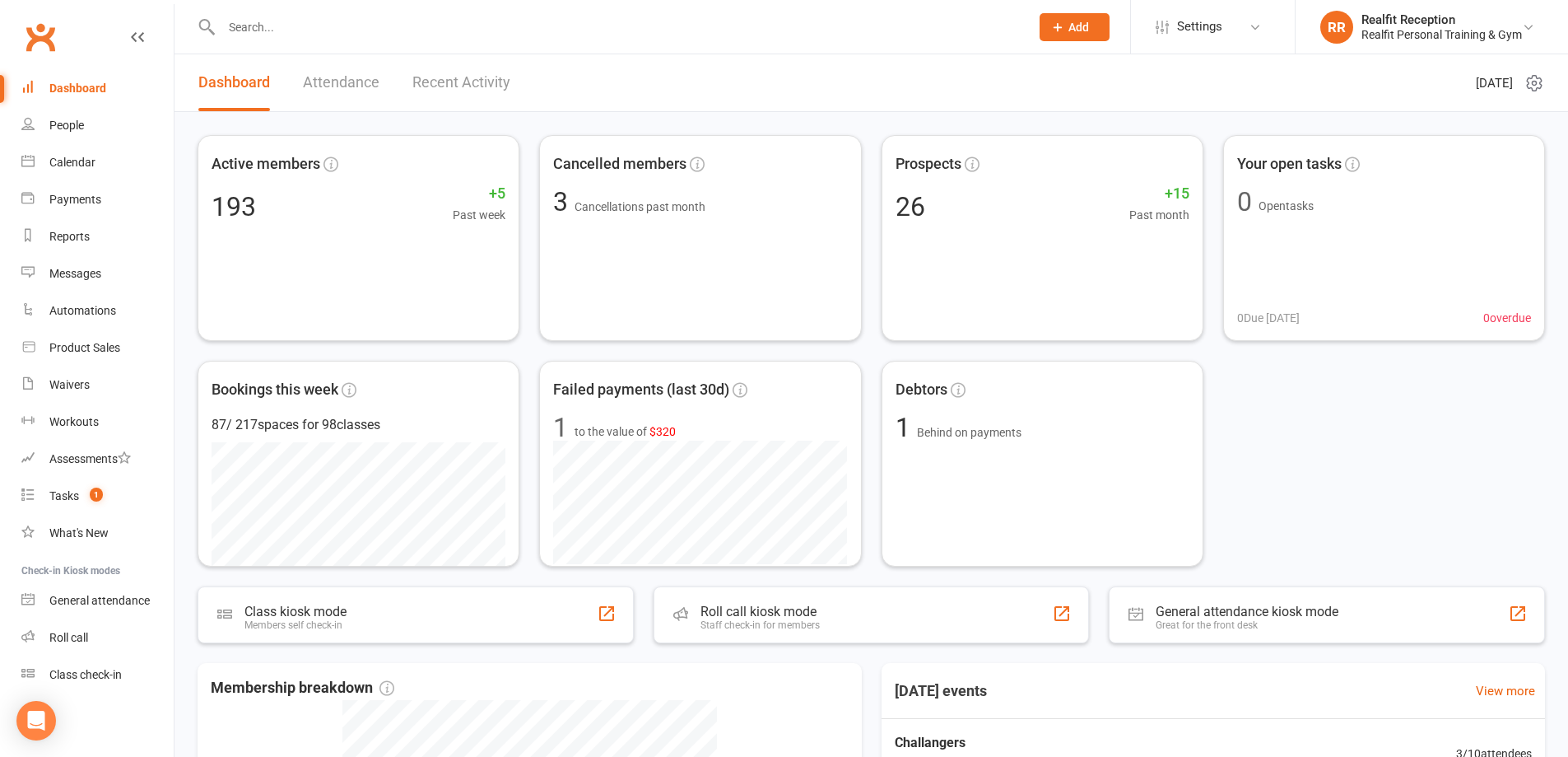
click at [1063, 21] on icon at bounding box center [1057, 26] width 15 height 15
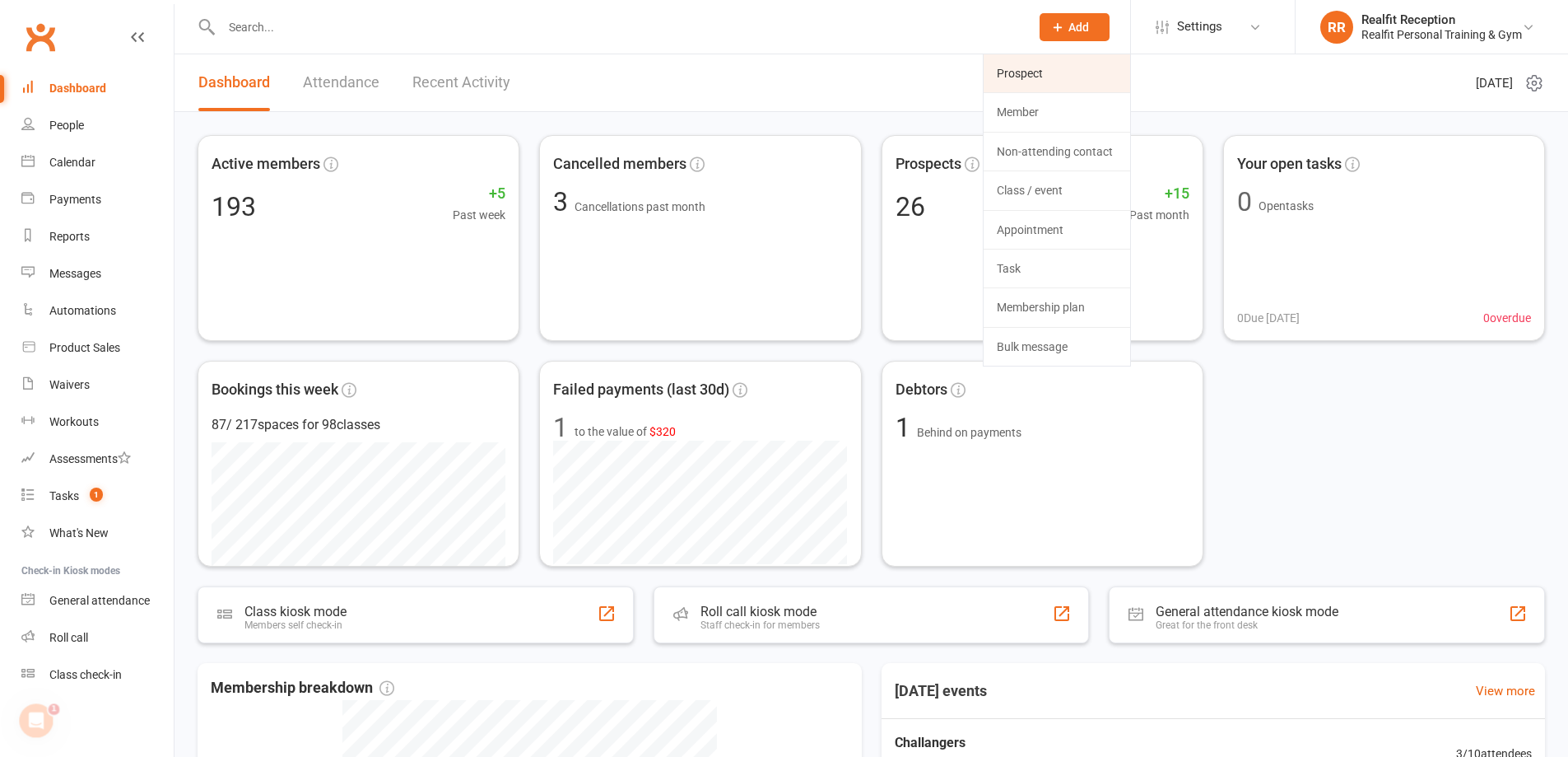
click at [1039, 71] on link "Prospect" at bounding box center [1057, 73] width 147 height 38
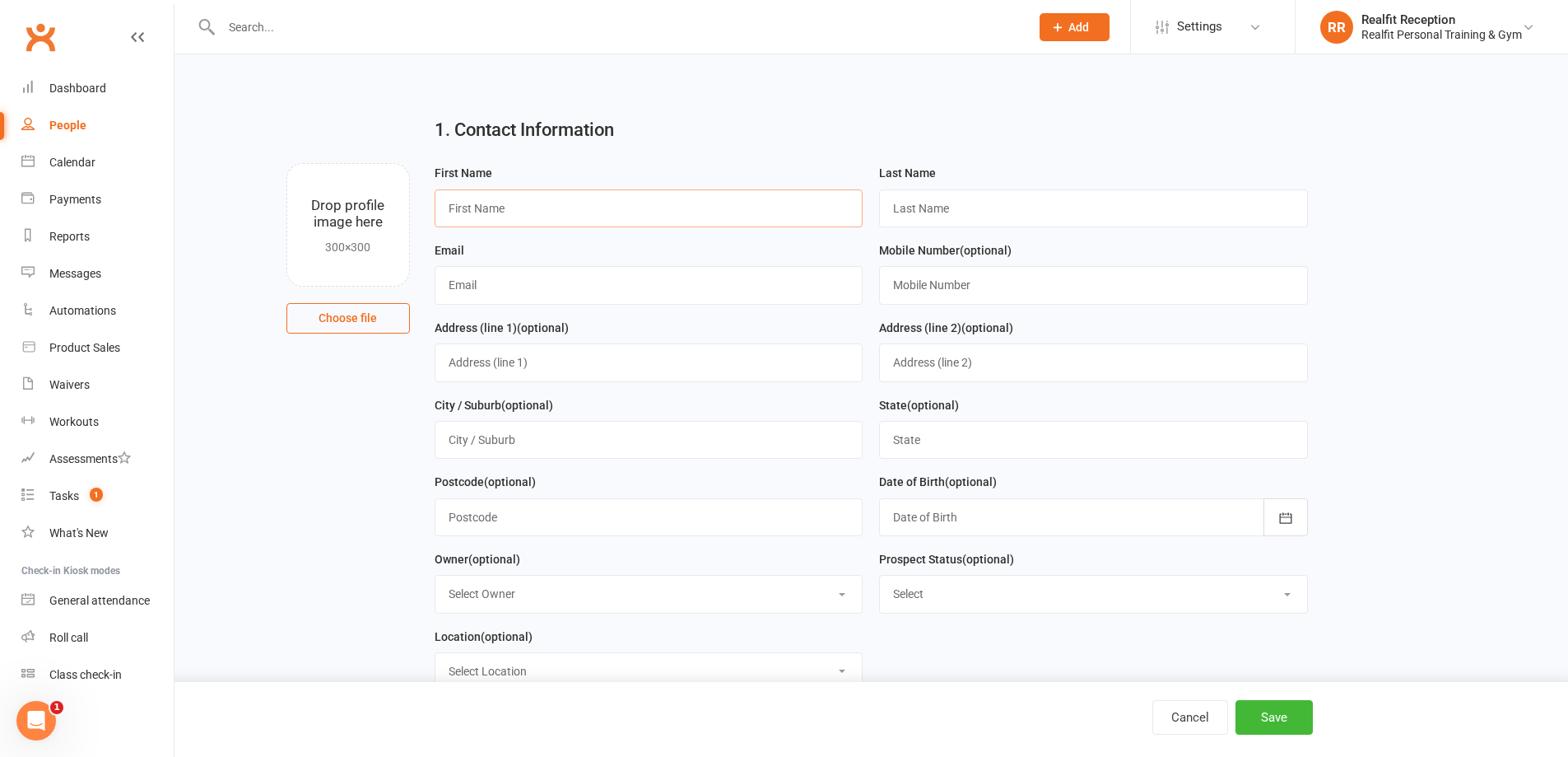
click at [549, 202] on input "text" at bounding box center [649, 208] width 429 height 38
type input "C"
type input "[PERSON_NAME]"
type input "[EMAIL_ADDRESS][DOMAIN_NAME]"
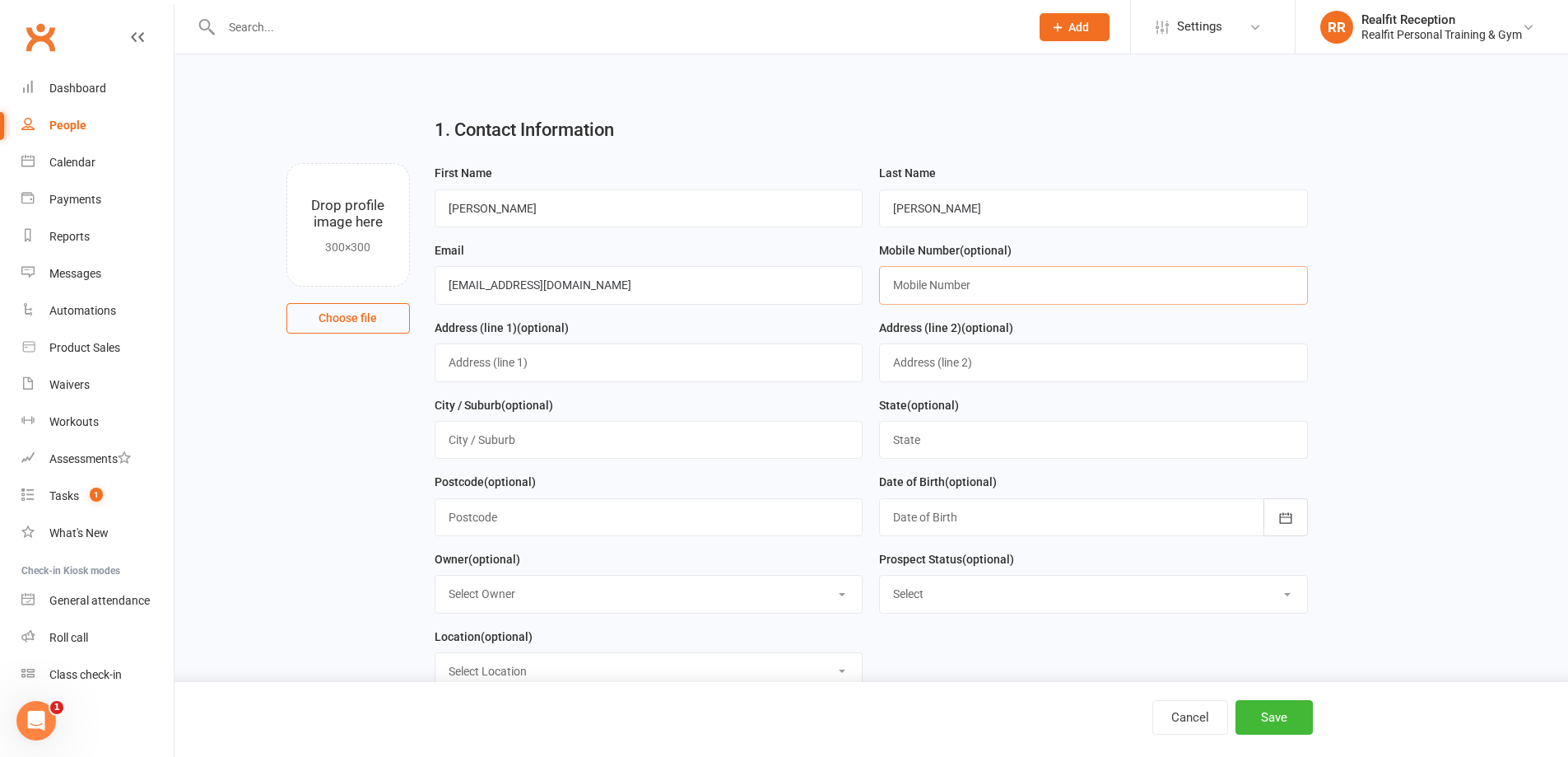
click at [1082, 290] on input "text" at bounding box center [1094, 285] width 429 height 38
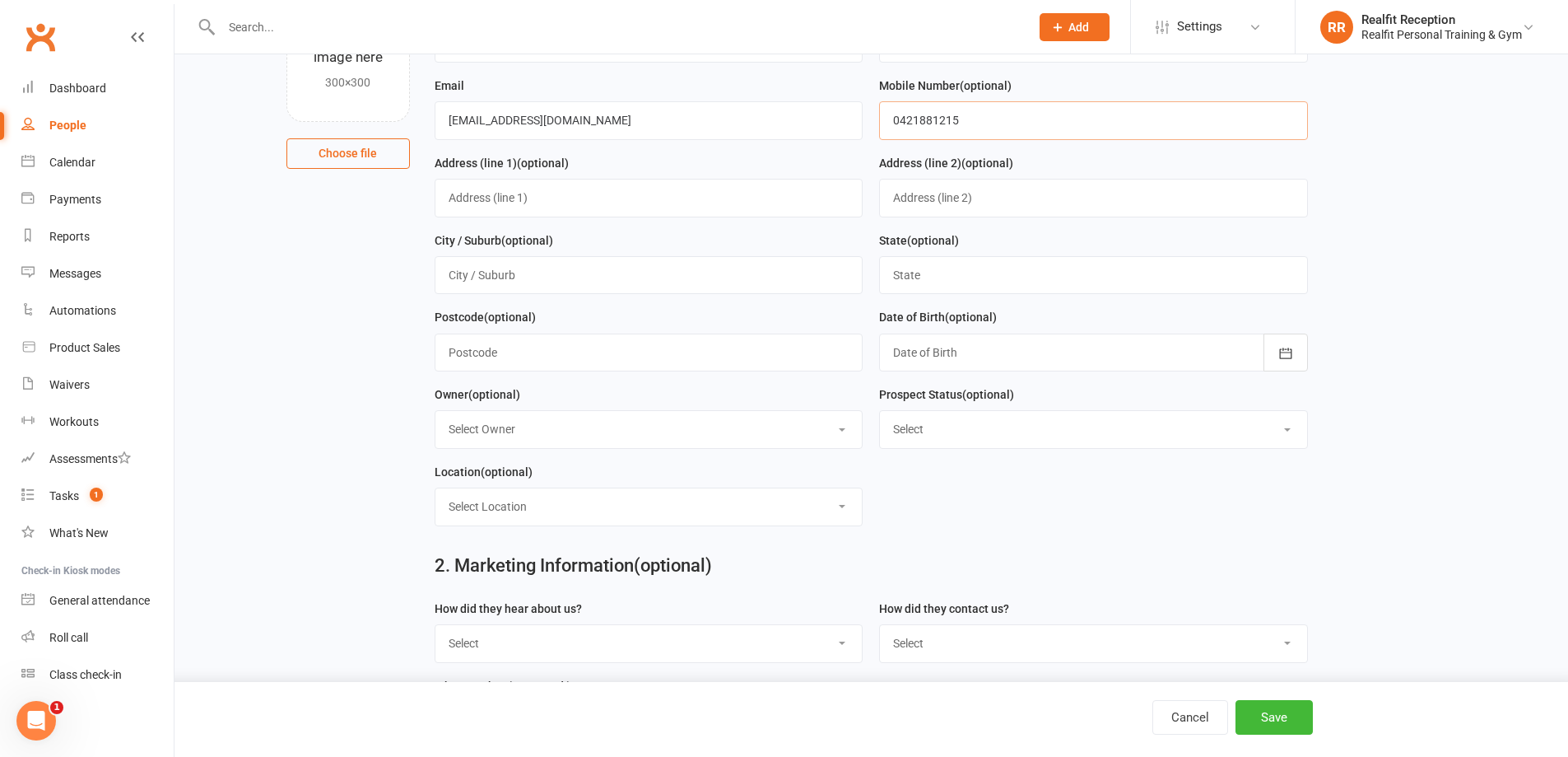
type input "0421881215"
click at [524, 428] on select "Select Owner [PERSON_NAME] [PERSON_NAME] Realfit Reception [PERSON_NAME] [PERSO…" at bounding box center [649, 429] width 427 height 36
select select "5"
click at [436, 416] on select "Select Owner [PERSON_NAME] [PERSON_NAME] Realfit Reception [PERSON_NAME] [PERSO…" at bounding box center [649, 429] width 427 height 36
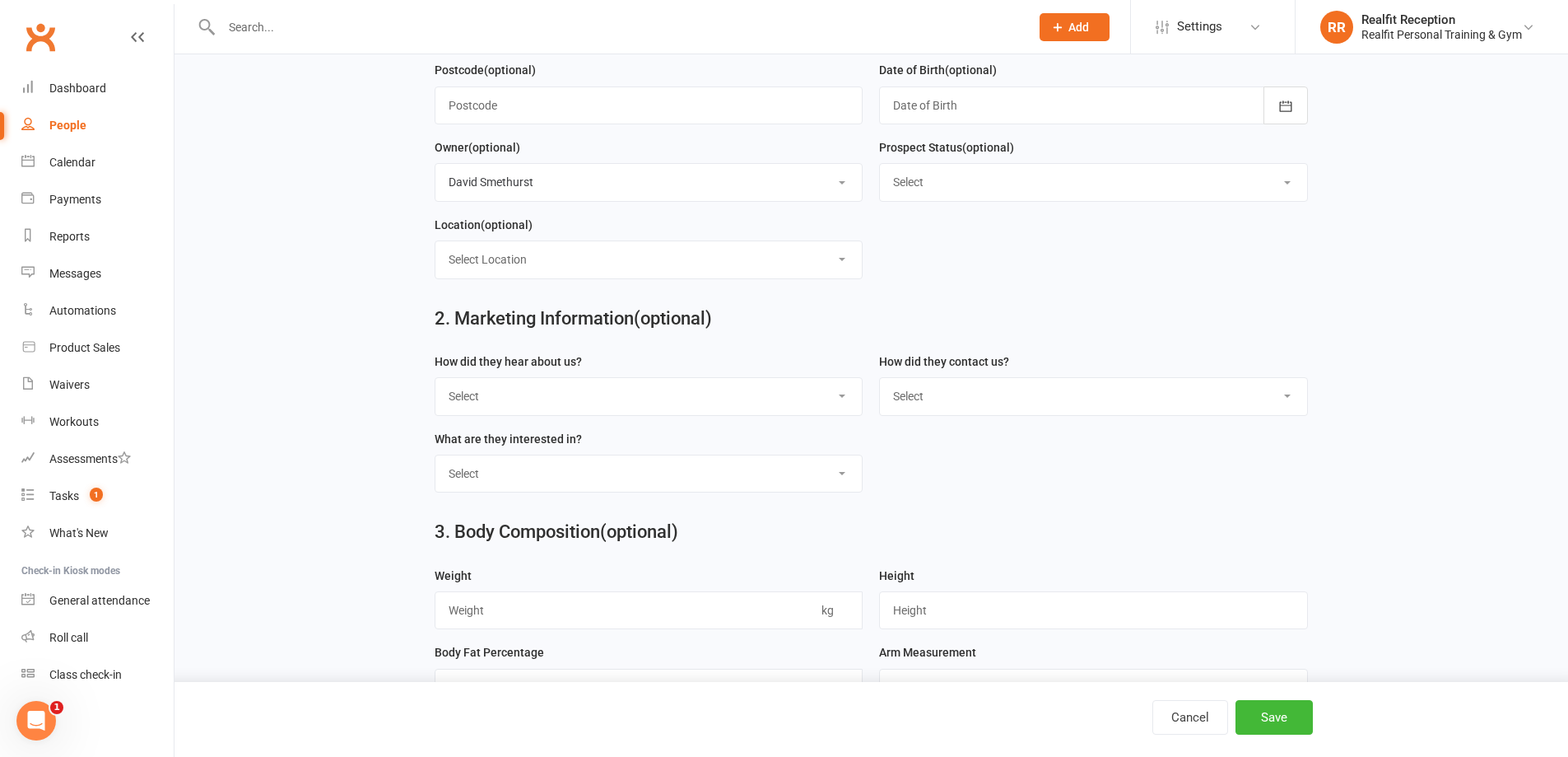
click at [514, 407] on select "Select Google Through A Friend Walk by Letter Box Drop Facebook Medical Centre …" at bounding box center [649, 396] width 427 height 36
click at [436, 384] on select "Select Google Through A Friend Walk by Letter Box Drop Facebook Medical Centre …" at bounding box center [649, 396] width 427 height 36
click at [899, 406] on select "Select Phone Email In-Facility" at bounding box center [1093, 396] width 427 height 36
click at [529, 394] on select "Select Google Through A Friend Walk by Letter Box Drop Facebook Medical Centre …" at bounding box center [649, 396] width 427 height 36
select select "Walk by"
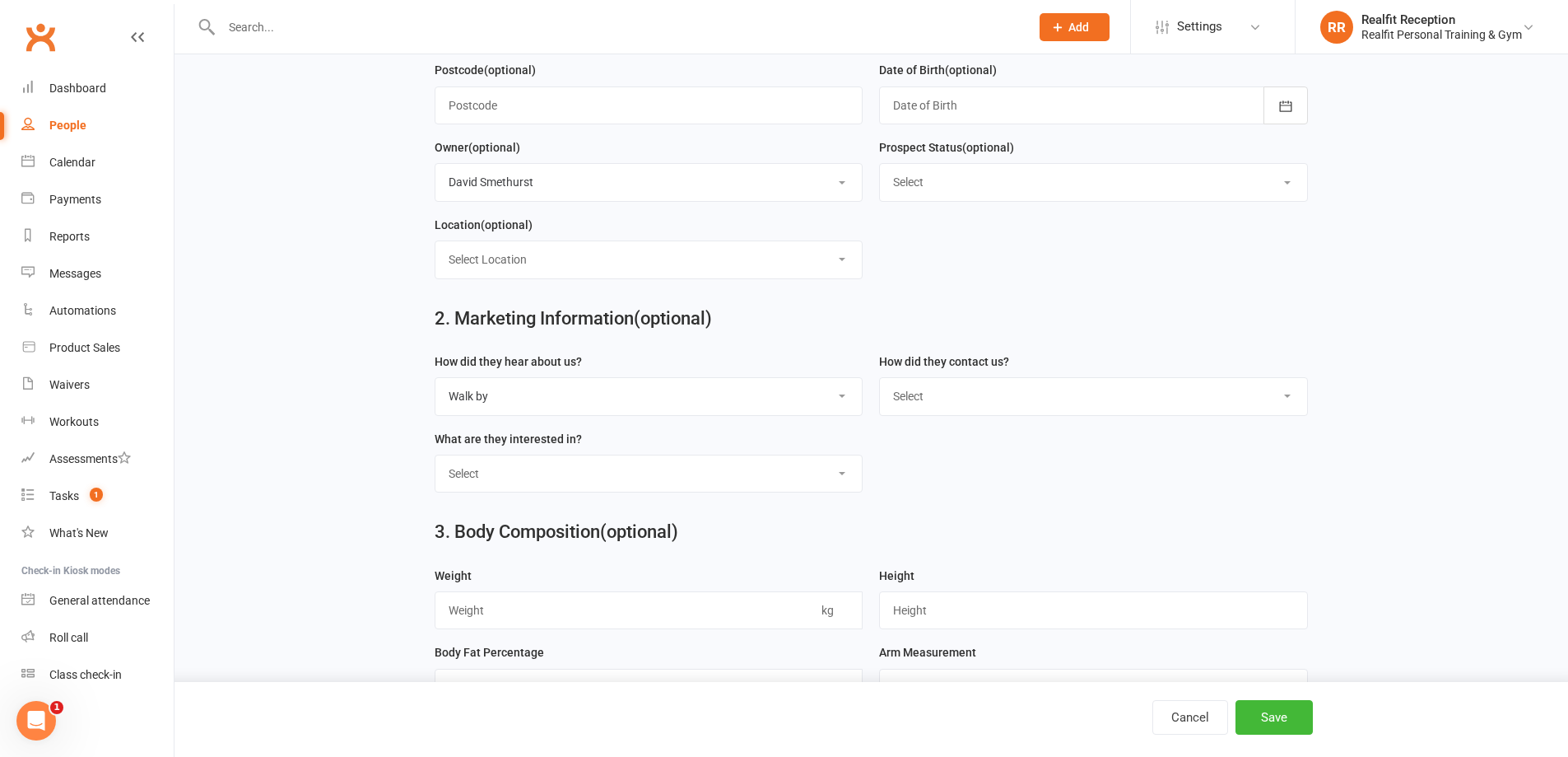
click at [436, 384] on select "Select Google Through A Friend Walk by Letter Box Drop Facebook Medical Centre …" at bounding box center [649, 396] width 427 height 36
click at [964, 397] on select "Select Phone Email In-Facility" at bounding box center [1093, 396] width 427 height 36
select select "In-Facility"
click at [880, 384] on select "Select Phone Email In-Facility" at bounding box center [1093, 396] width 427 height 36
click at [613, 478] on select "Select Personal Training 12 Week Challenge Gym Membership Weight Loss Strength …" at bounding box center [649, 473] width 427 height 36
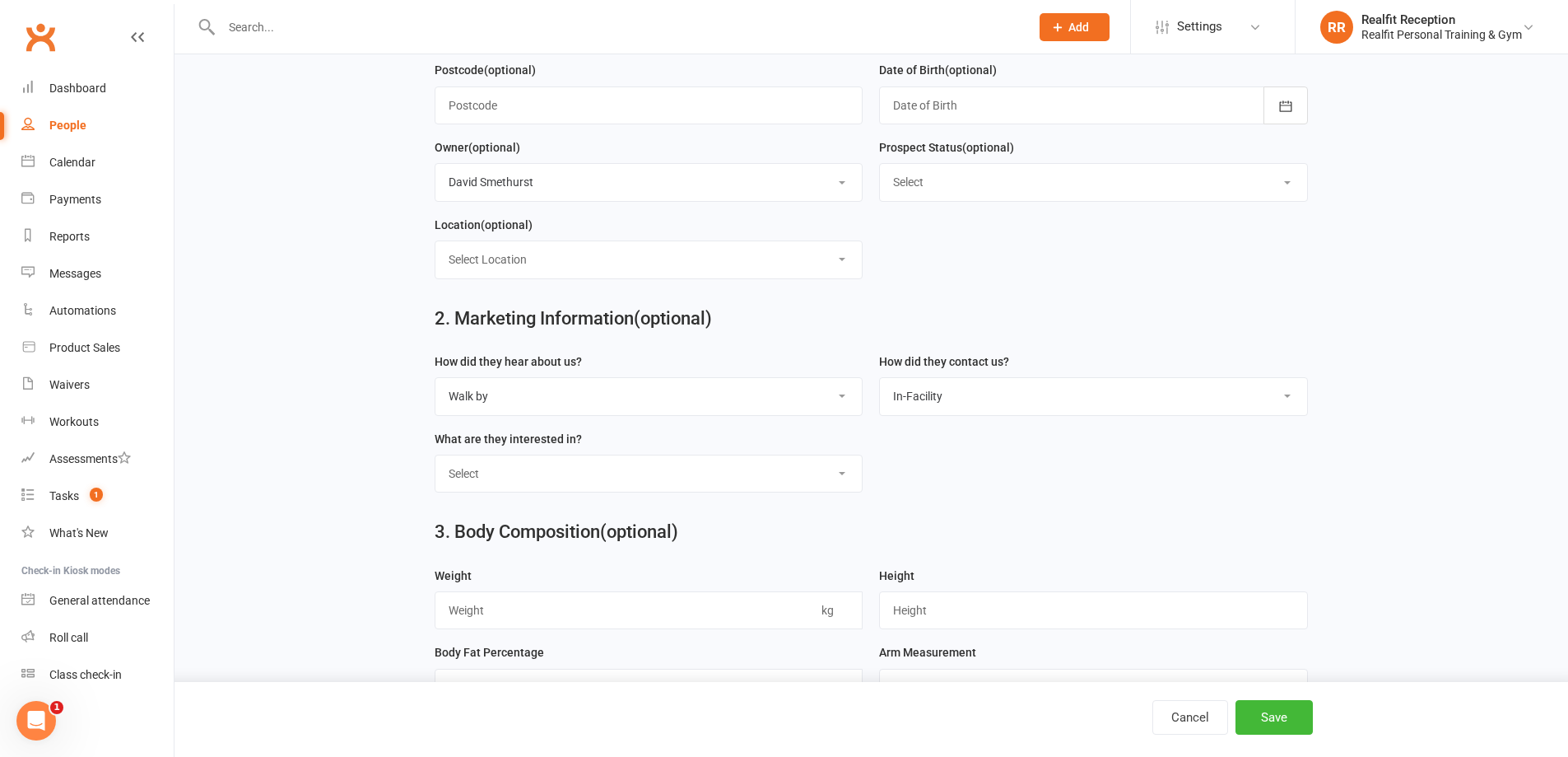
select select "Gym Membership"
click at [436, 463] on select "Select Personal Training 12 Week Challenge Gym Membership Weight Loss Strength …" at bounding box center [649, 473] width 427 height 36
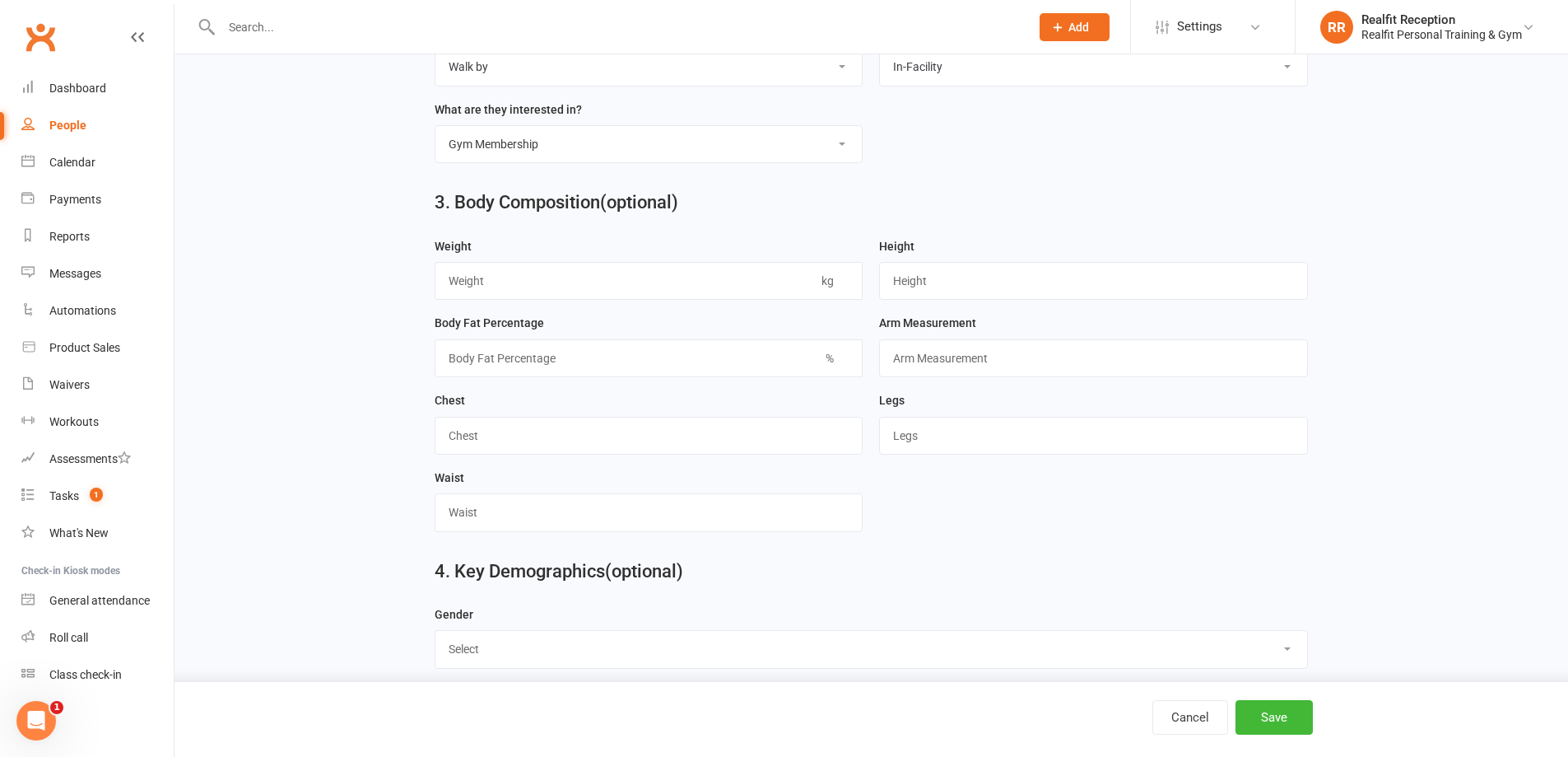
scroll to position [989, 0]
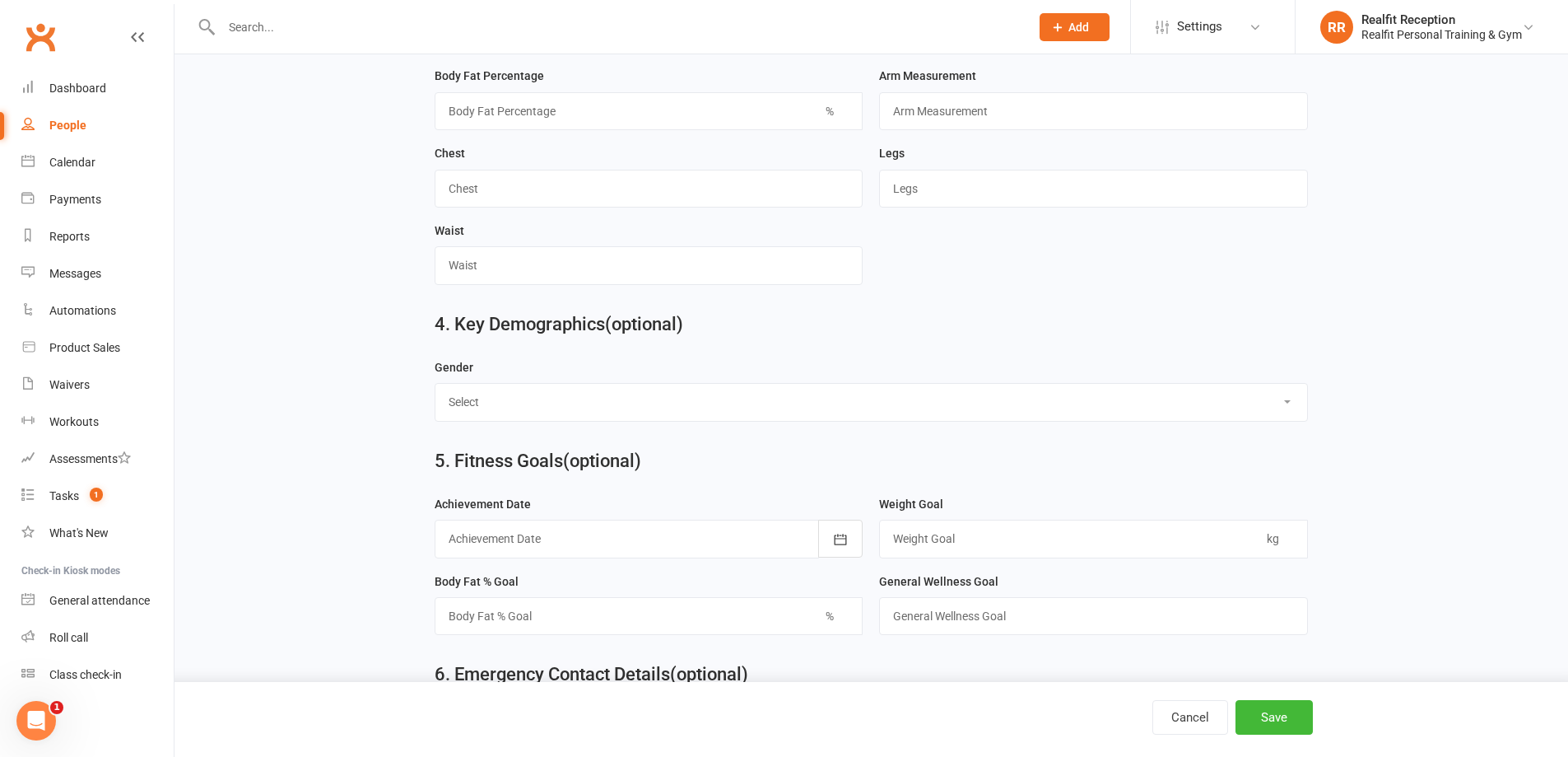
click at [494, 416] on select "Select [DEMOGRAPHIC_DATA] [DEMOGRAPHIC_DATA]" at bounding box center [871, 402] width 872 height 36
select select "[DEMOGRAPHIC_DATA]"
click at [436, 396] on select "Select [DEMOGRAPHIC_DATA] [DEMOGRAPHIC_DATA]" at bounding box center [871, 402] width 872 height 36
click at [1268, 713] on button "Save" at bounding box center [1274, 717] width 78 height 34
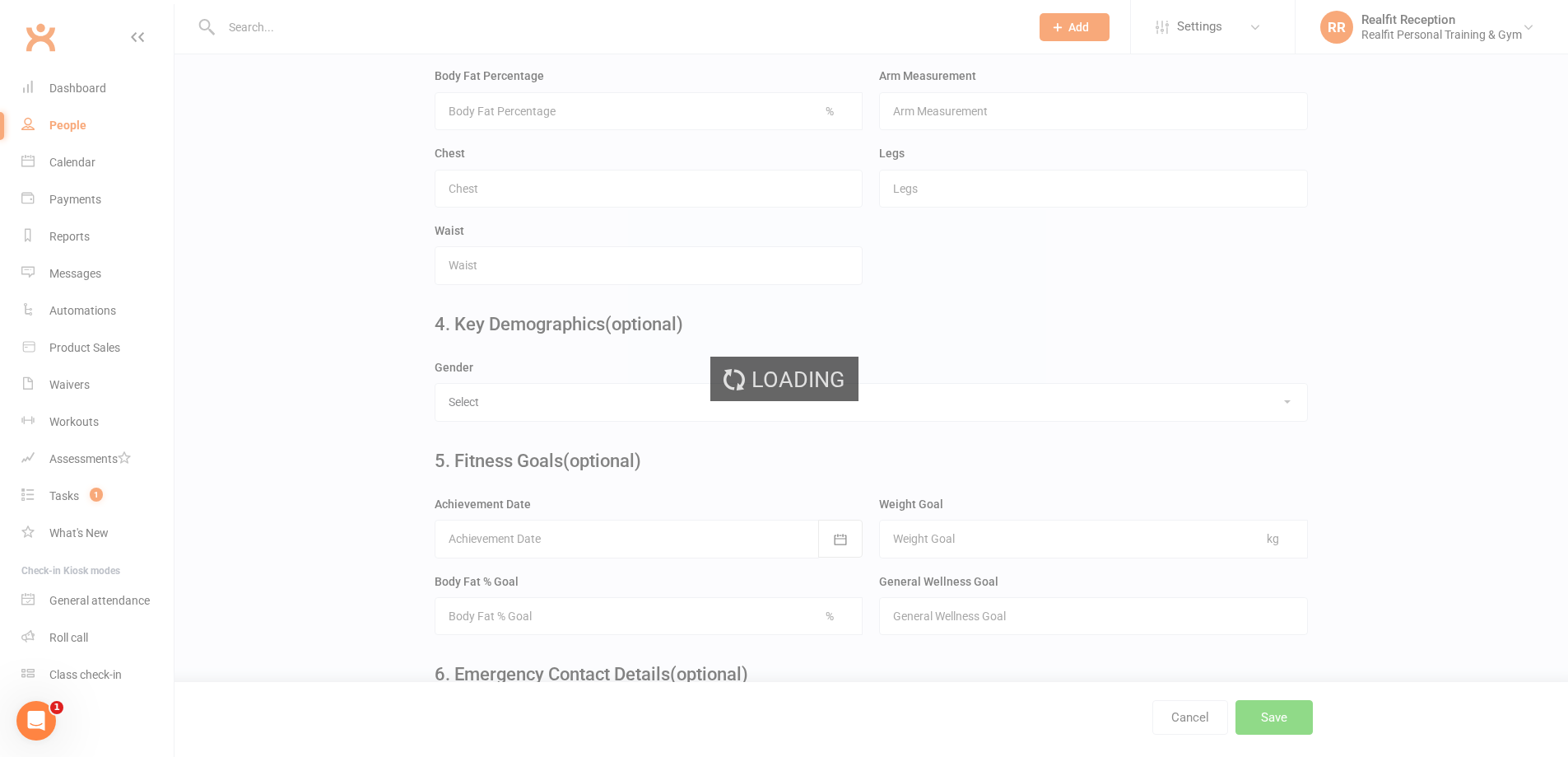
scroll to position [0, 0]
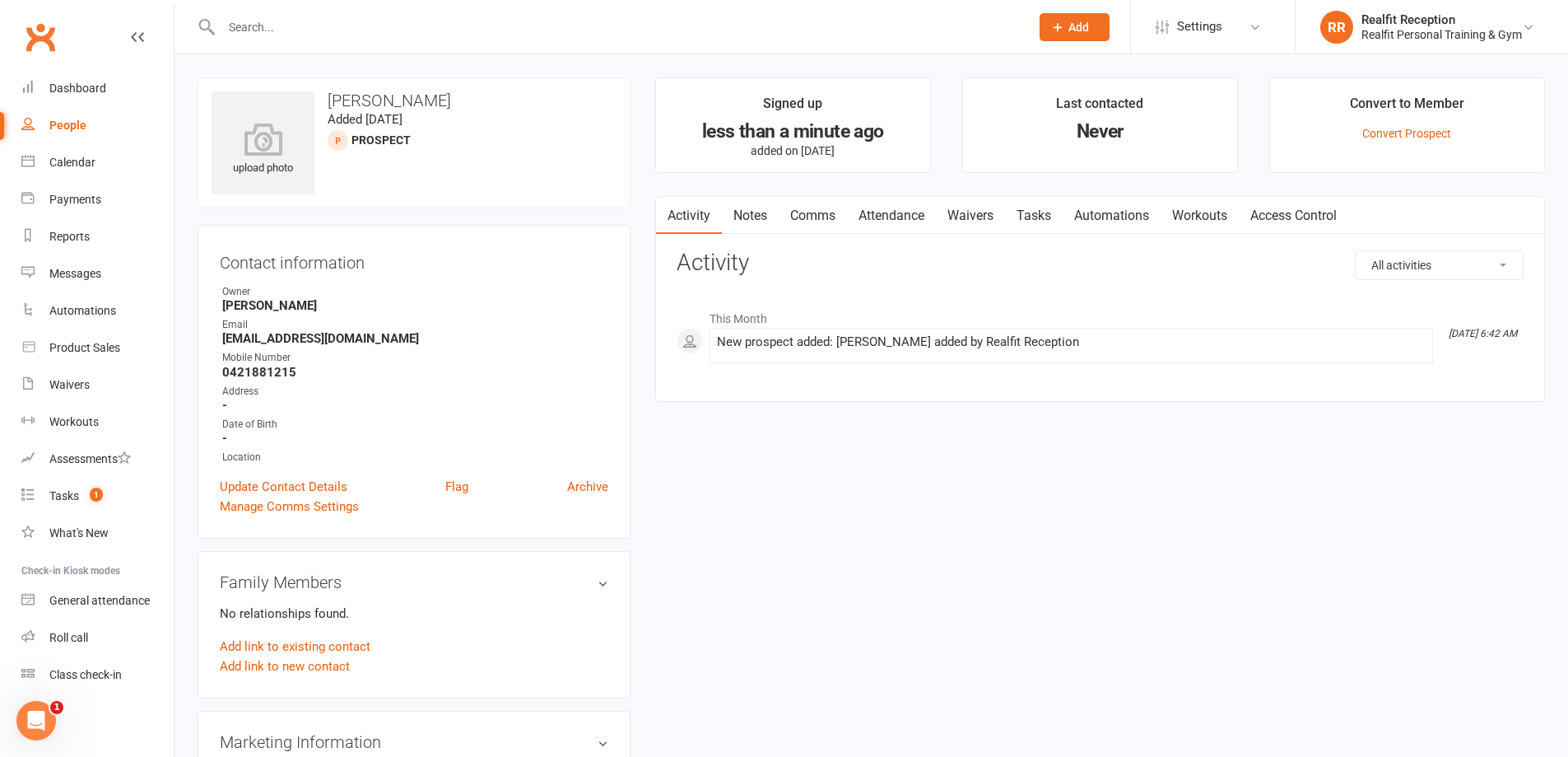
click at [1037, 217] on link "Tasks" at bounding box center [1033, 215] width 57 height 38
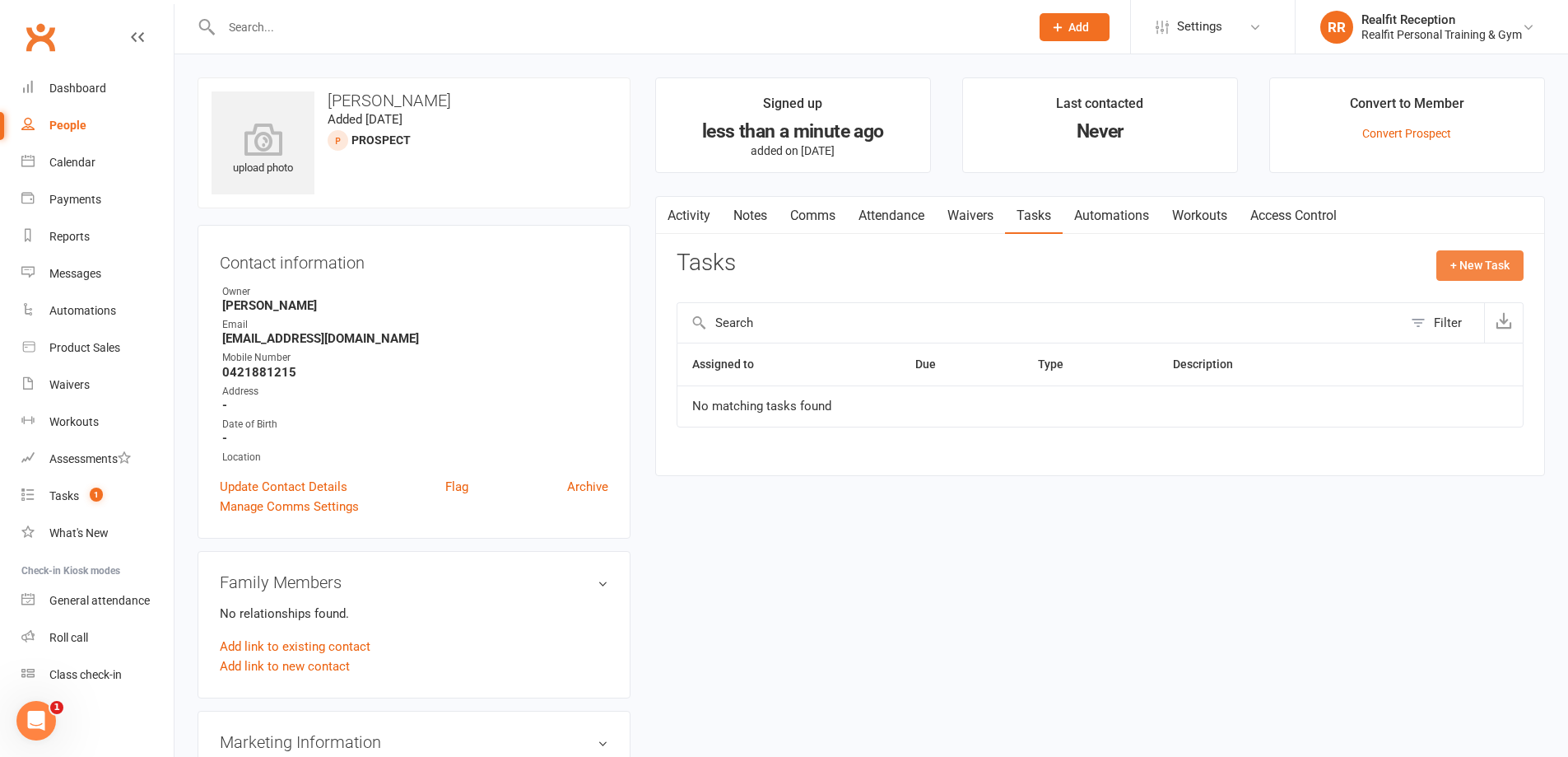
click at [1450, 272] on button "+ New Task" at bounding box center [1480, 265] width 87 height 30
select select "49355"
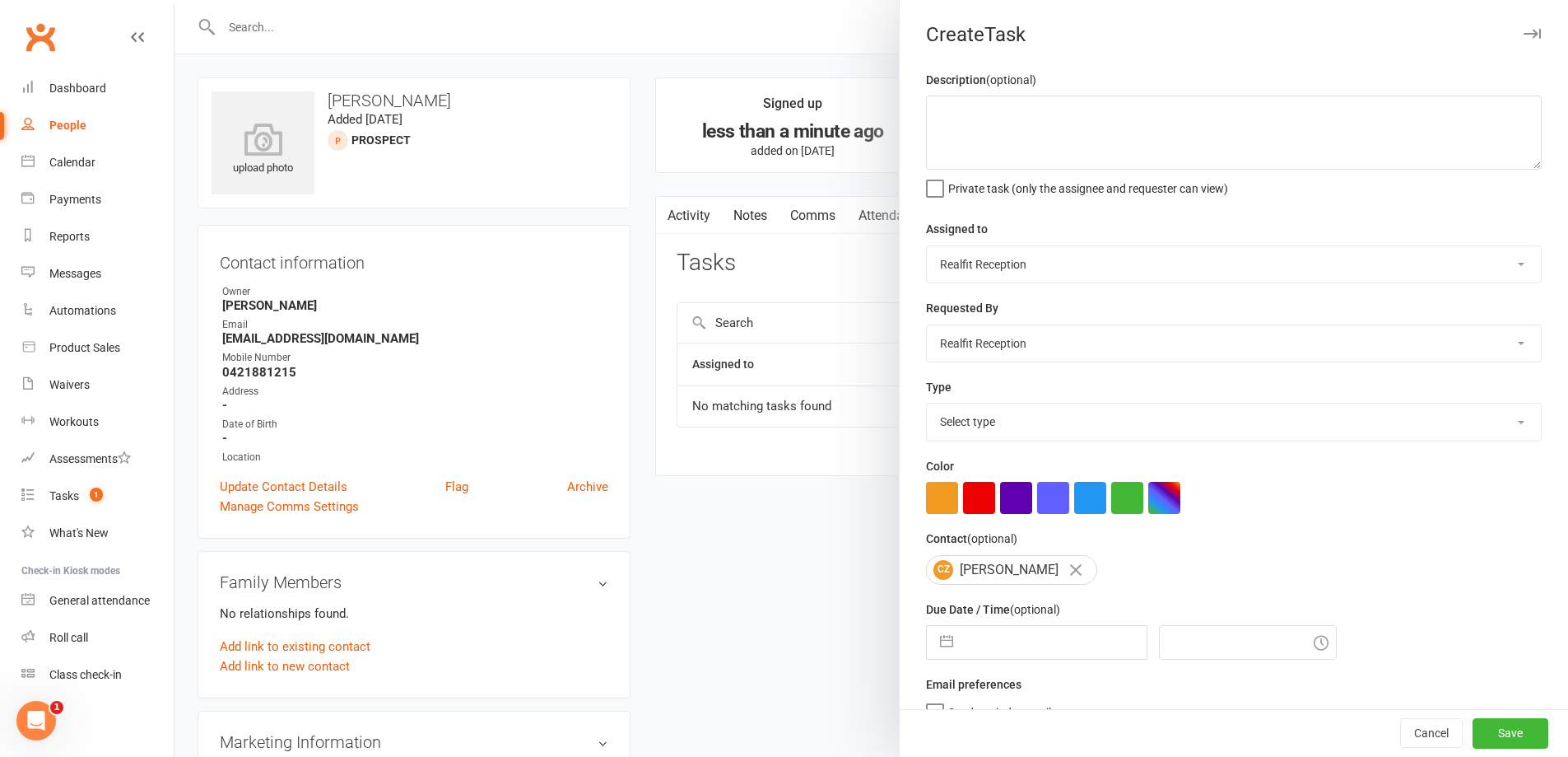
click at [1012, 263] on select "[PERSON_NAME] [PERSON_NAME] Realfit Reception [PERSON_NAME] [PERSON_NAME] [PERS…" at bounding box center [1233, 264] width 614 height 36
select select "49223"
click at [927, 247] on select "[PERSON_NAME] [PERSON_NAME] Realfit Reception [PERSON_NAME] [PERSON_NAME] [PERS…" at bounding box center [1233, 264] width 614 height 36
click at [1013, 427] on select "Select type Building maintenance E-mail Gym floor Incident process and manageme…" at bounding box center [1233, 421] width 614 height 36
select select "26751"
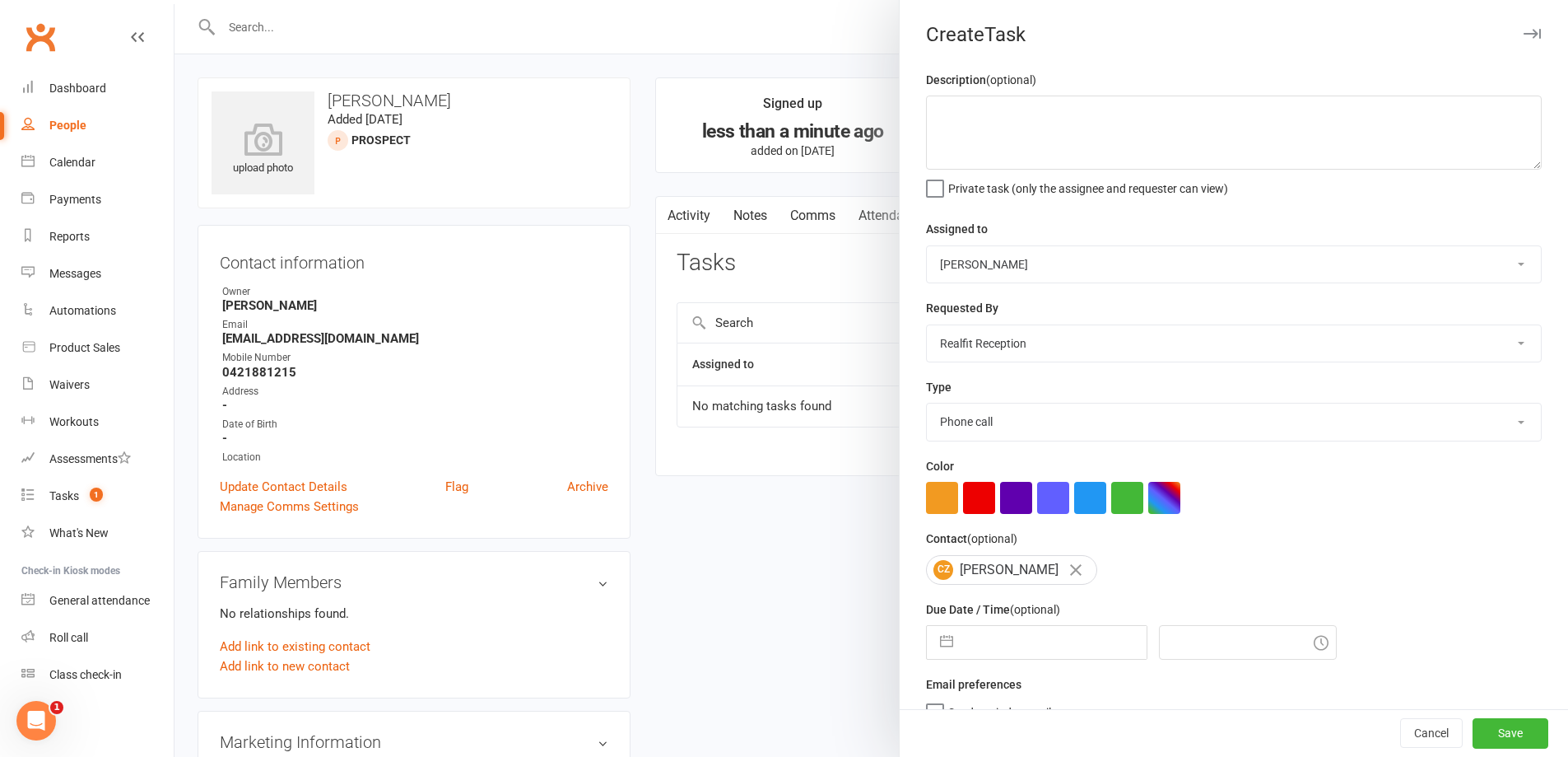
click at [927, 407] on select "Select type Building maintenance E-mail Gym floor Incident process and manageme…" at bounding box center [1233, 421] width 614 height 36
click at [976, 509] on button "button" at bounding box center [980, 498] width 32 height 32
click at [989, 650] on input "text" at bounding box center [1054, 643] width 185 height 33
select select "6"
select select "2025"
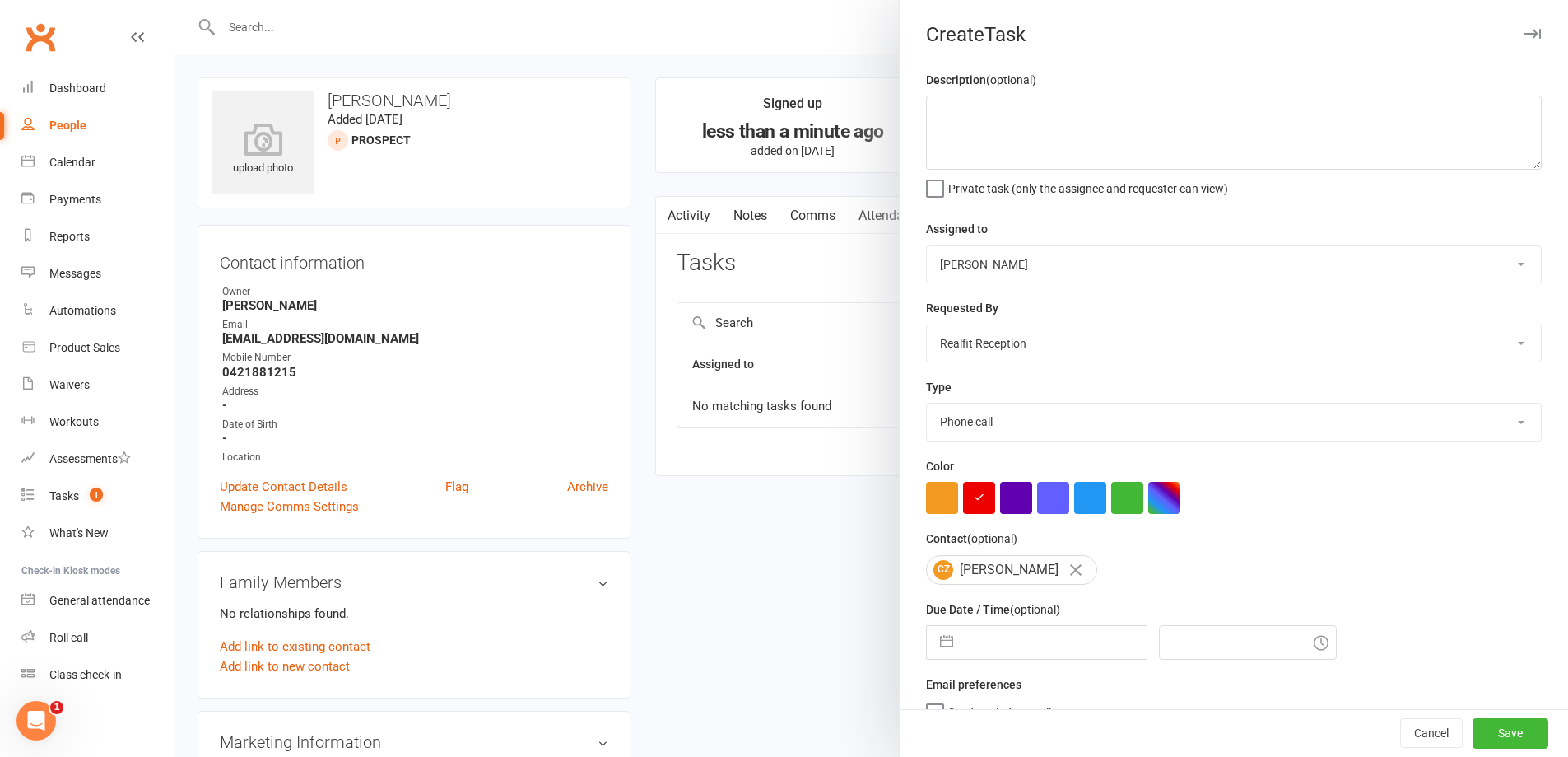
select select "7"
select select "2025"
select select "8"
select select "2025"
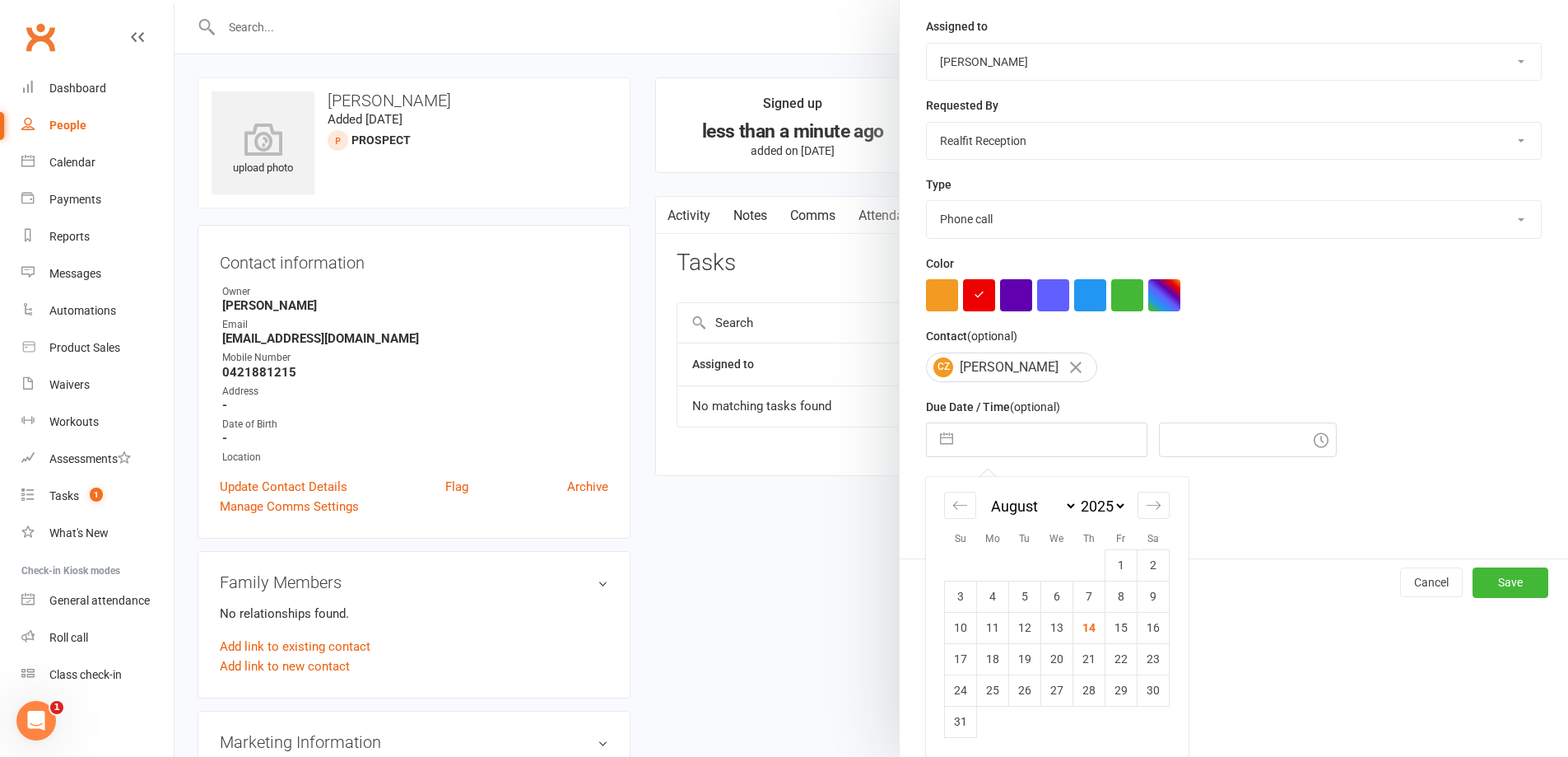
click at [1080, 630] on td "14" at bounding box center [1090, 627] width 32 height 32
type input "[DATE]"
type input "6:45am"
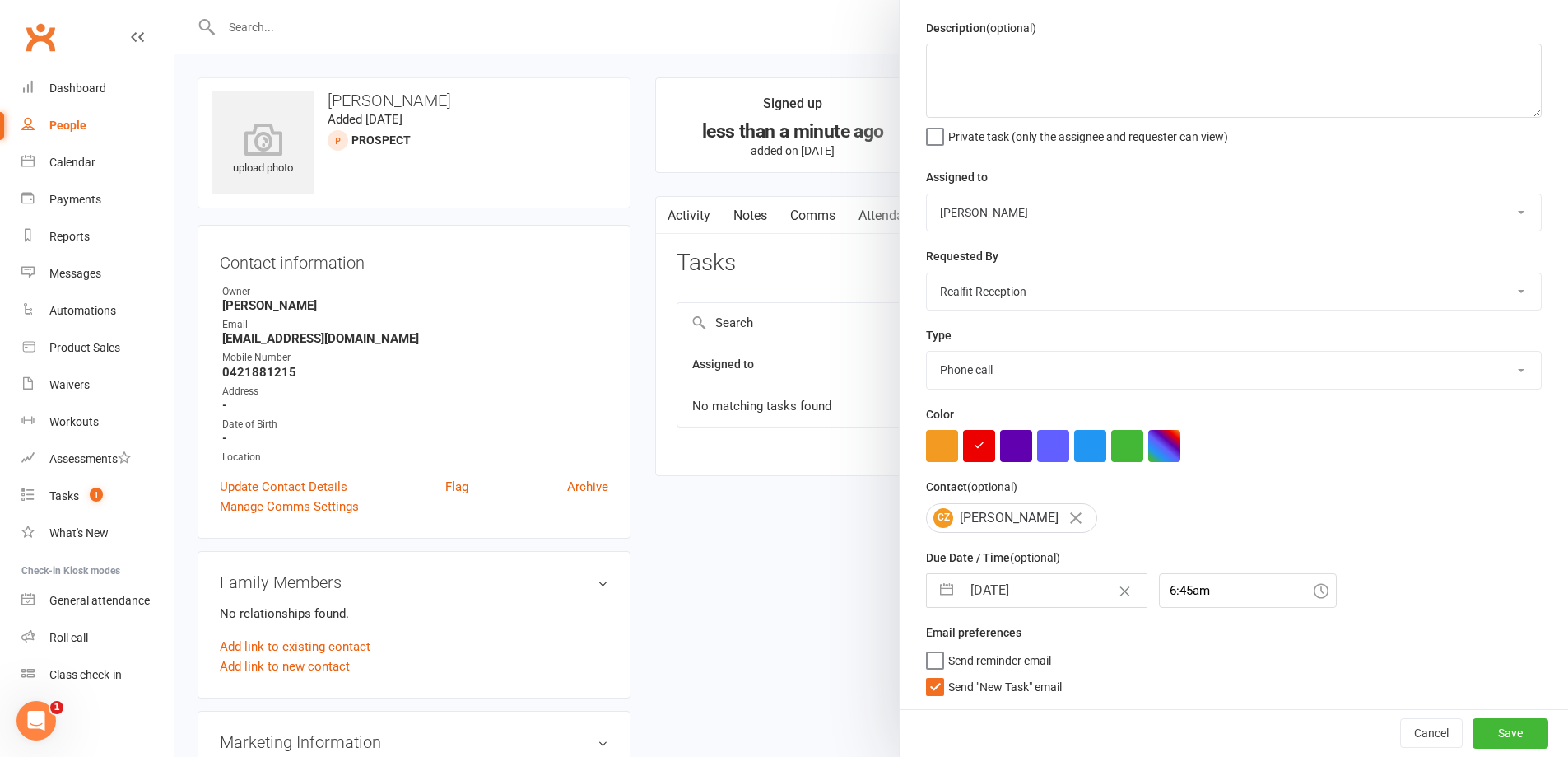
scroll to position [58, 0]
drag, startPoint x: 1004, startPoint y: 684, endPoint x: 1029, endPoint y: 686, distance: 25.1
click at [1009, 684] on span "Send "New Task" email" at bounding box center [1004, 684] width 114 height 19
click at [1009, 674] on input "Send "New Task" email" at bounding box center [993, 674] width 136 height 0
drag, startPoint x: 1452, startPoint y: 733, endPoint x: 1443, endPoint y: 741, distance: 12.0
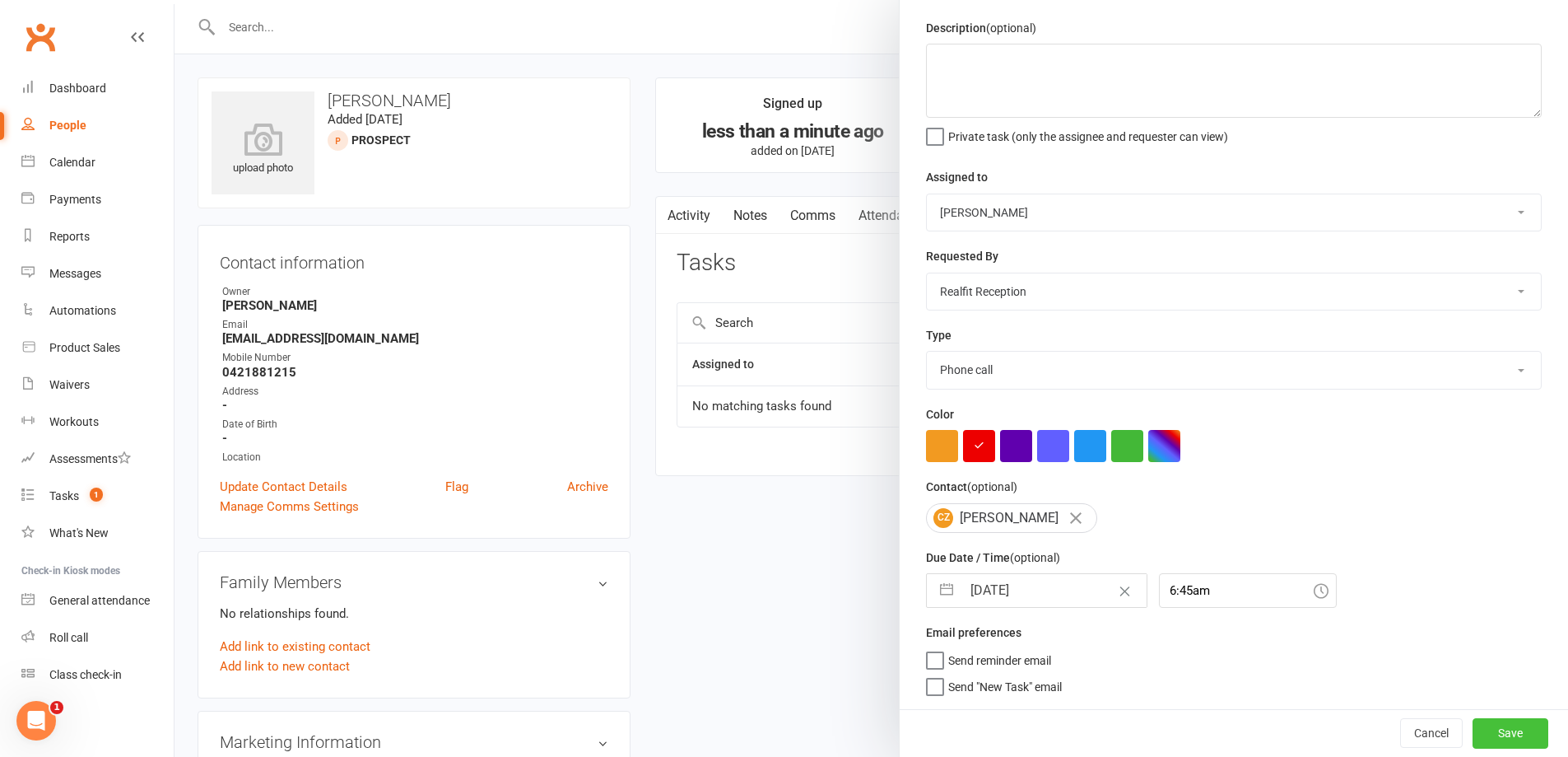
click at [1473, 732] on button "Save" at bounding box center [1511, 733] width 76 height 30
